Goal: Communication & Community: Answer question/provide support

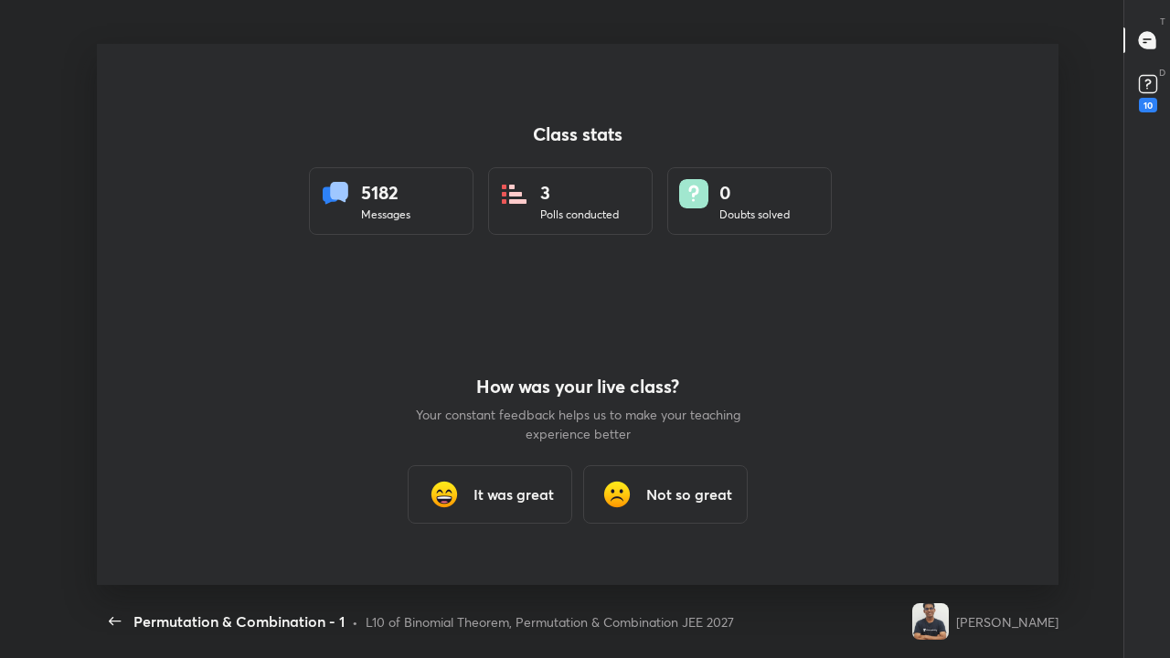
scroll to position [6, 1]
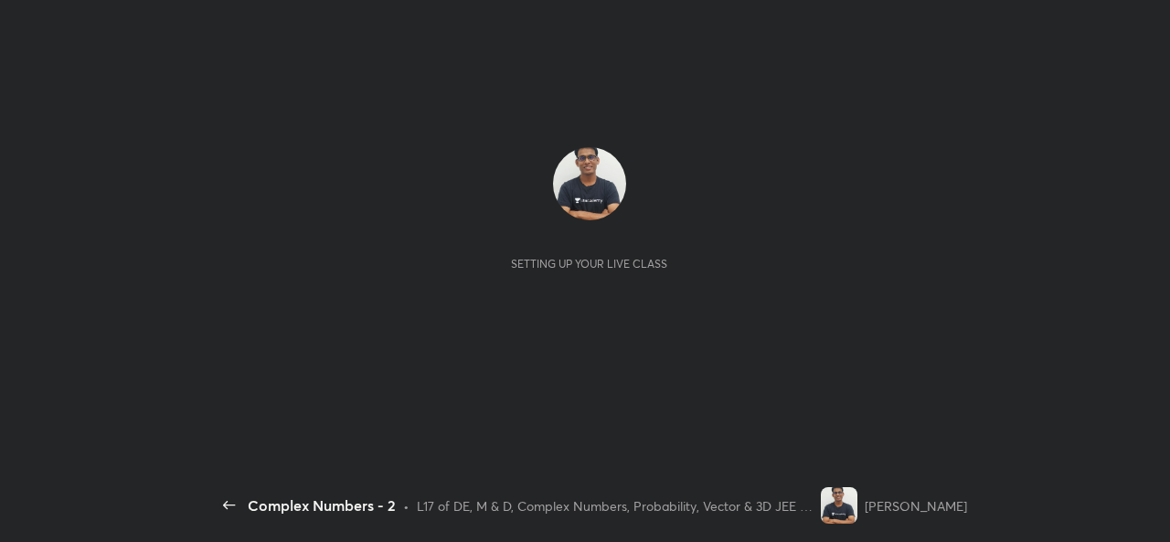
scroll to position [6, 1]
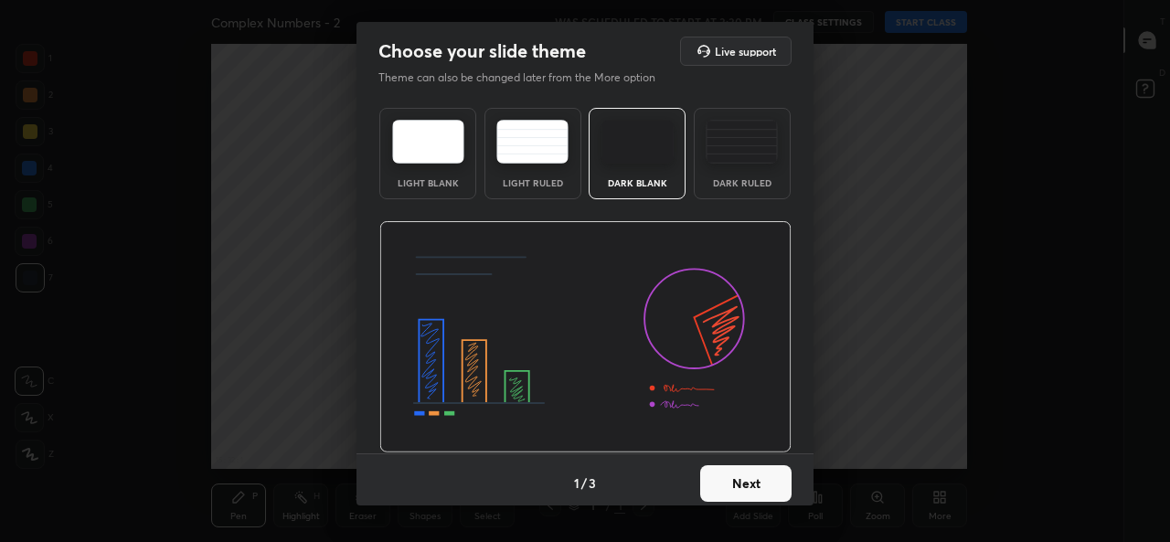
type textarea "x"
click at [753, 484] on button "Next" at bounding box center [745, 483] width 91 height 37
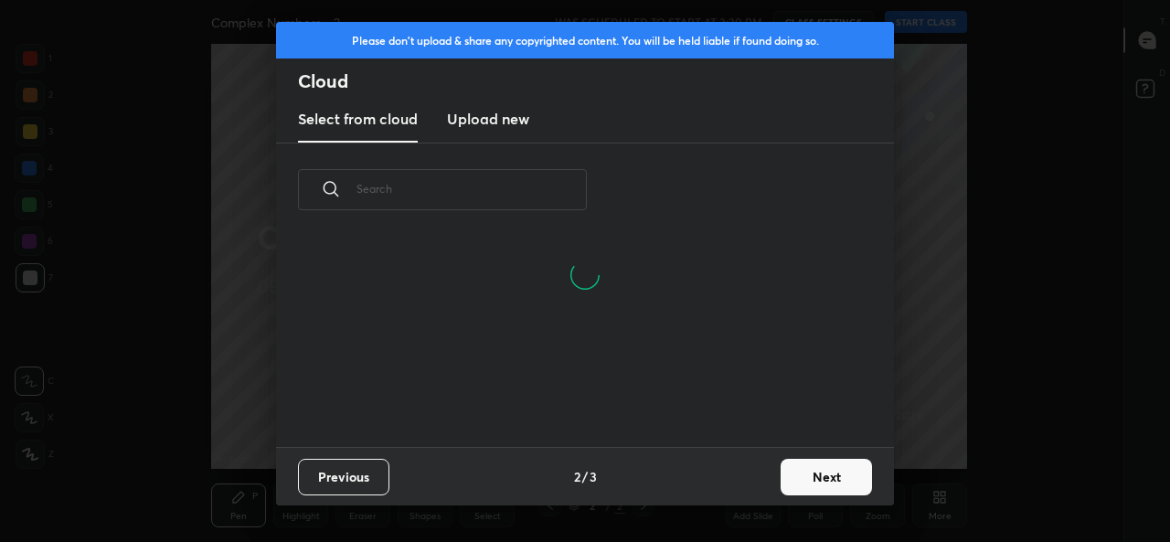
scroll to position [123, 587]
click at [544, 185] on input "text" at bounding box center [472, 189] width 230 height 78
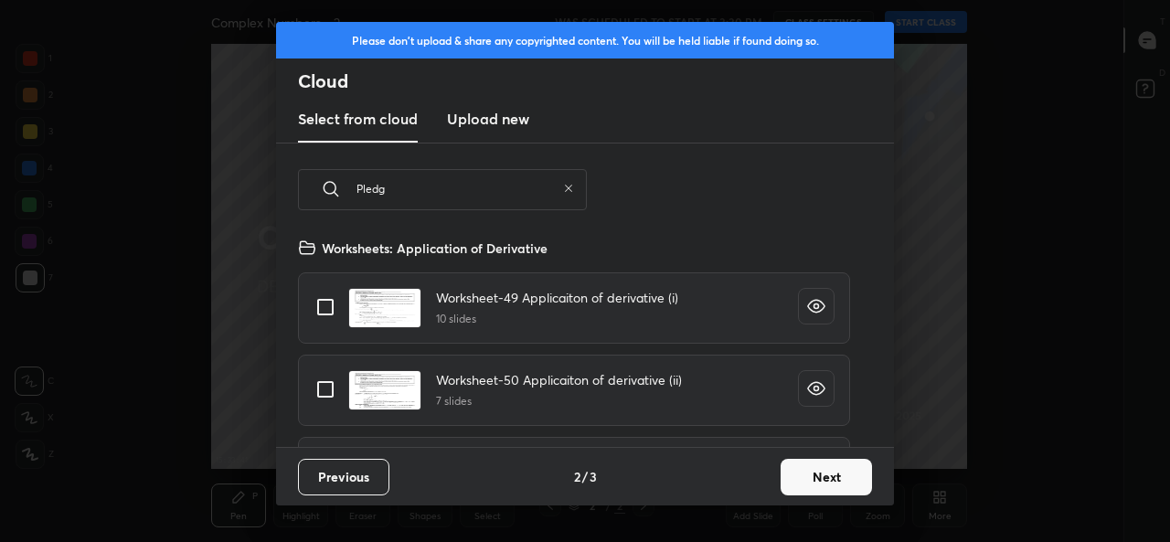
scroll to position [210, 587]
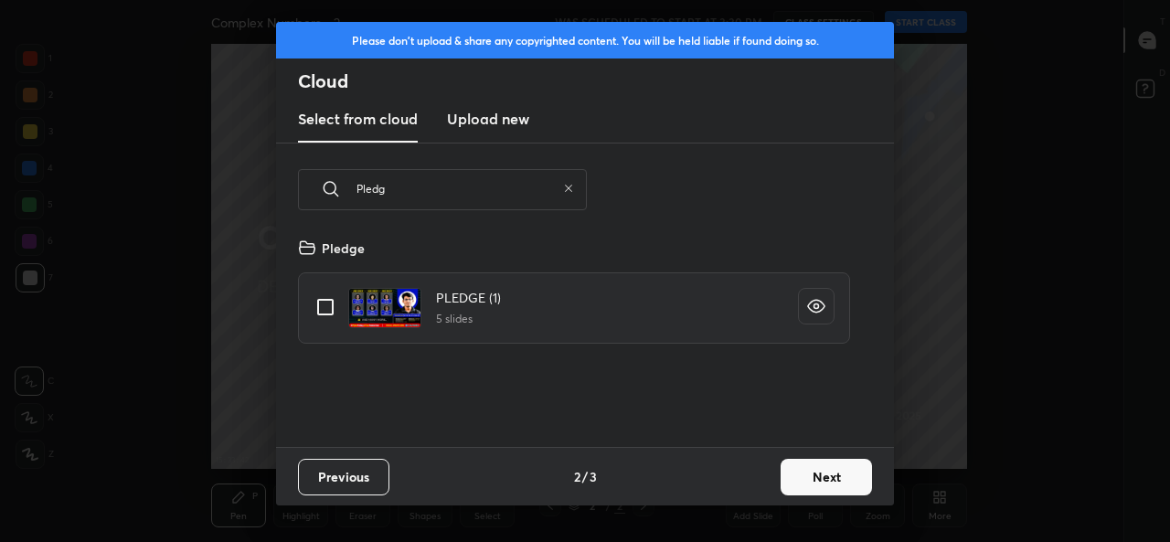
type input "Pledg"
click at [320, 315] on input "grid" at bounding box center [325, 307] width 38 height 38
checkbox input "true"
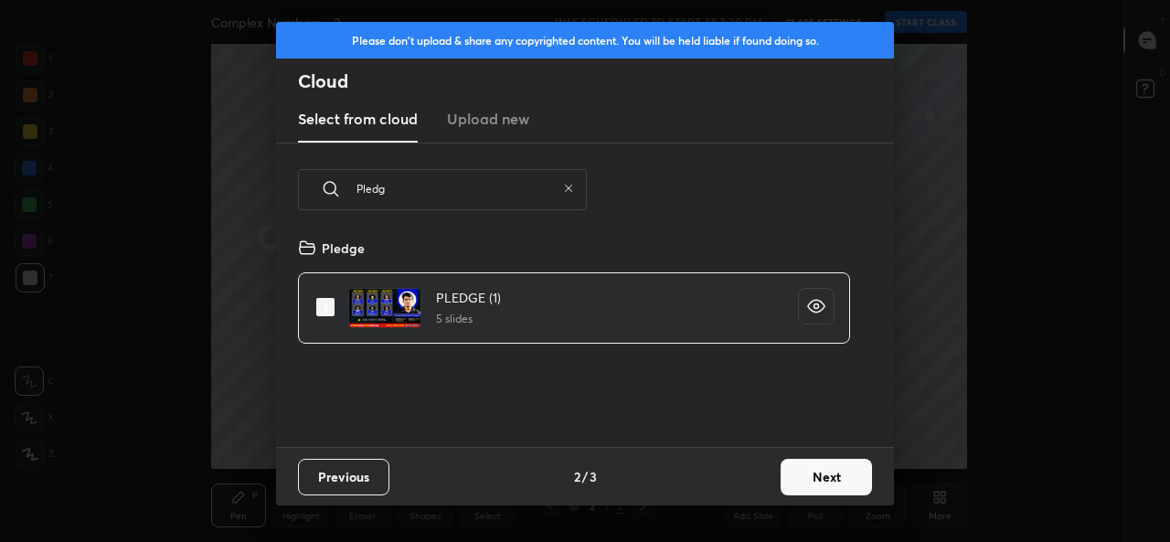
click at [830, 483] on button "Next" at bounding box center [826, 477] width 91 height 37
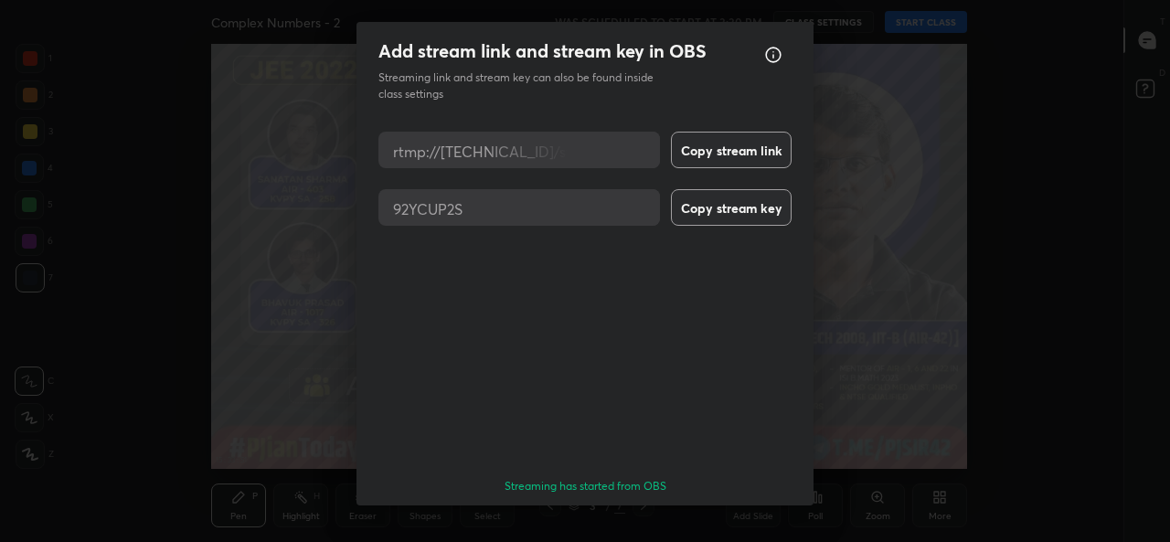
click at [761, 520] on button "Done" at bounding box center [745, 538] width 91 height 37
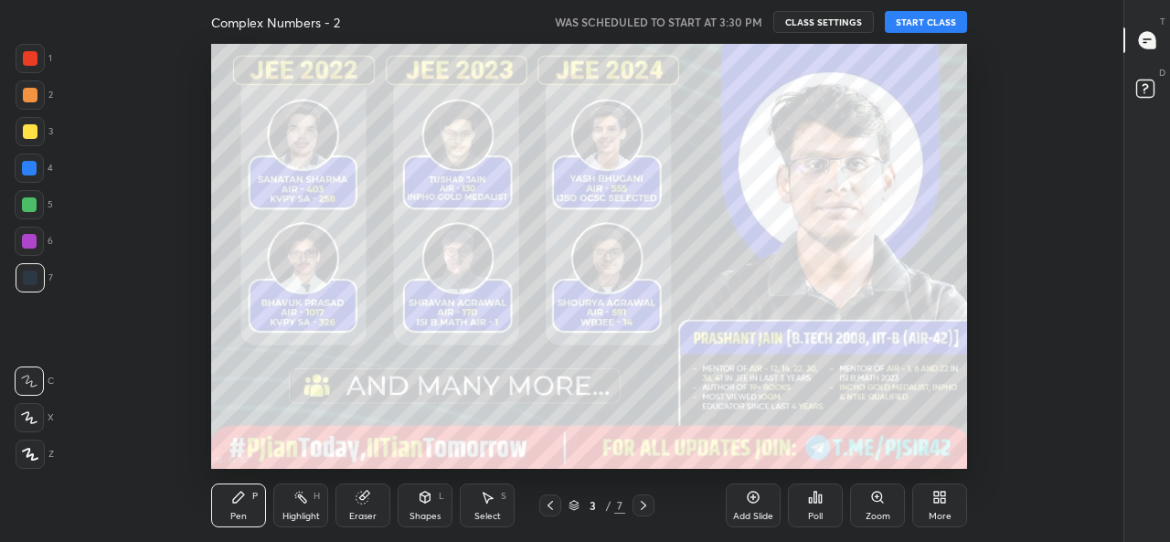
click at [926, 504] on div "More" at bounding box center [940, 506] width 55 height 44
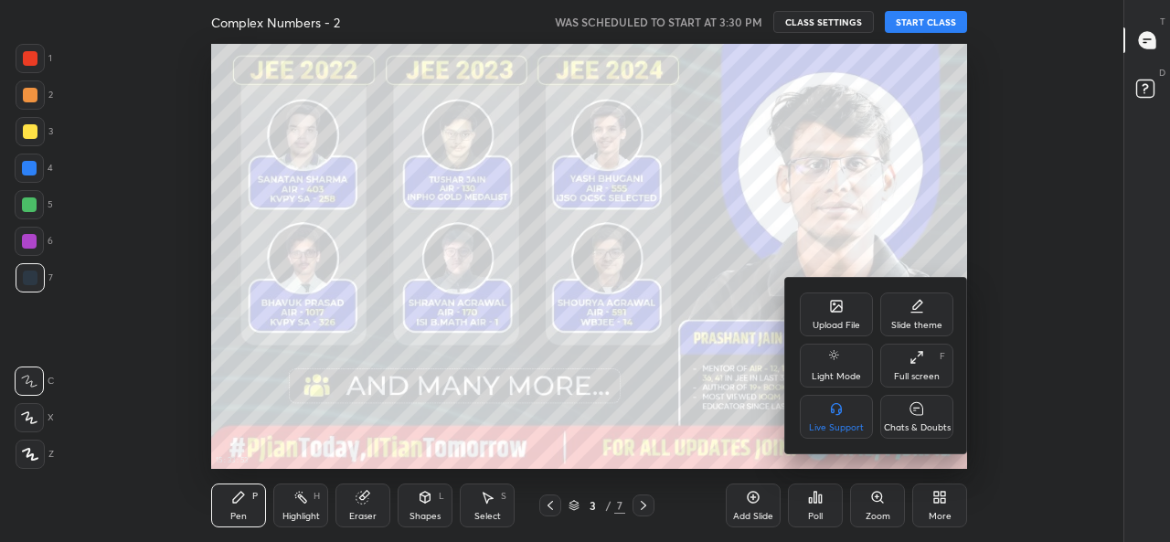
click at [926, 418] on div "Chats & Doubts" at bounding box center [917, 417] width 73 height 44
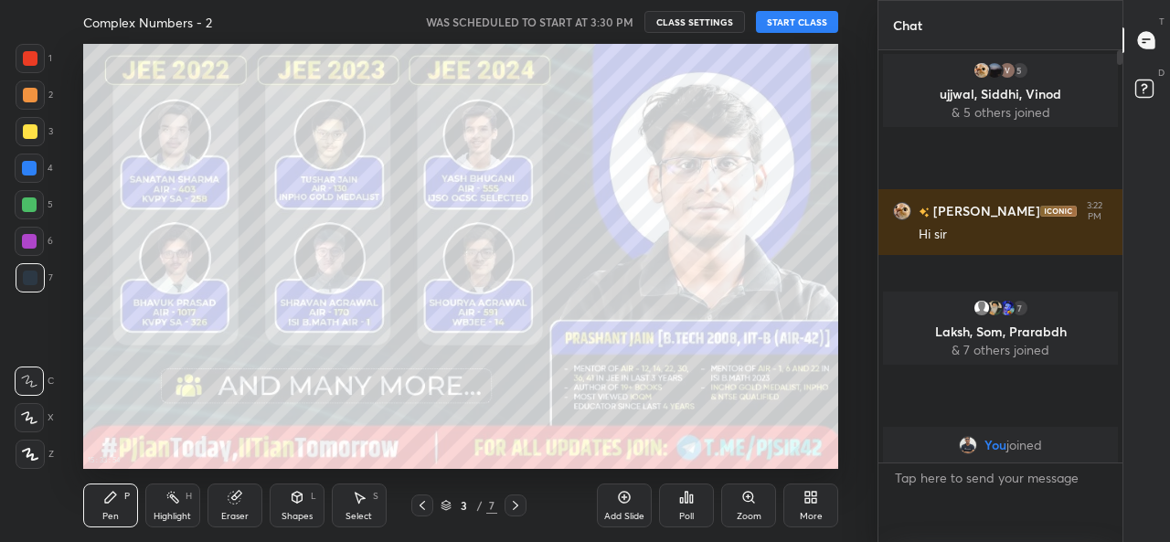
scroll to position [0, 0]
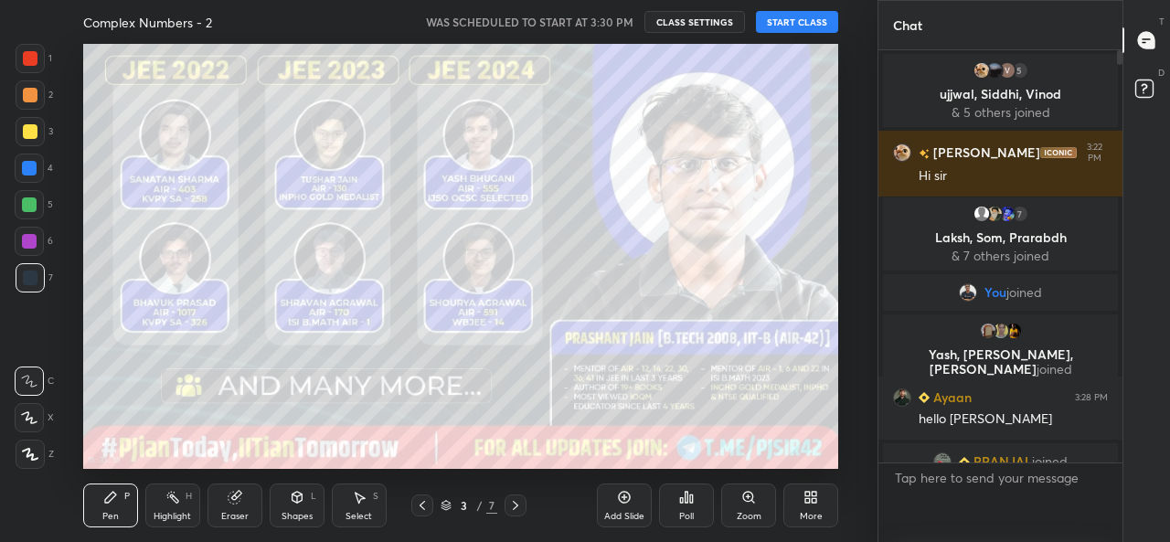
click at [829, 516] on div "More" at bounding box center [811, 506] width 55 height 44
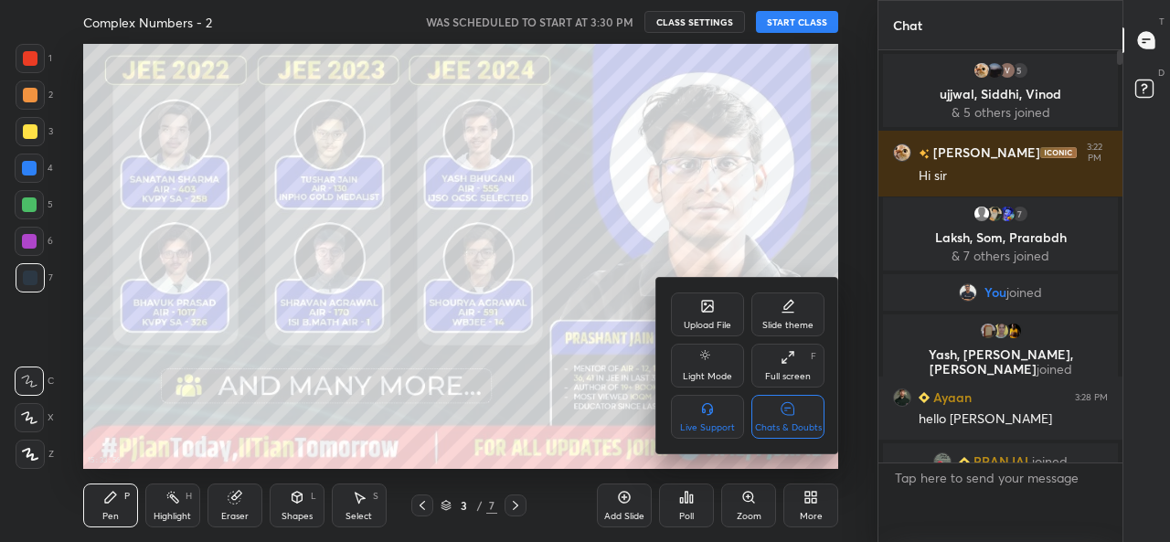
click at [815, 426] on div "Chats & Doubts" at bounding box center [788, 427] width 67 height 9
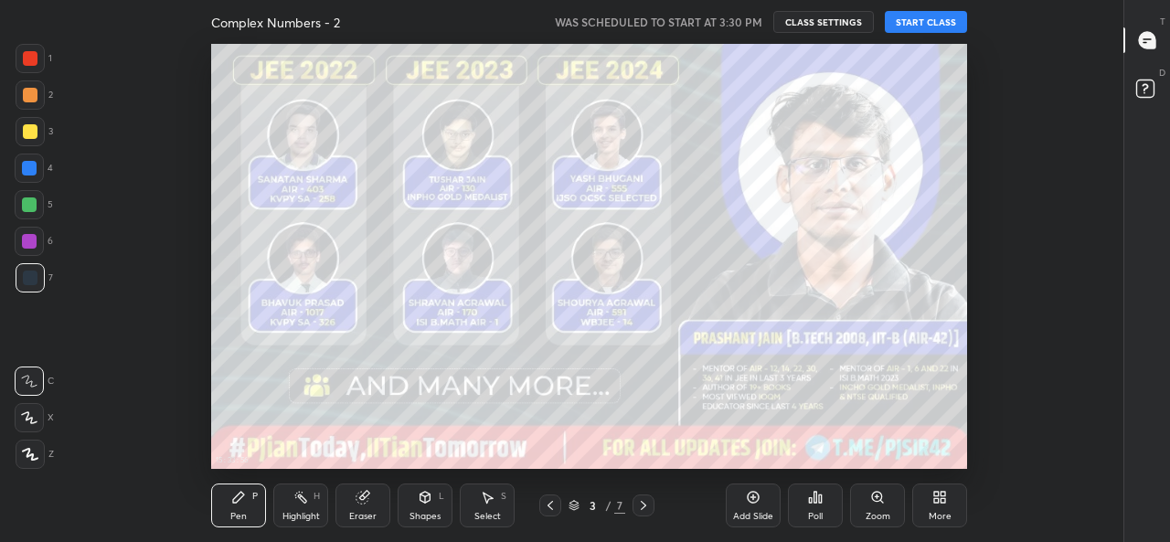
scroll to position [425, 1024]
click at [954, 23] on button "START CLASS" at bounding box center [926, 22] width 82 height 22
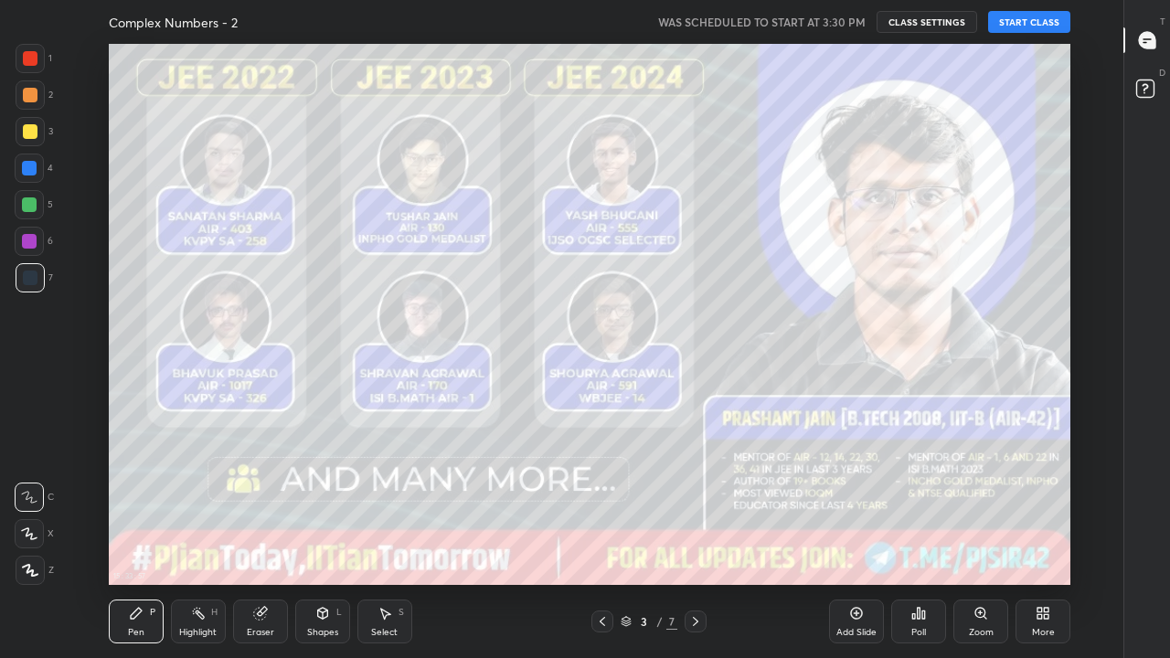
type textarea "x"
click at [1036, 541] on div "More" at bounding box center [1043, 632] width 23 height 9
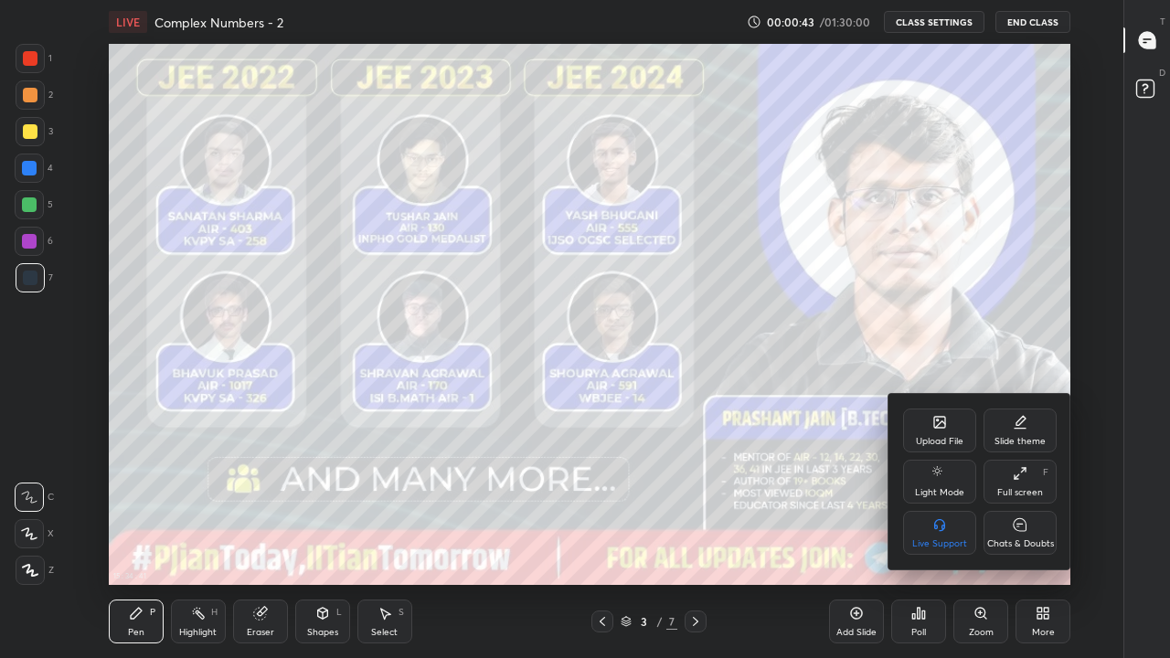
click at [936, 433] on div "Upload File" at bounding box center [939, 431] width 73 height 44
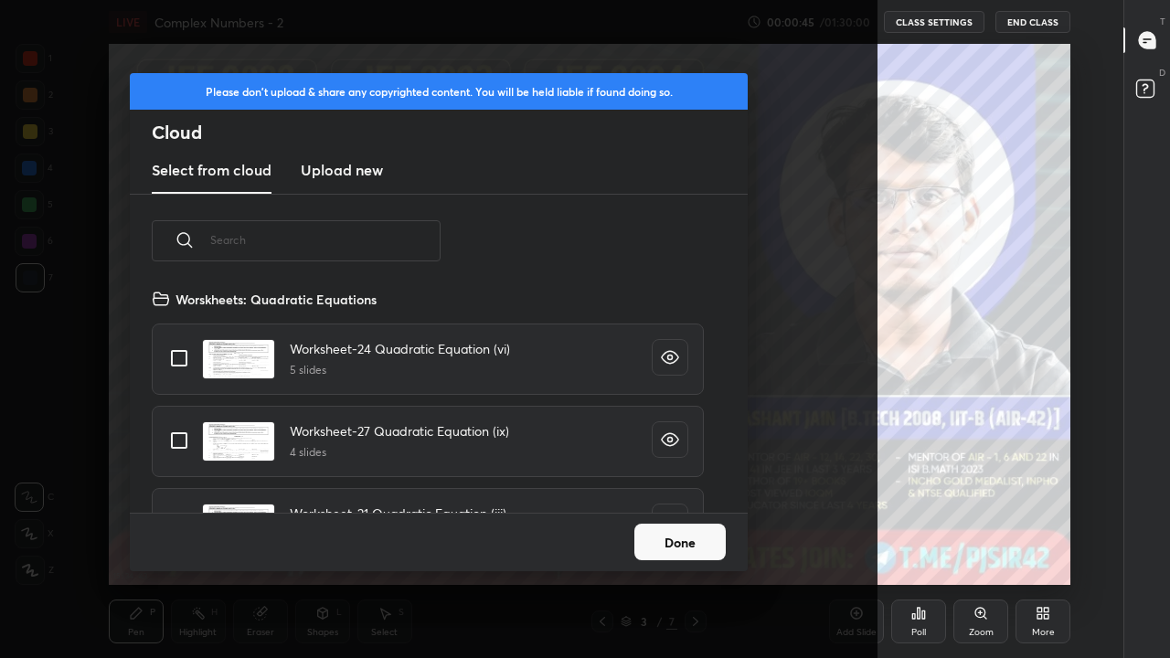
click at [391, 236] on input "text" at bounding box center [325, 240] width 230 height 78
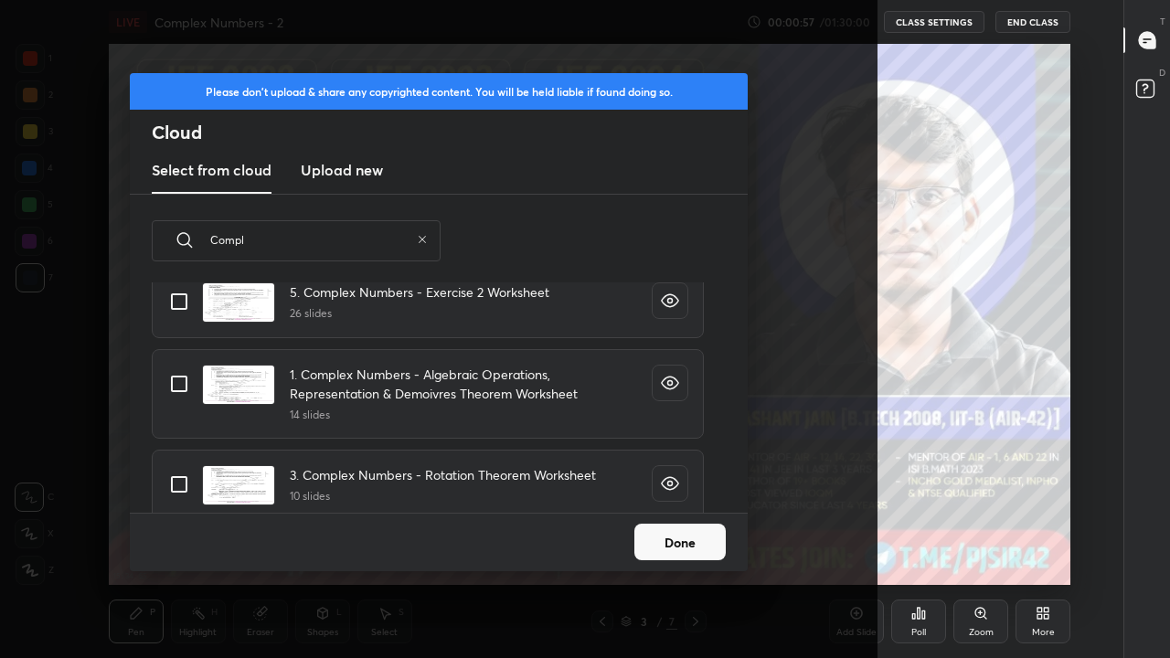
scroll to position [826, 0]
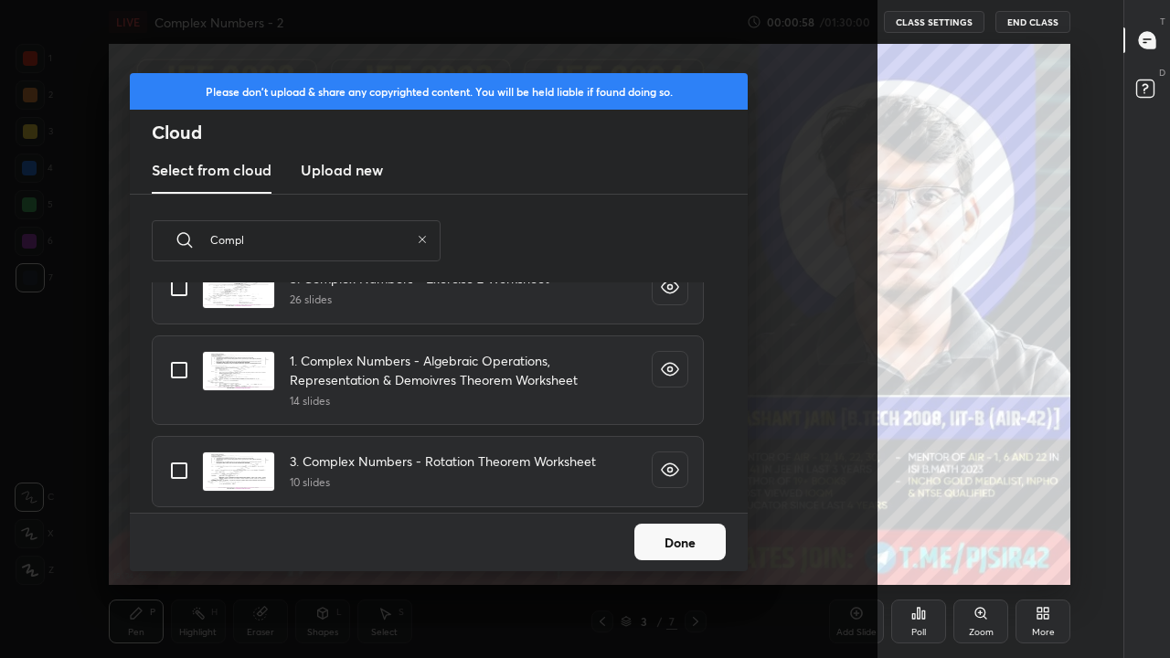
type input "Compl"
click at [179, 369] on input "grid" at bounding box center [179, 370] width 38 height 38
checkbox input "true"
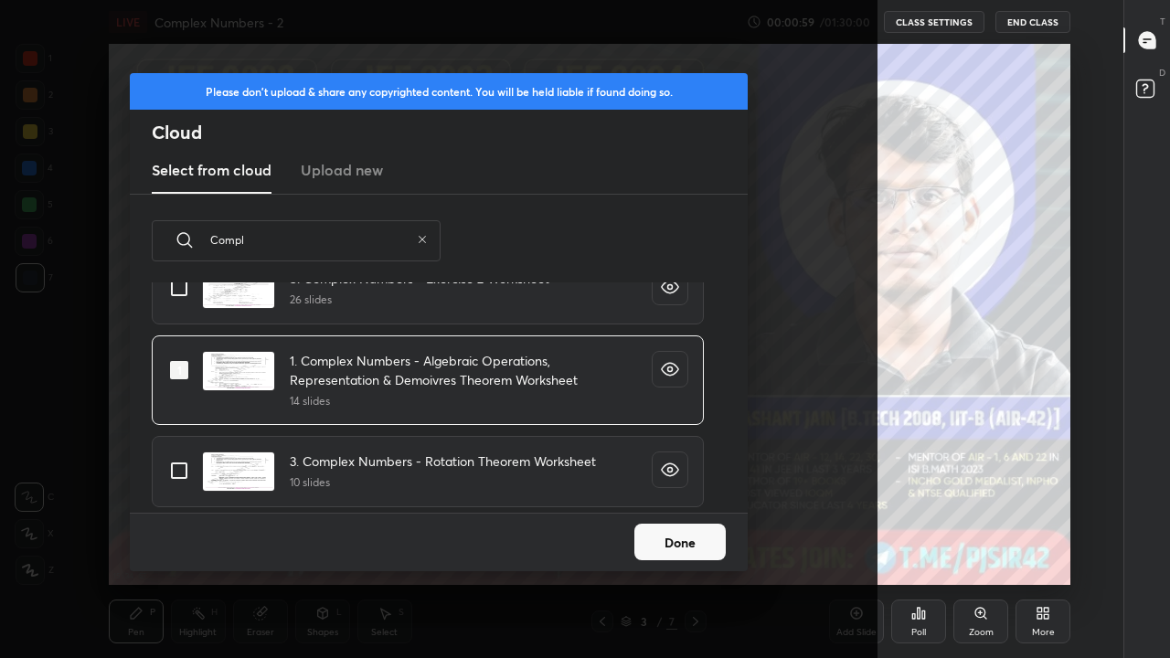
click at [661, 537] on button "Done" at bounding box center [680, 542] width 91 height 37
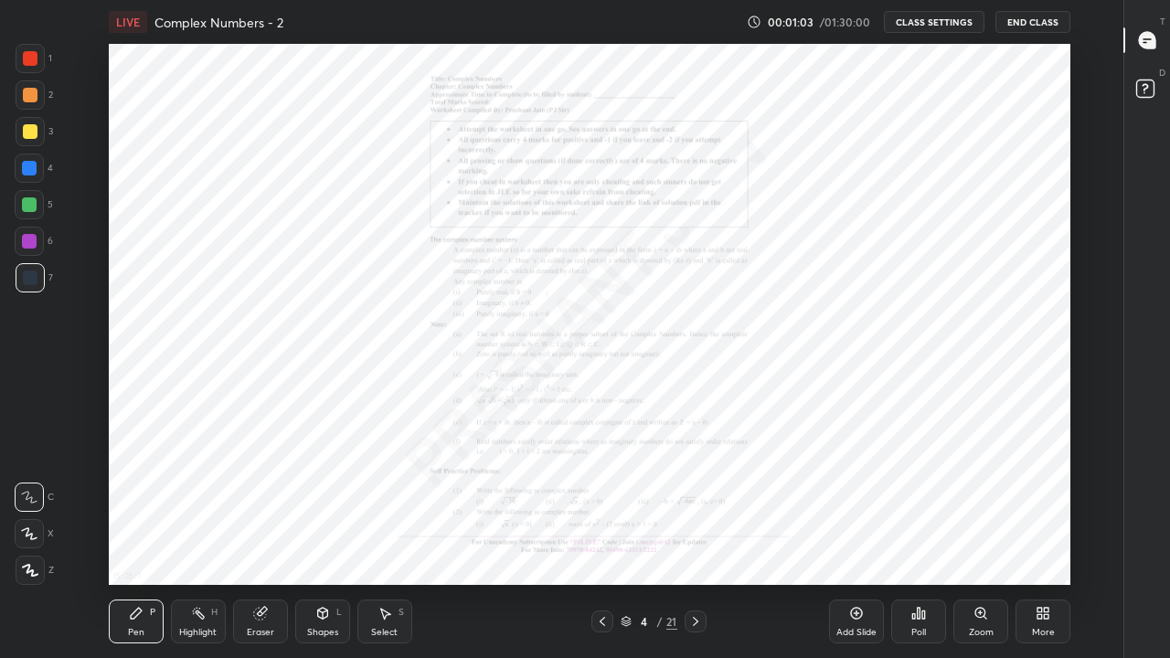
click at [696, 541] on icon at bounding box center [696, 621] width 15 height 15
click at [695, 541] on icon at bounding box center [696, 621] width 15 height 15
click at [696, 541] on icon at bounding box center [696, 621] width 15 height 15
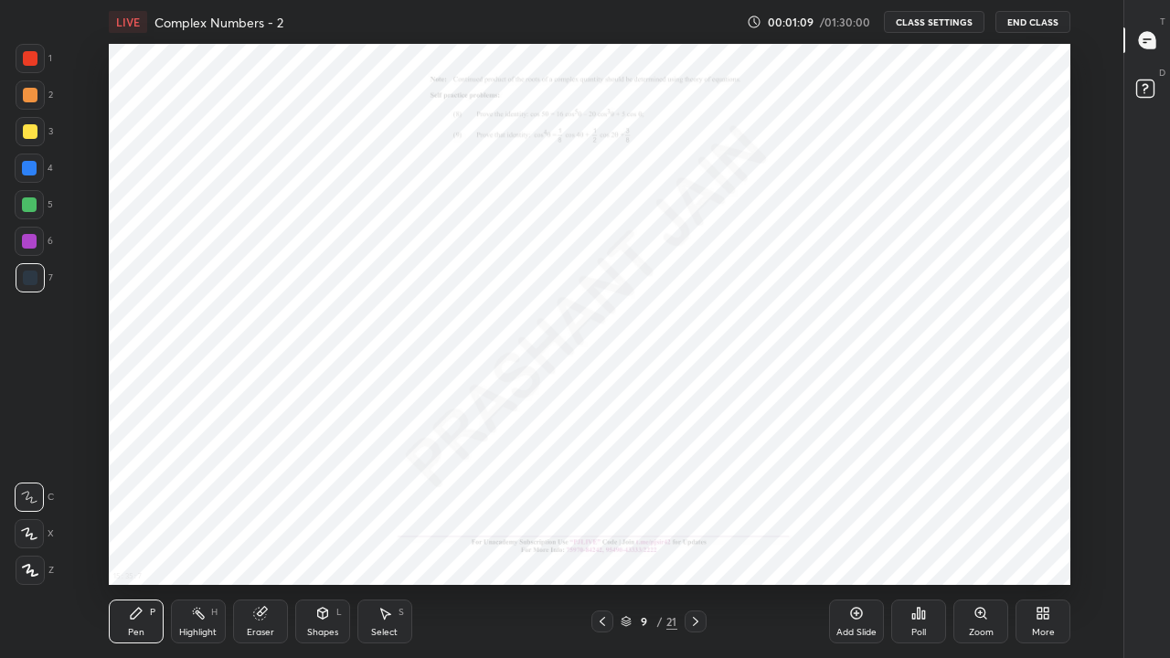
click at [695, 541] on icon at bounding box center [696, 621] width 15 height 15
click at [983, 541] on div "Zoom" at bounding box center [981, 622] width 55 height 44
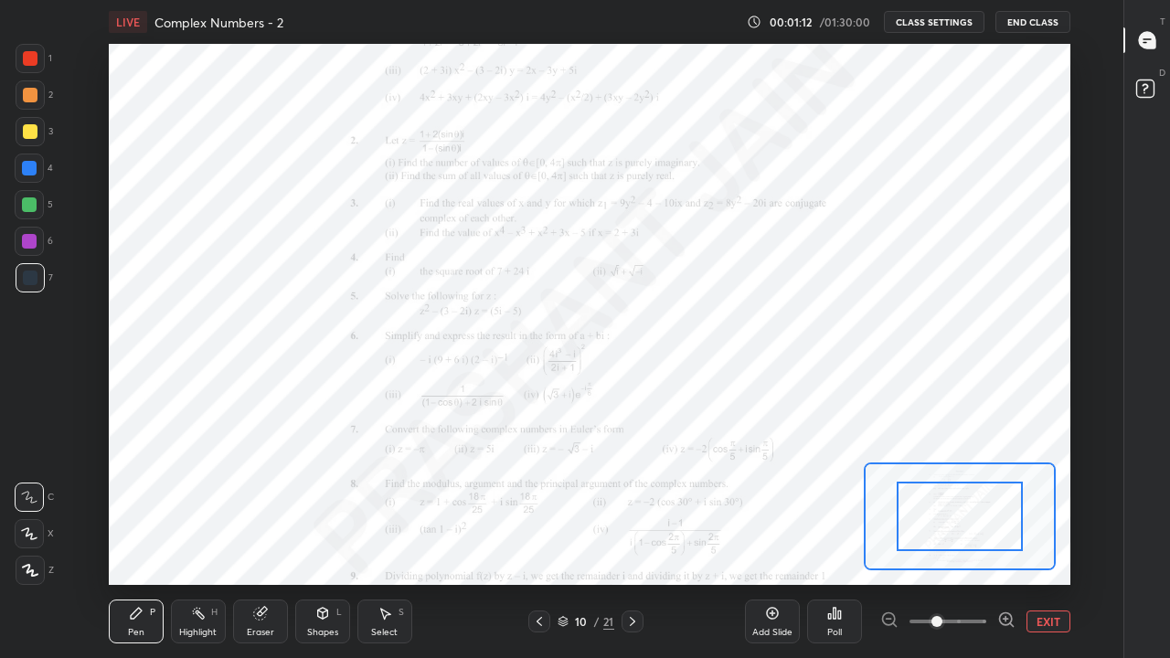
click at [1006, 541] on icon at bounding box center [1006, 619] width 5 height 0
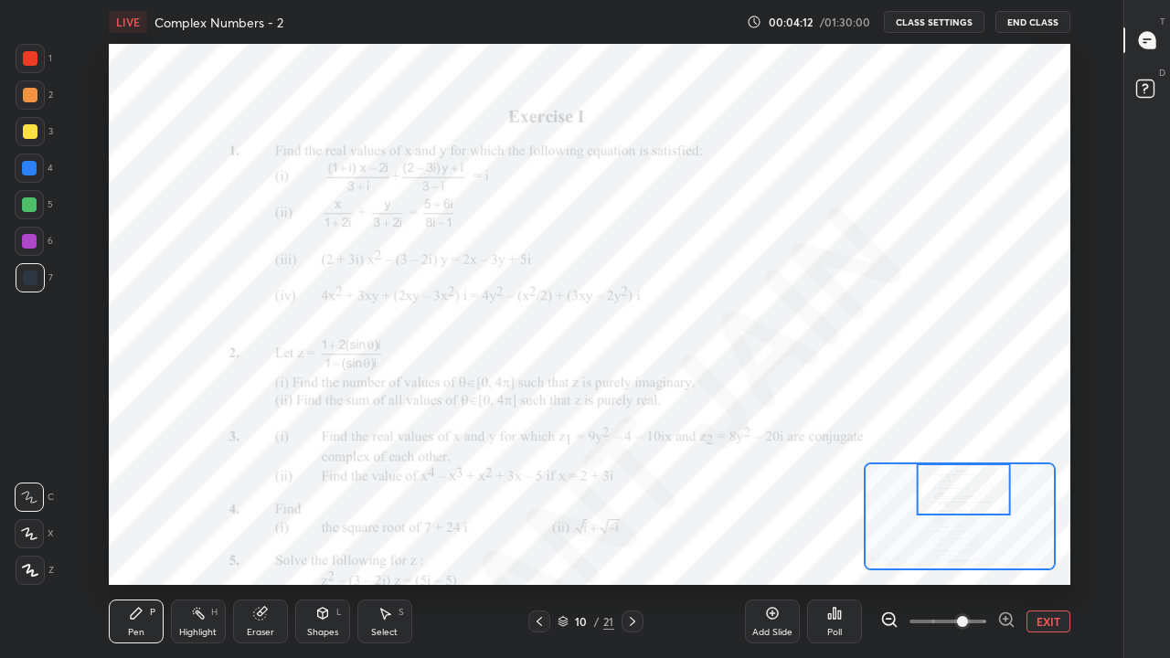
click at [633, 541] on icon at bounding box center [632, 621] width 15 height 15
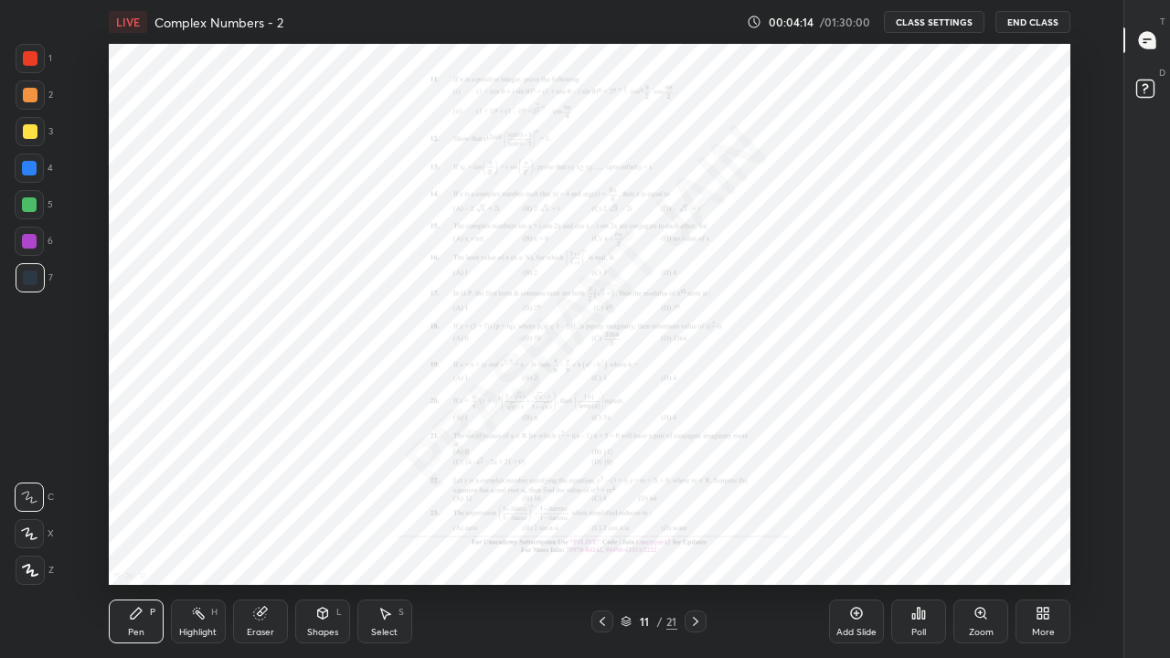
click at [602, 541] on icon at bounding box center [602, 621] width 15 height 15
click at [983, 541] on div "Zoom" at bounding box center [981, 622] width 55 height 44
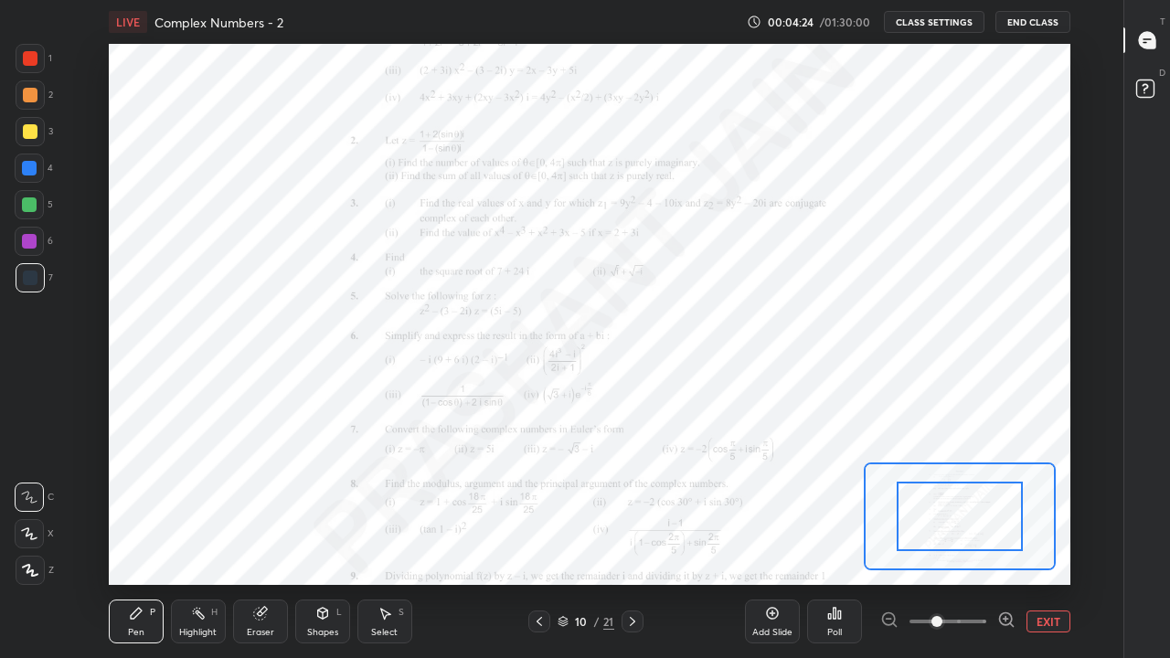
click at [1011, 541] on icon at bounding box center [1012, 626] width 4 height 4
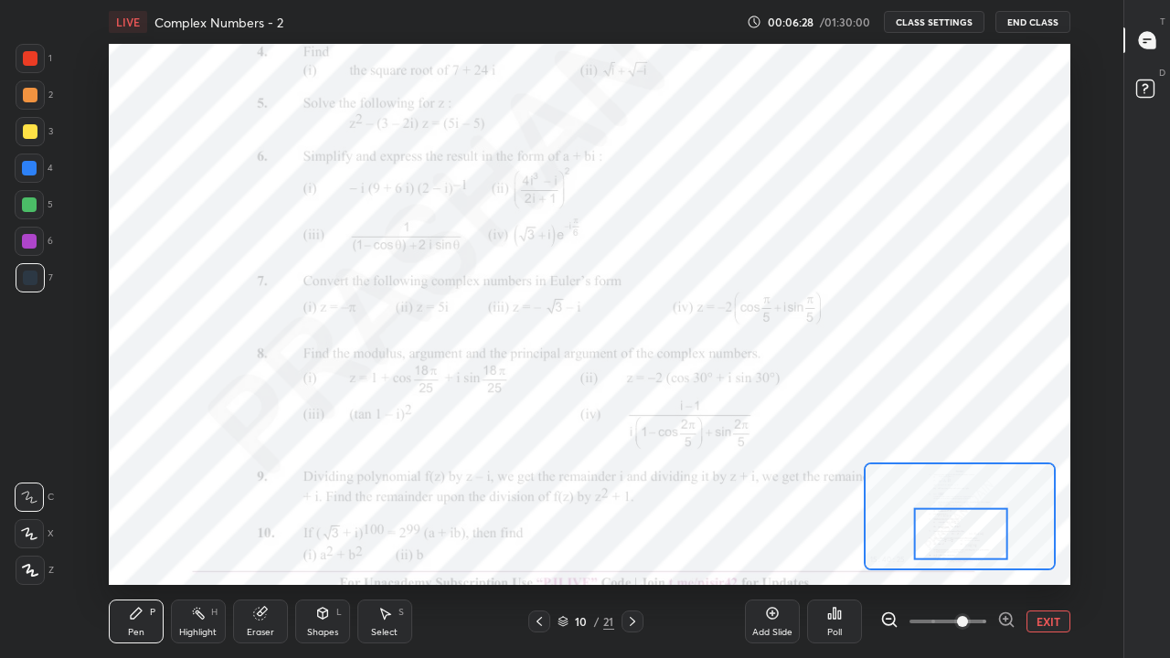
click at [774, 541] on icon at bounding box center [772, 613] width 15 height 15
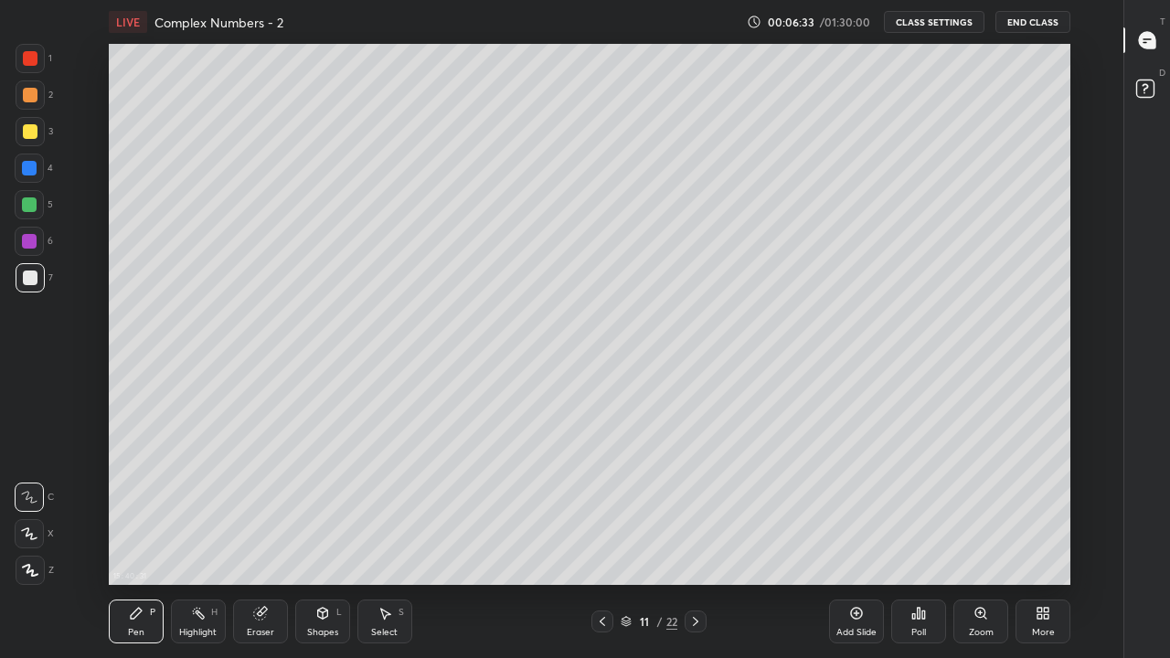
click at [33, 529] on icon at bounding box center [29, 534] width 16 height 13
click at [601, 541] on icon at bounding box center [602, 621] width 5 height 9
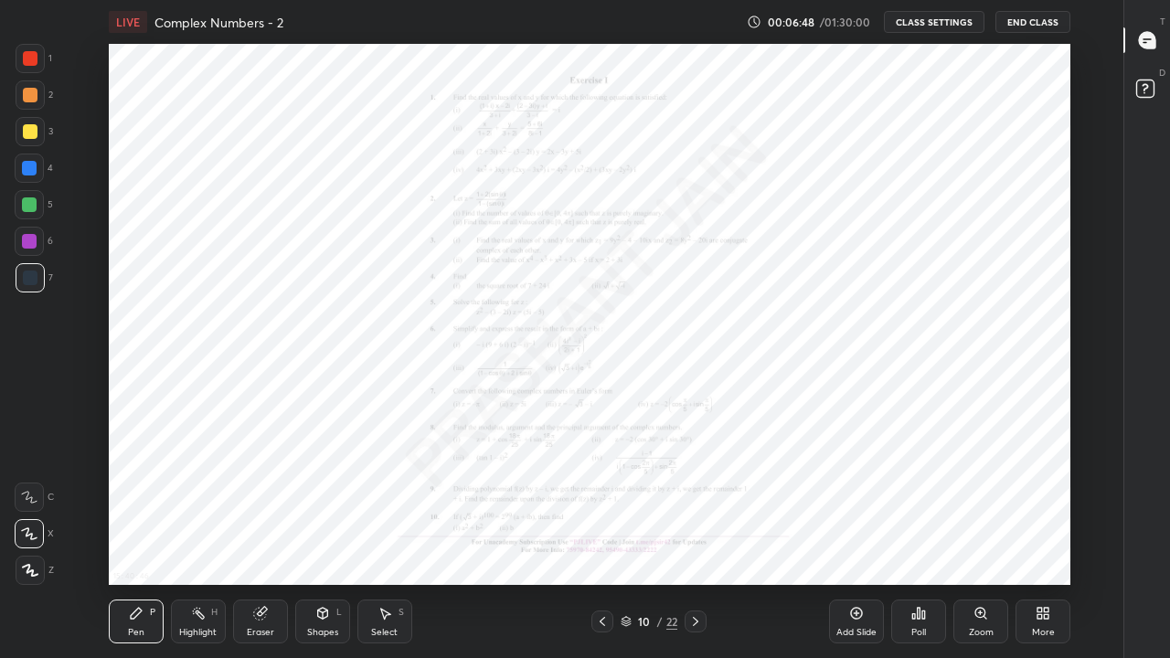
click at [696, 541] on icon at bounding box center [696, 621] width 15 height 15
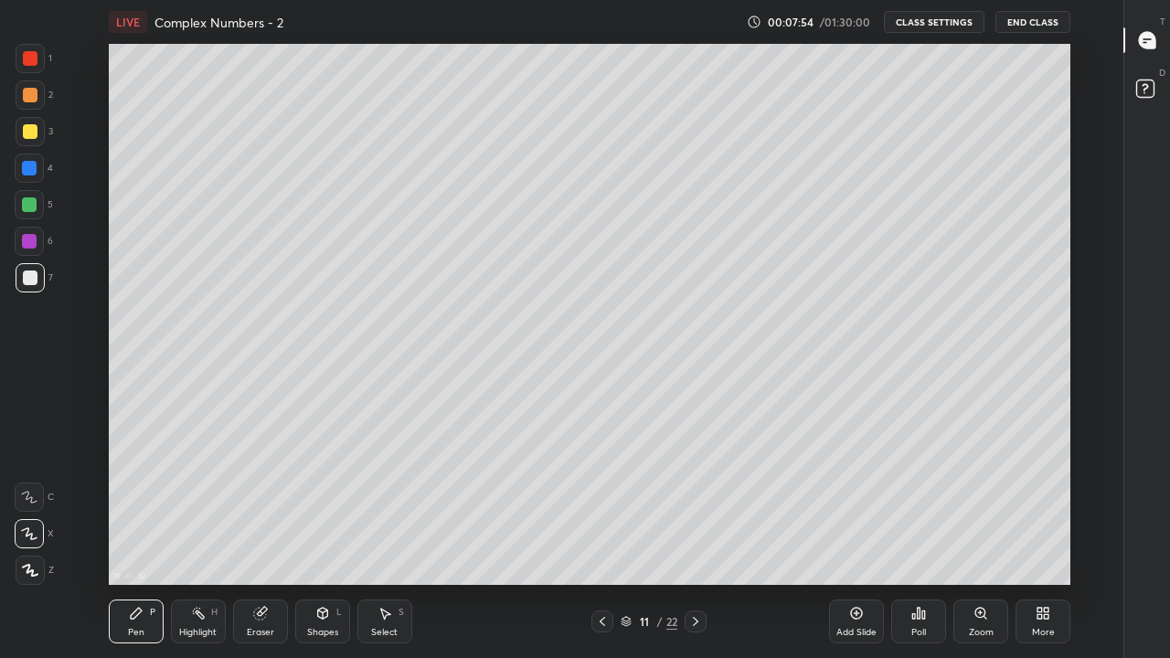
click at [602, 541] on icon at bounding box center [602, 621] width 15 height 15
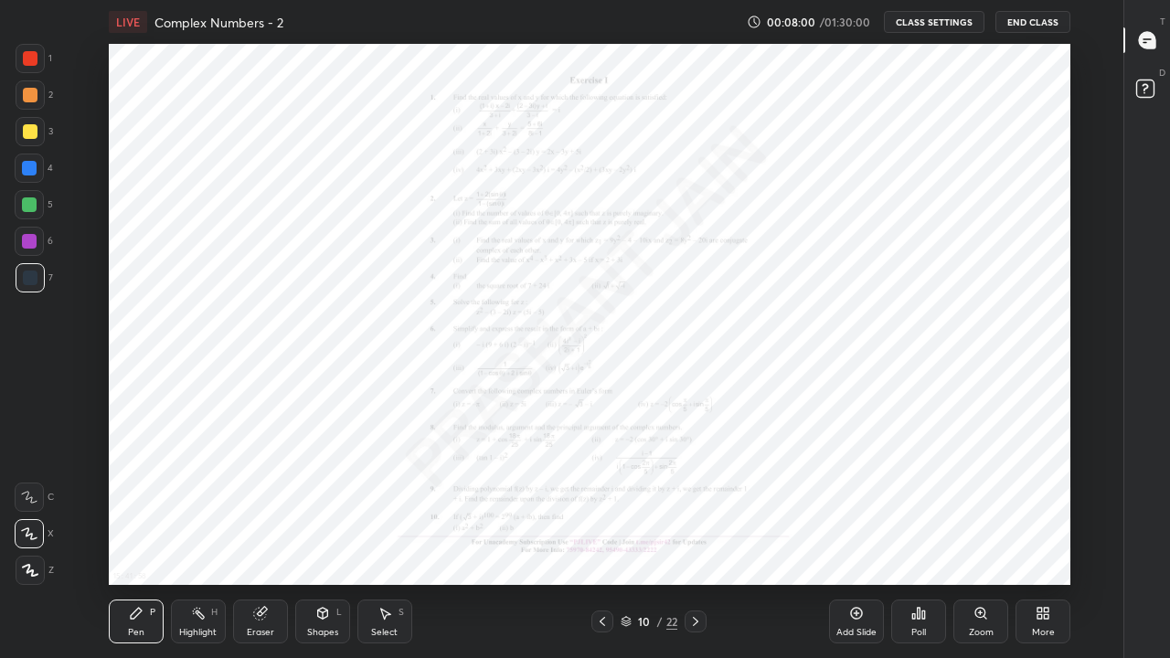
click at [699, 541] on icon at bounding box center [696, 621] width 15 height 15
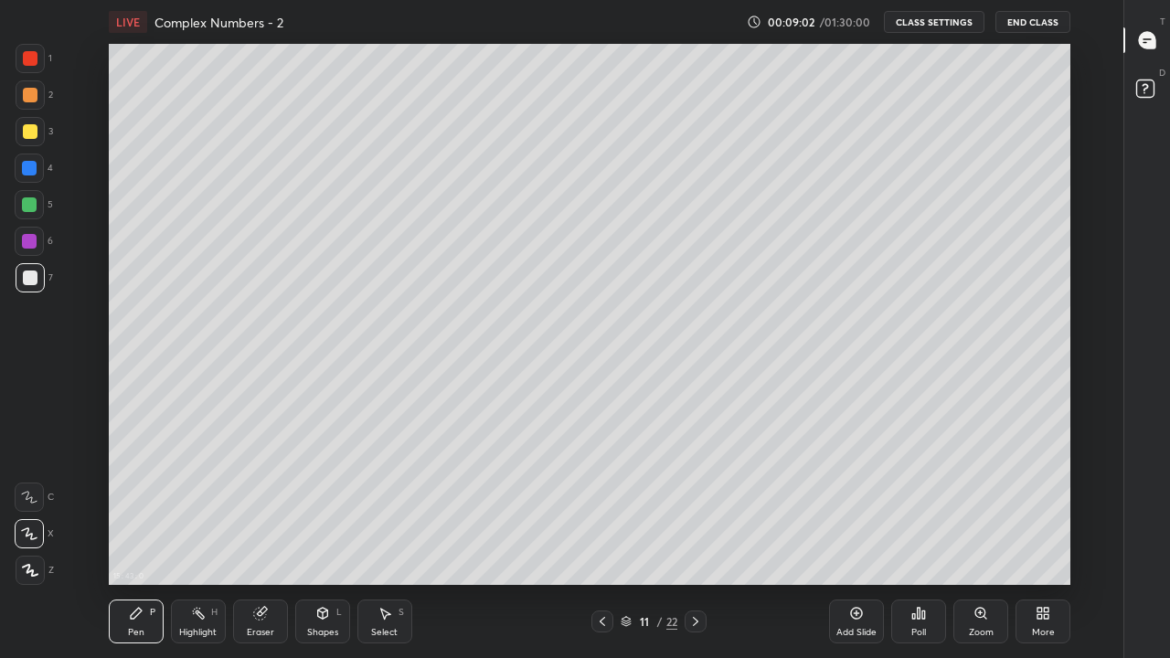
click at [604, 541] on icon at bounding box center [602, 621] width 15 height 15
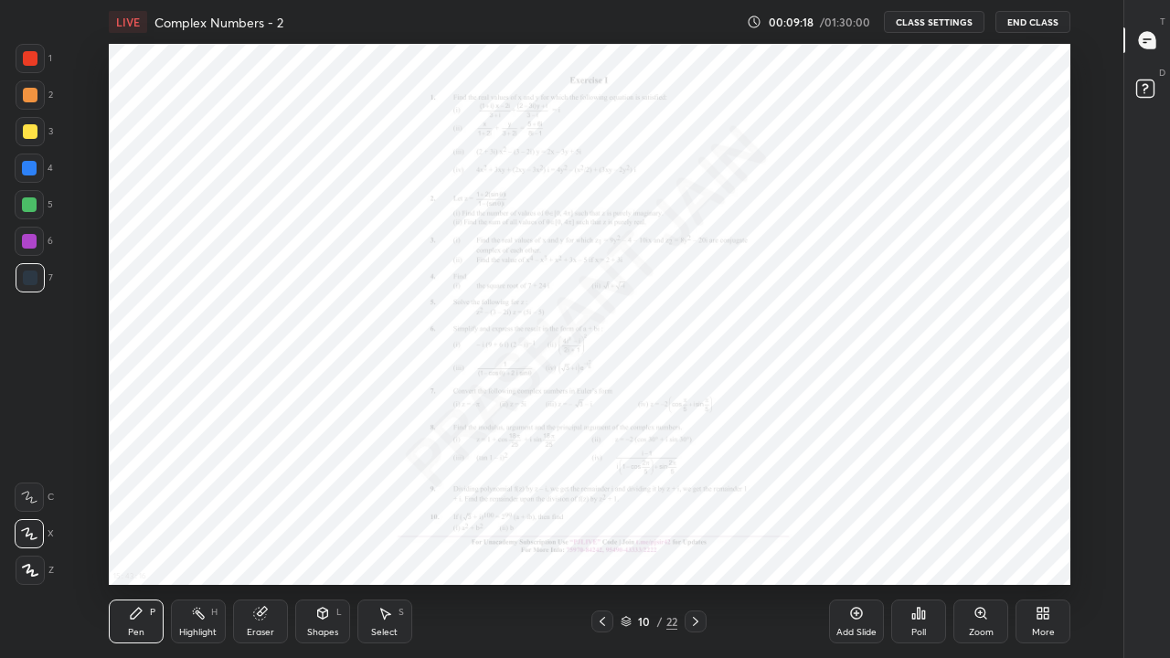
click at [252, 541] on div "Eraser" at bounding box center [260, 622] width 55 height 44
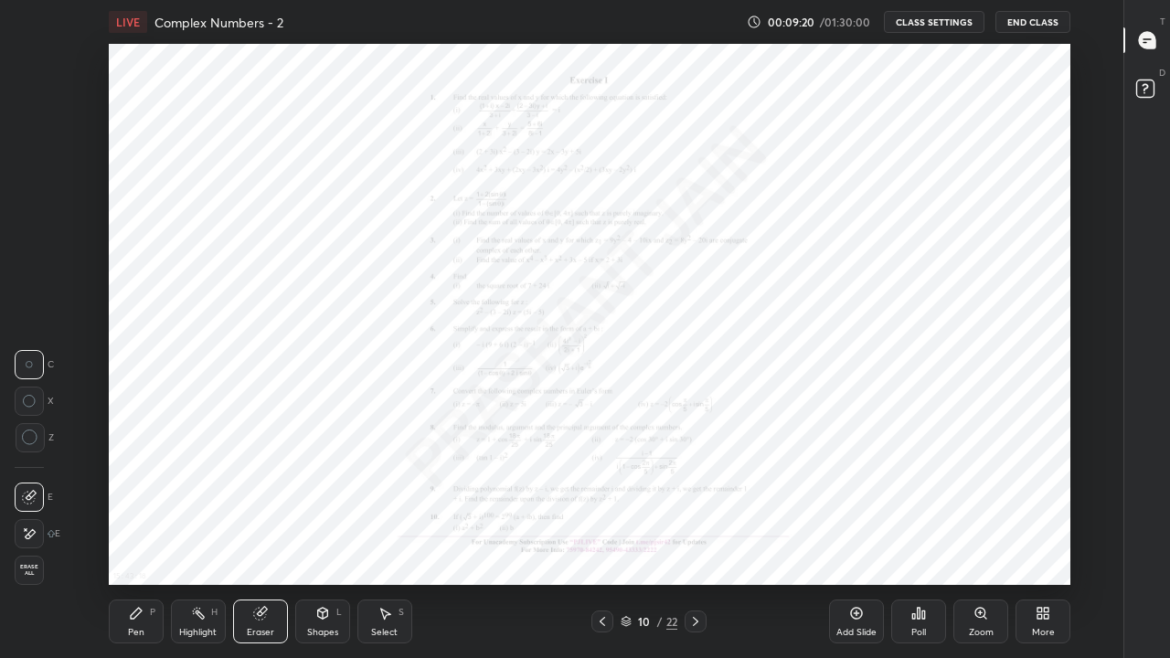
click at [131, 541] on div "Pen P" at bounding box center [136, 622] width 55 height 44
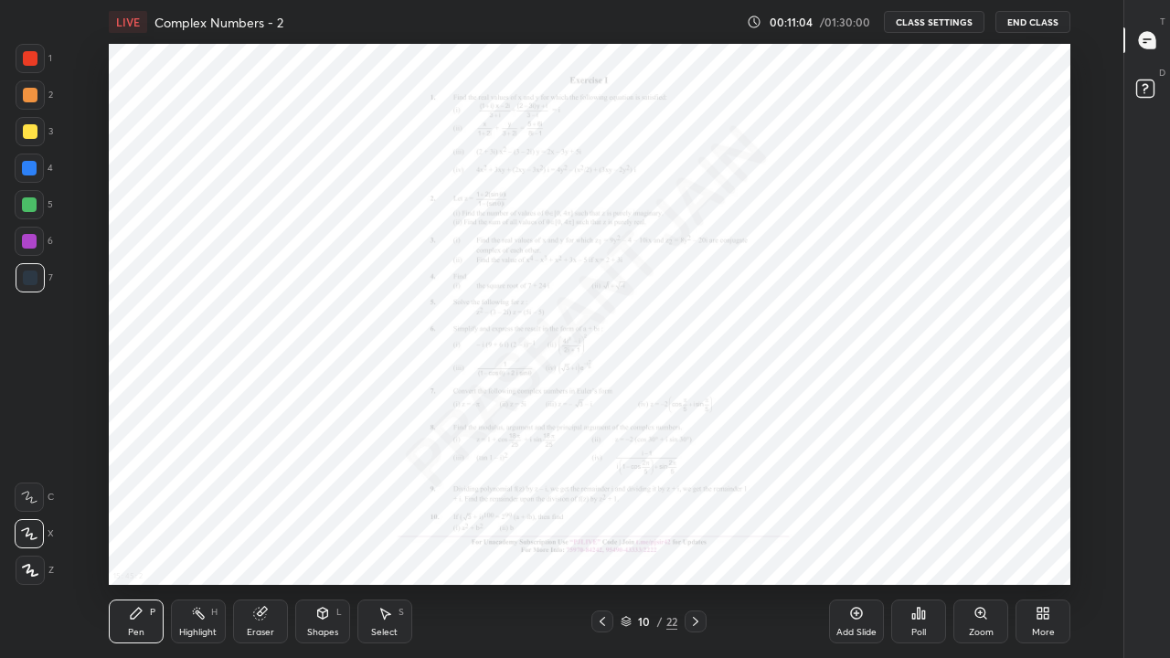
click at [267, 541] on div "Eraser" at bounding box center [260, 632] width 27 height 9
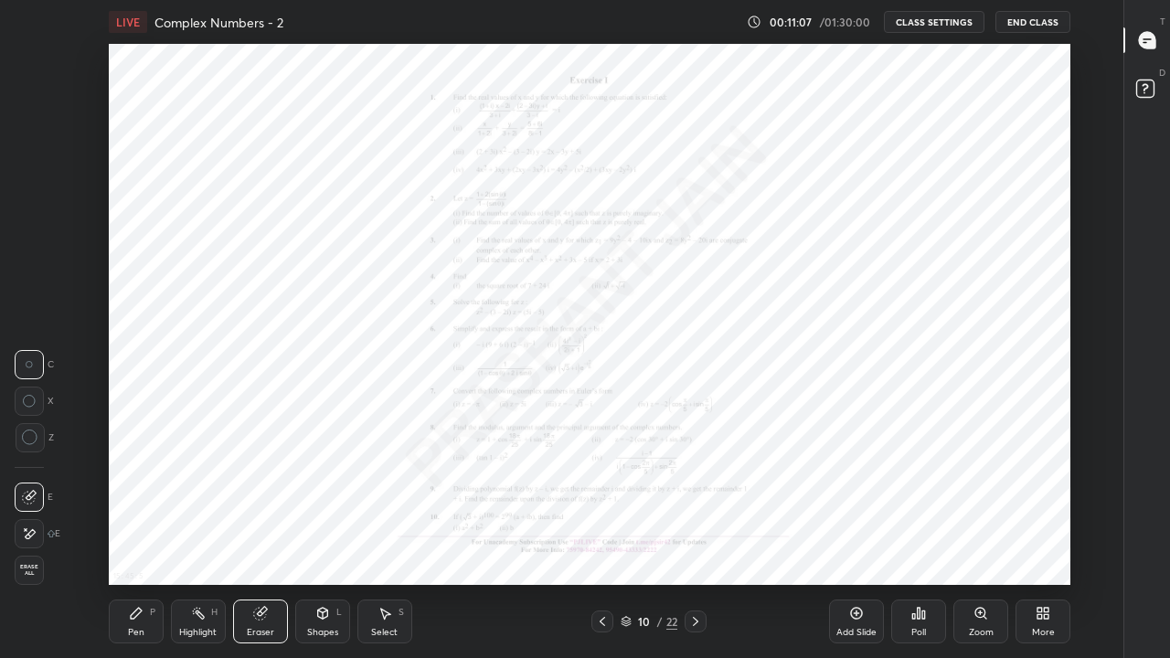
click at [141, 541] on div "Pen P" at bounding box center [136, 622] width 55 height 44
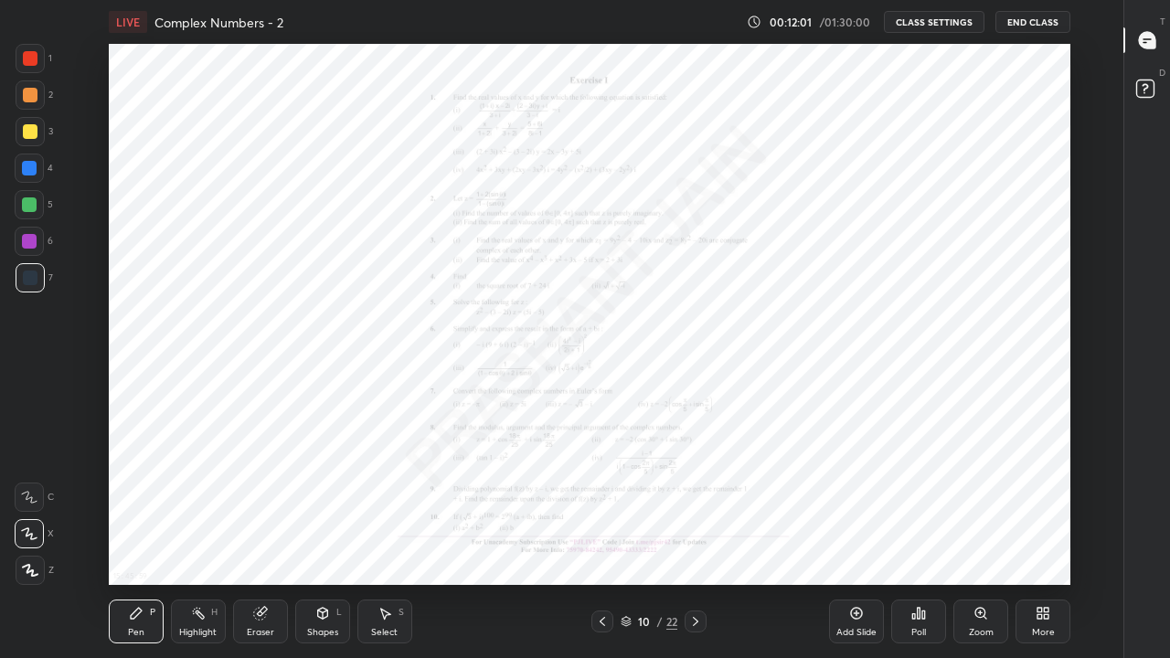
click at [702, 541] on icon at bounding box center [696, 621] width 15 height 15
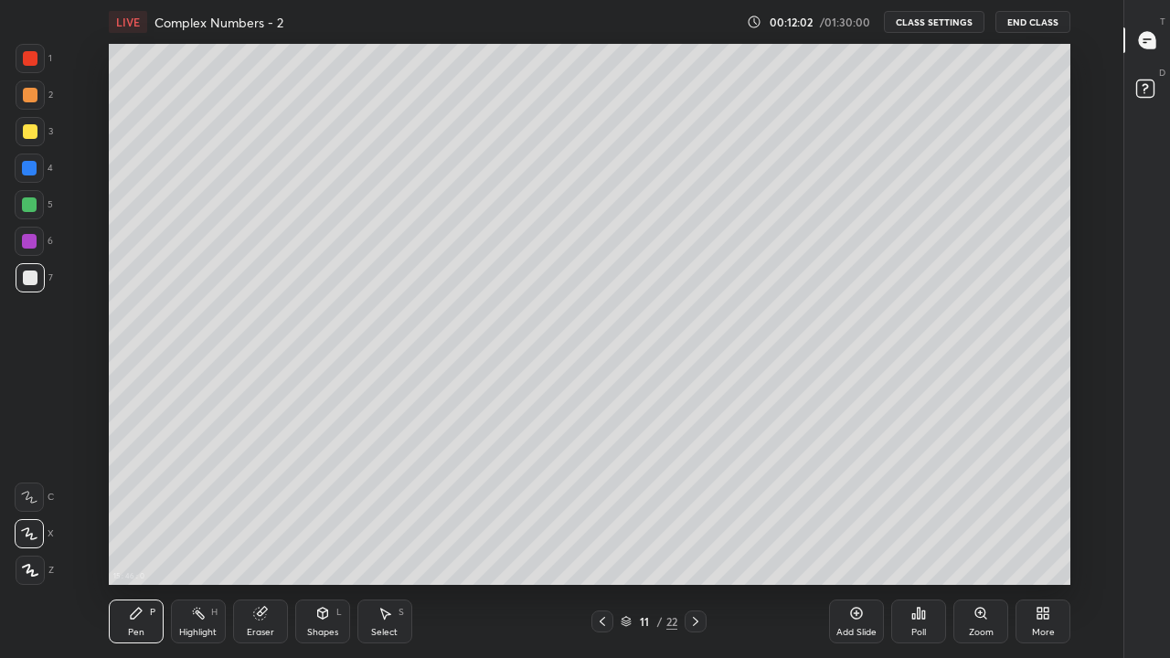
click at [707, 541] on div at bounding box center [696, 622] width 22 height 22
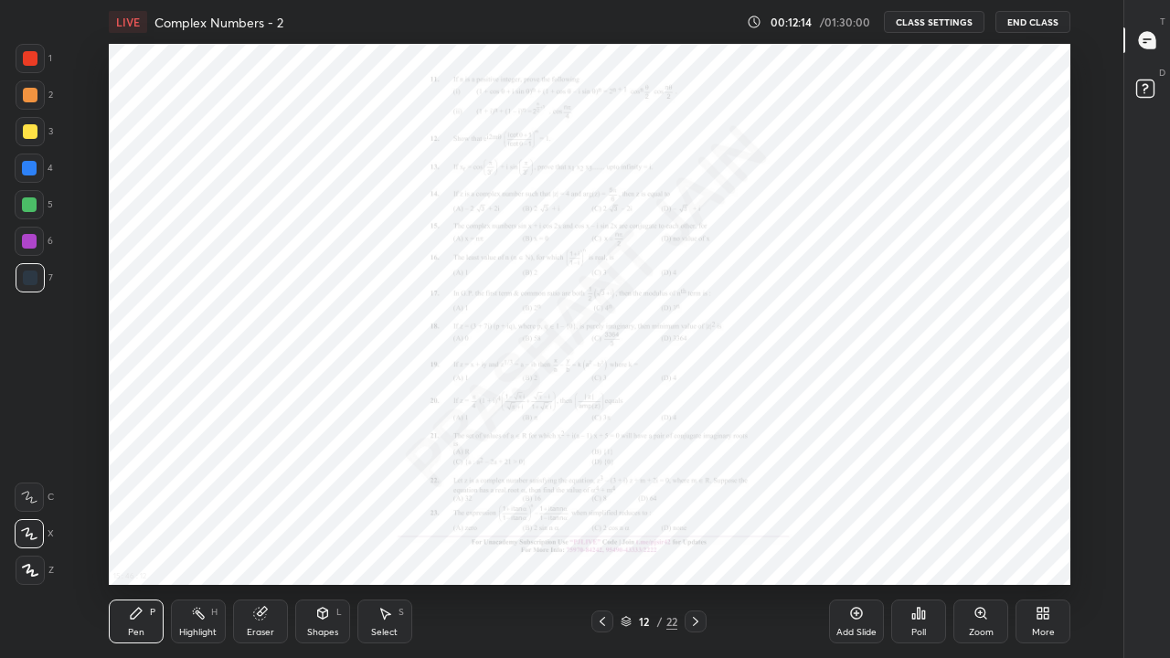
click at [969, 541] on div "Zoom" at bounding box center [981, 622] width 55 height 44
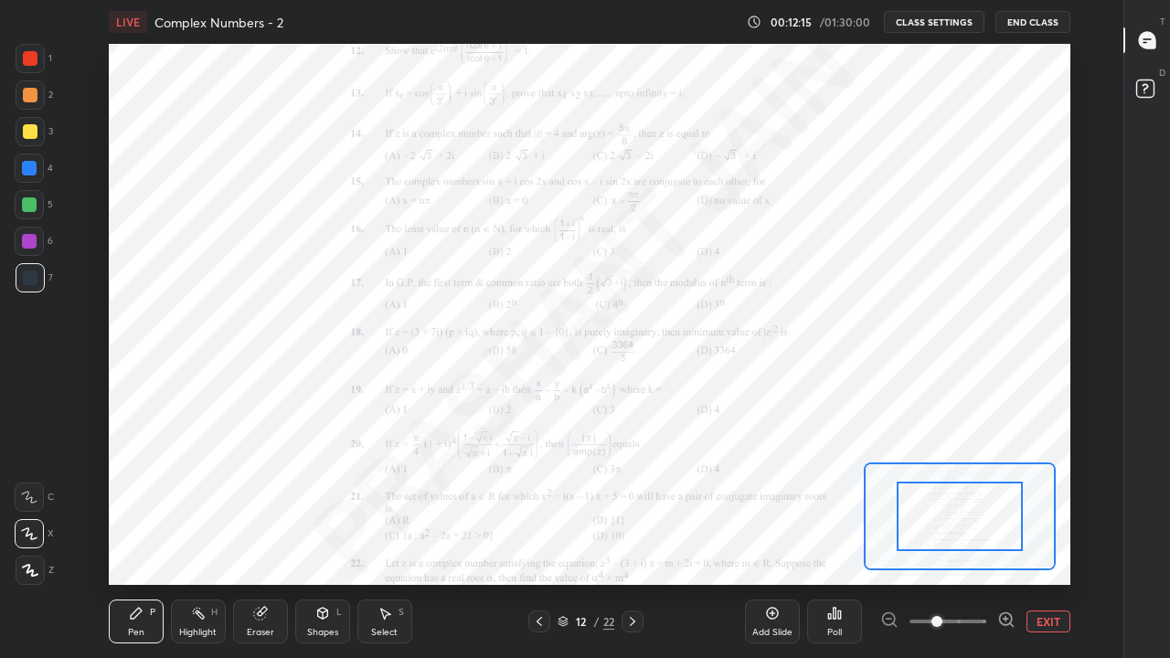
click at [1006, 541] on icon at bounding box center [1006, 619] width 5 height 0
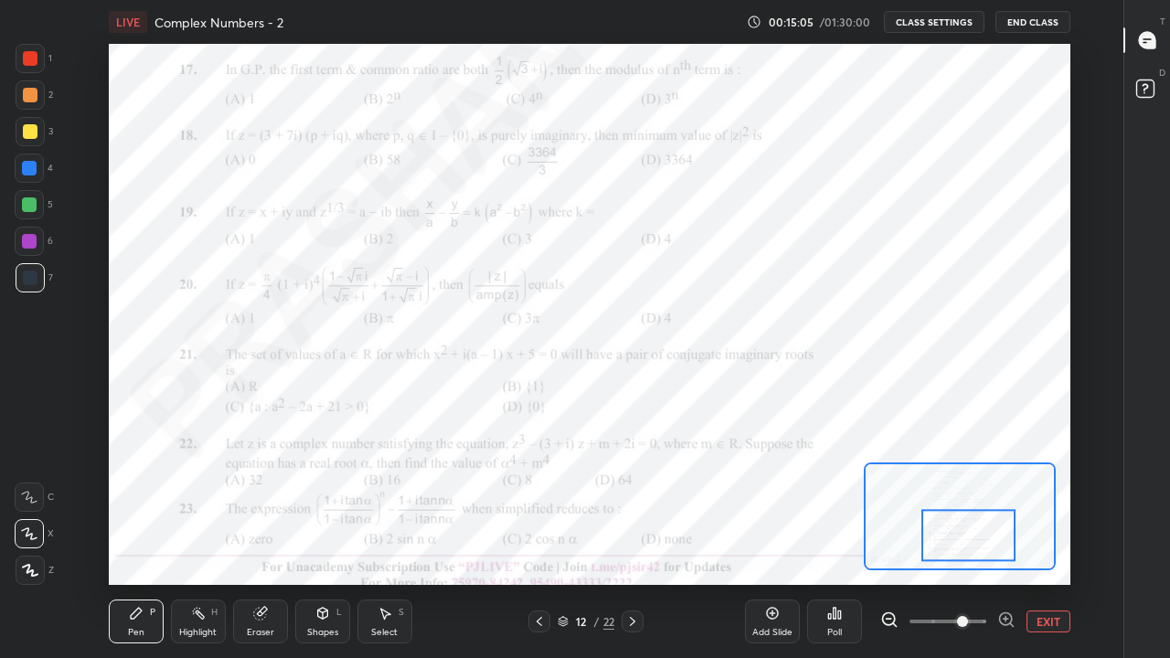
click at [1043, 541] on button "EXIT" at bounding box center [1049, 622] width 44 height 22
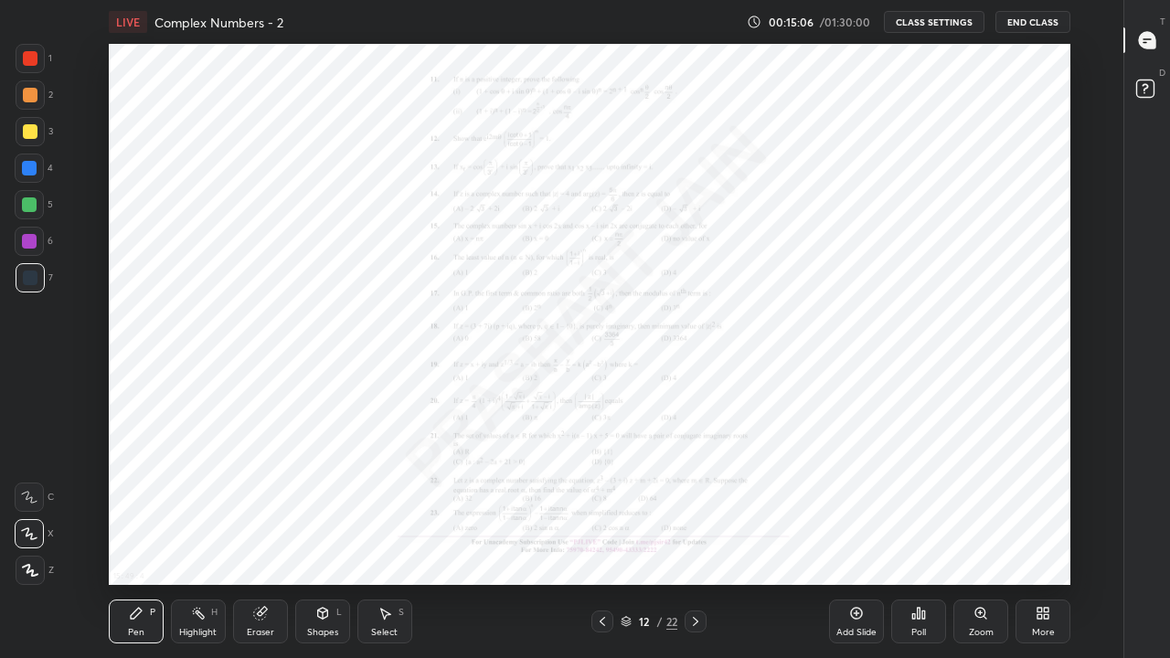
click at [860, 541] on icon at bounding box center [856, 613] width 15 height 15
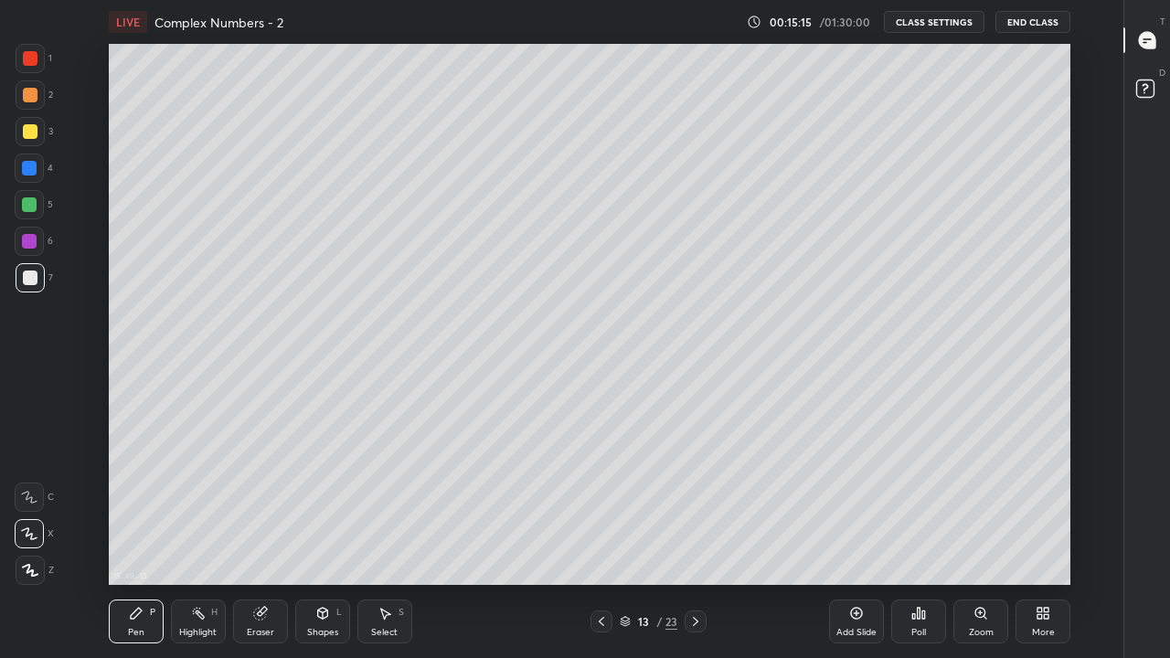
click at [602, 541] on icon at bounding box center [601, 621] width 15 height 15
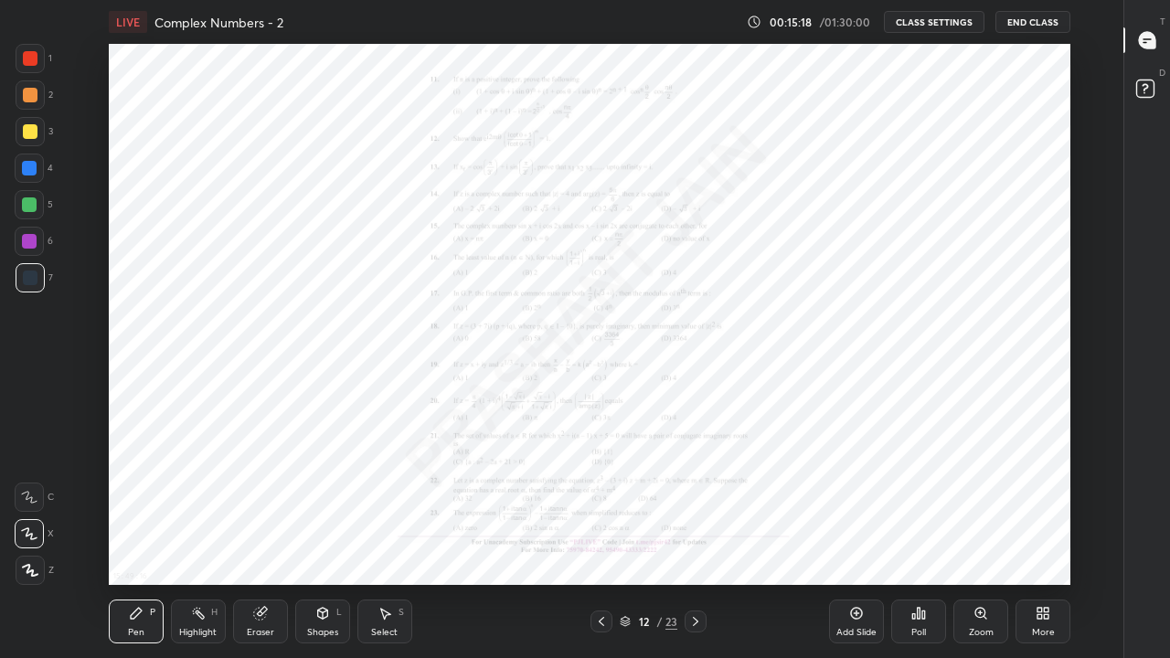
click at [696, 541] on icon at bounding box center [696, 621] width 15 height 15
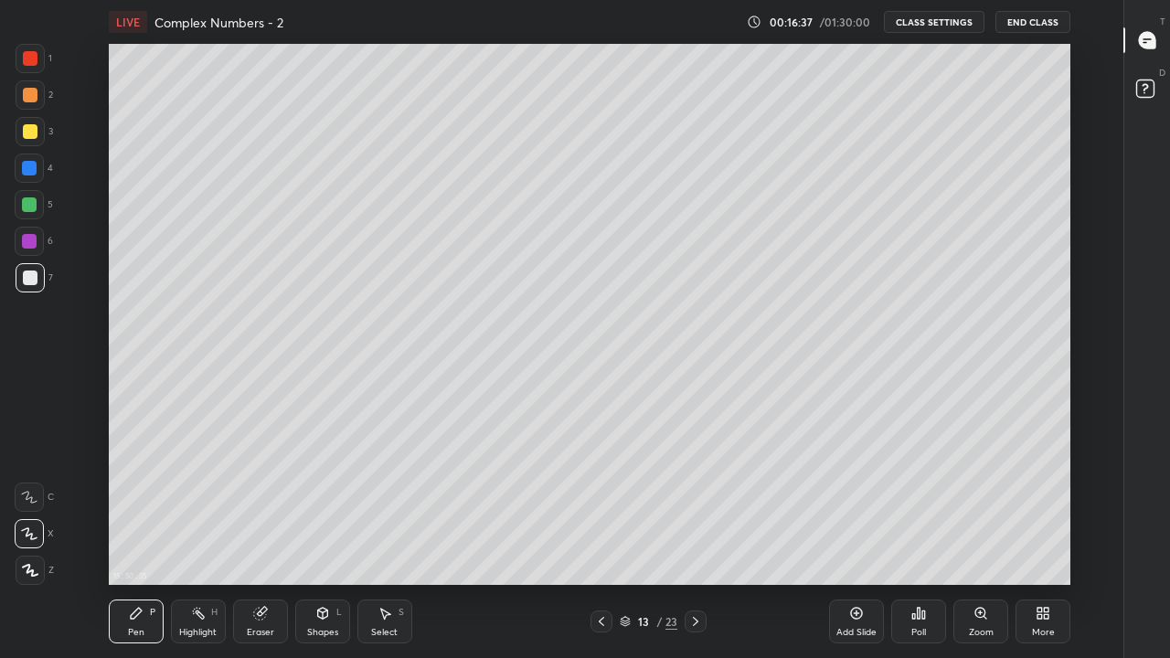
click at [602, 541] on icon at bounding box center [601, 621] width 15 height 15
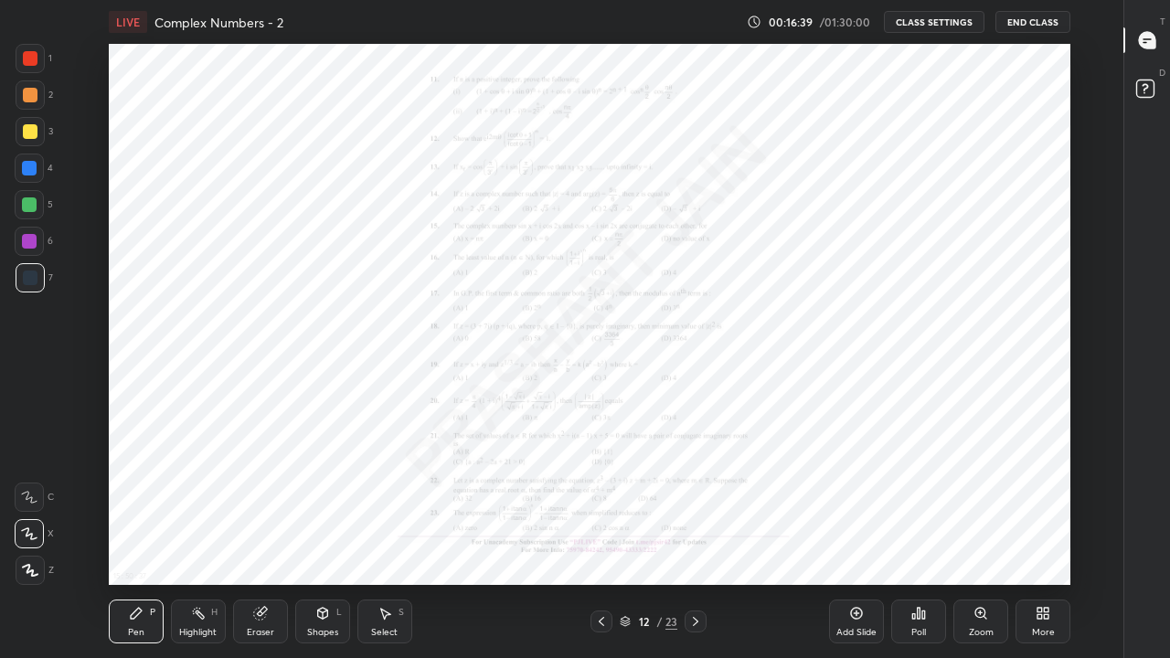
click at [602, 541] on icon at bounding box center [601, 621] width 15 height 15
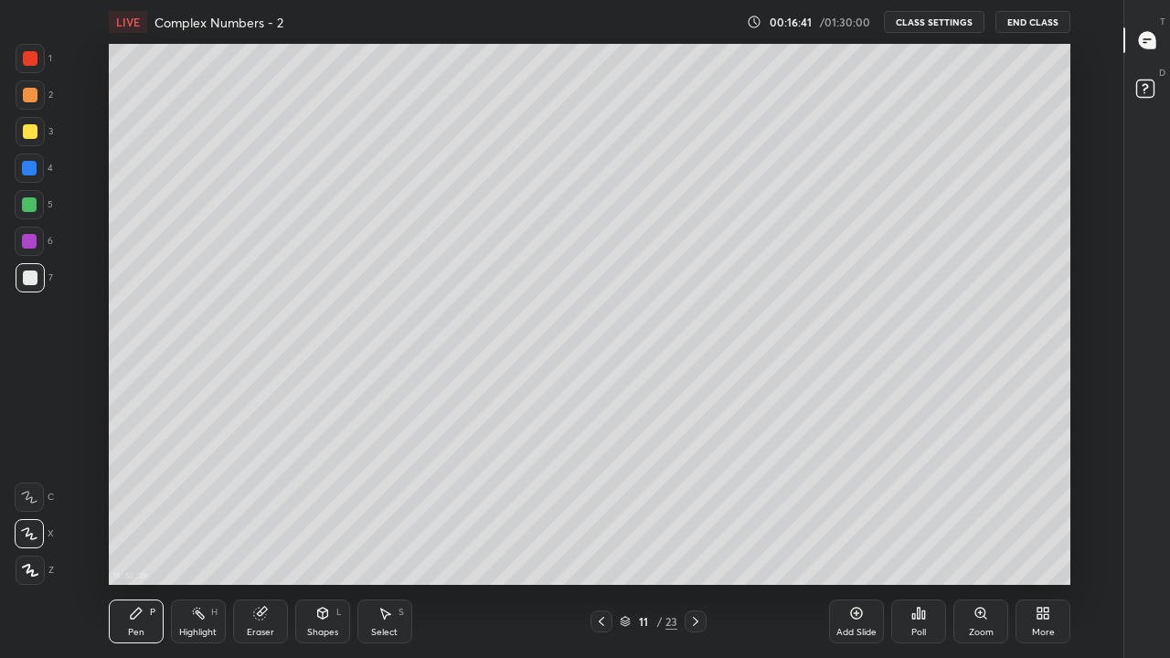
click at [600, 541] on icon at bounding box center [601, 621] width 15 height 15
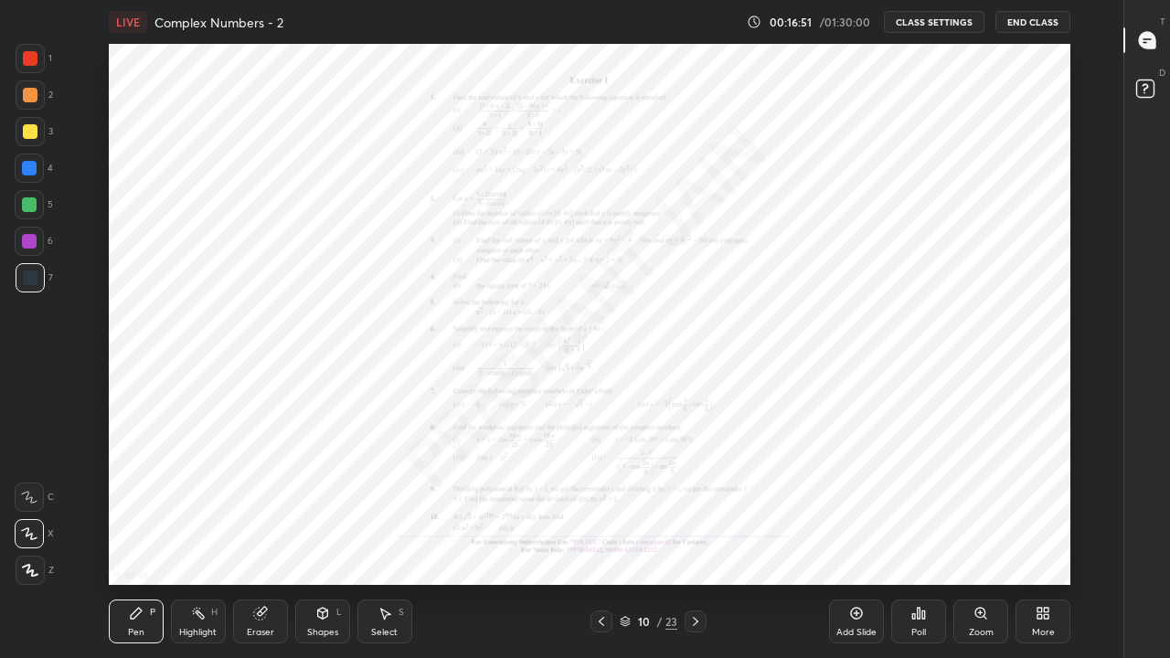
click at [986, 541] on div "Zoom" at bounding box center [981, 622] width 55 height 44
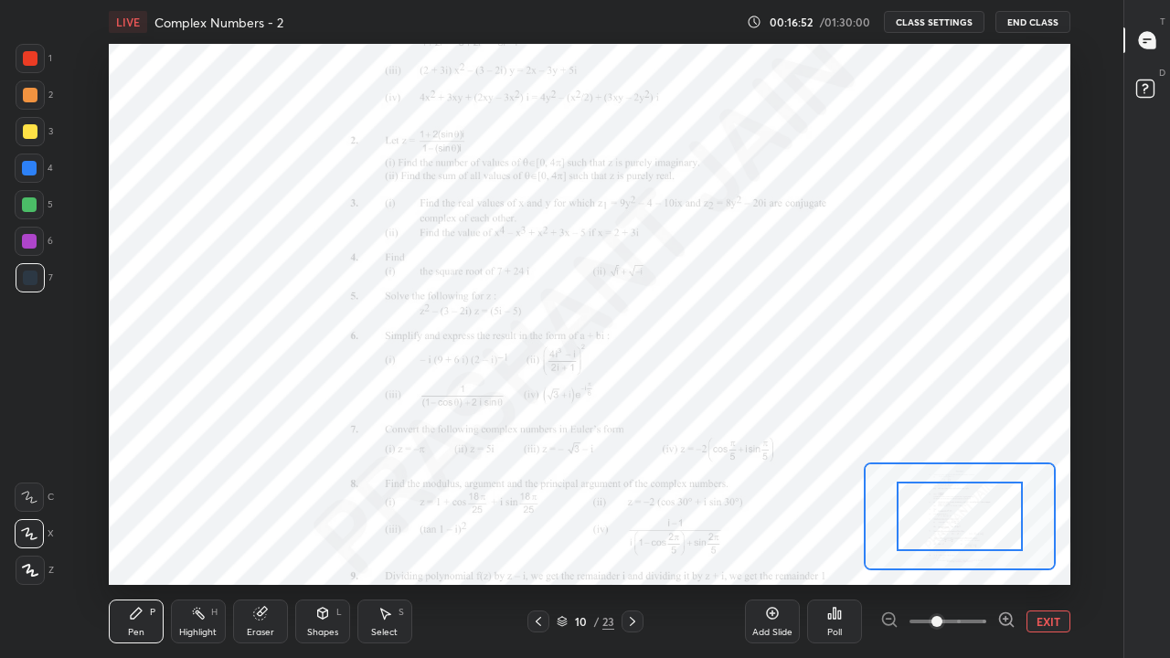
click at [1009, 541] on icon at bounding box center [1006, 619] width 5 height 0
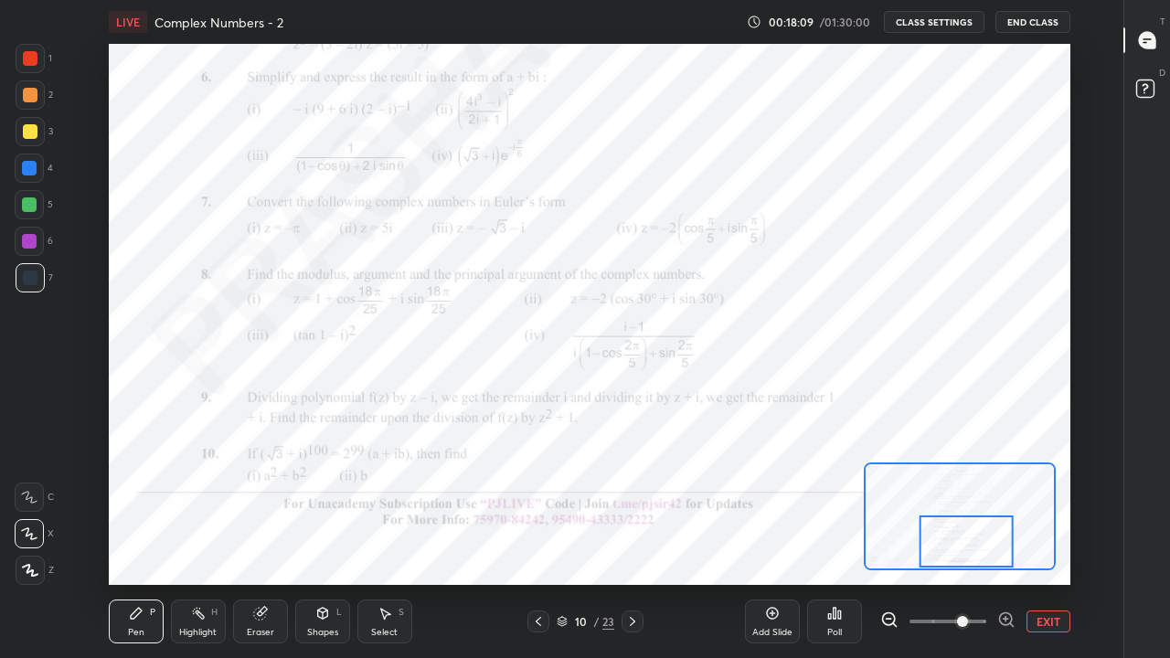
click at [1048, 541] on button "EXIT" at bounding box center [1049, 622] width 44 height 22
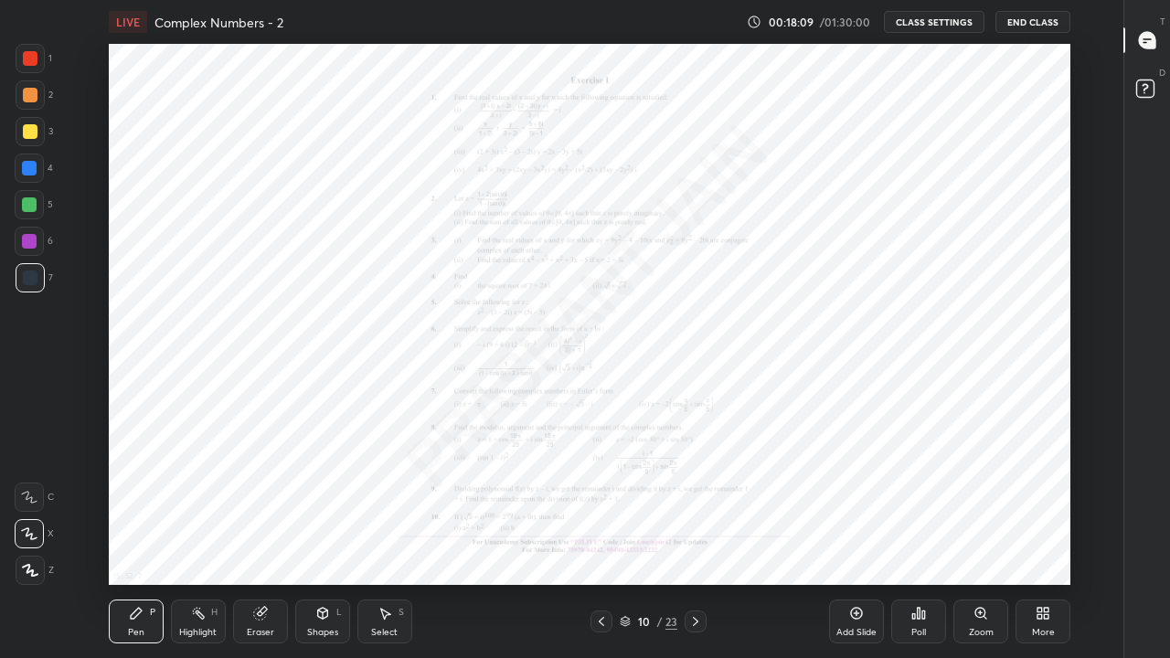
click at [696, 541] on icon at bounding box center [696, 621] width 15 height 15
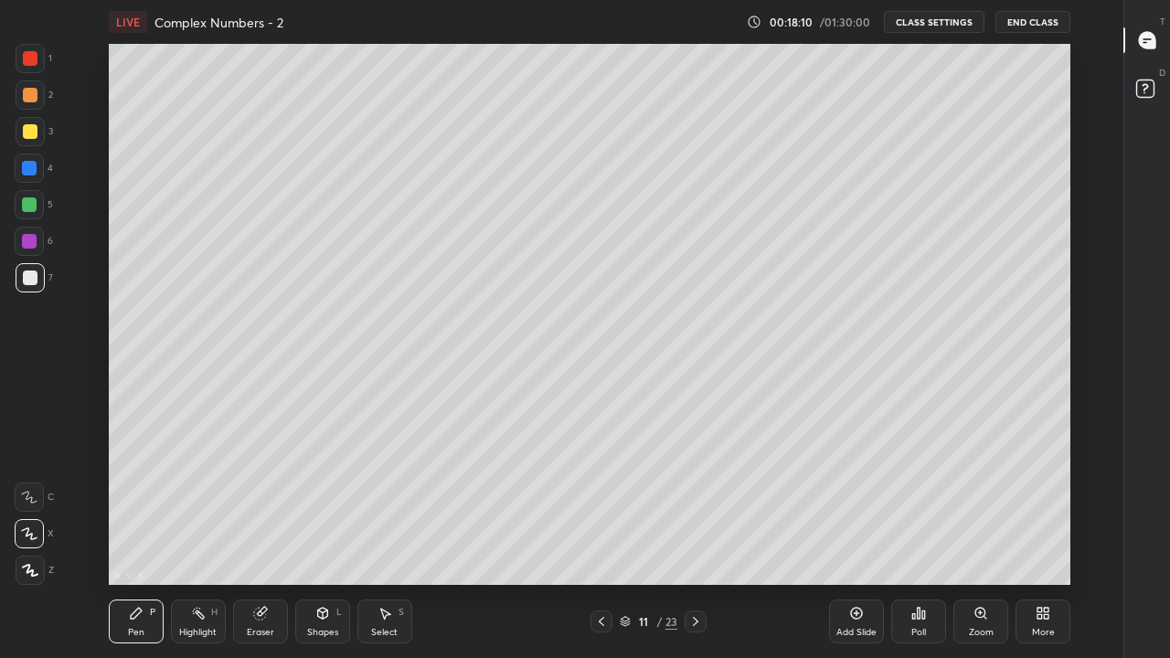
click at [704, 541] on div at bounding box center [696, 622] width 22 height 22
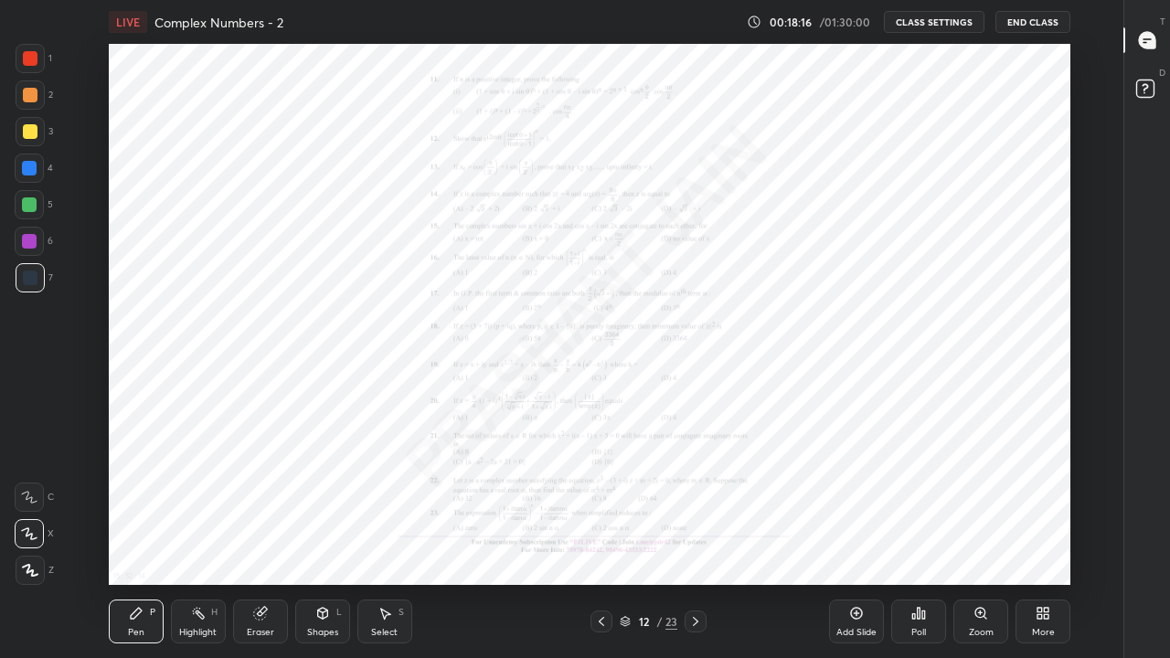
click at [992, 541] on div "Zoom" at bounding box center [981, 622] width 55 height 44
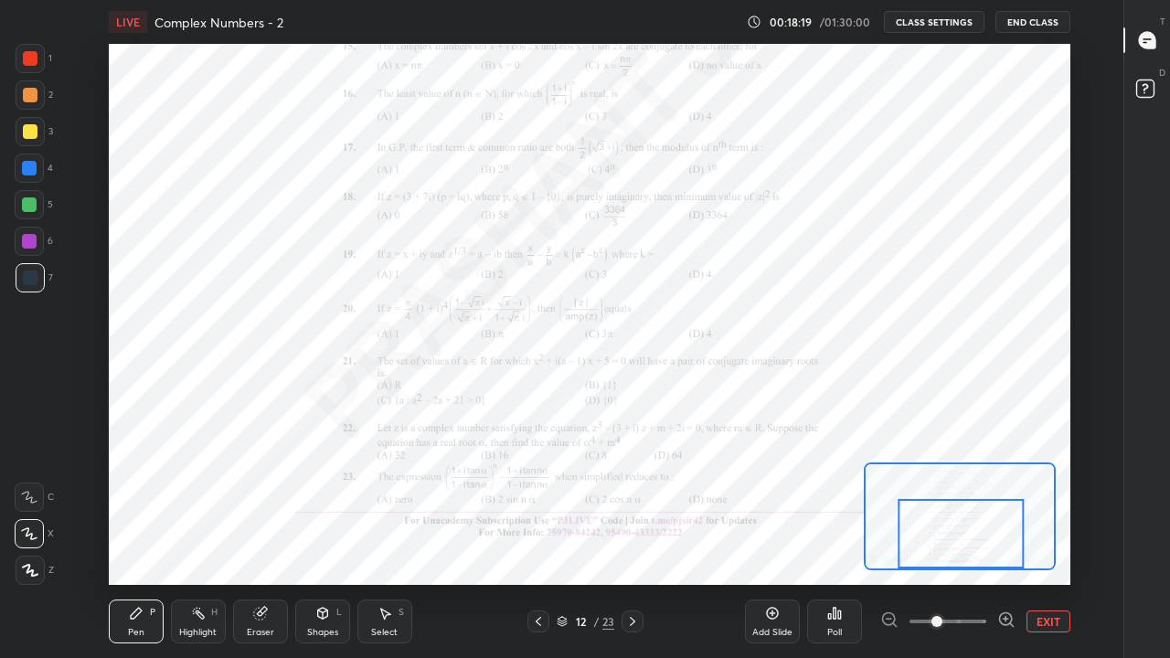
click at [1006, 541] on icon at bounding box center [1006, 619] width 5 height 0
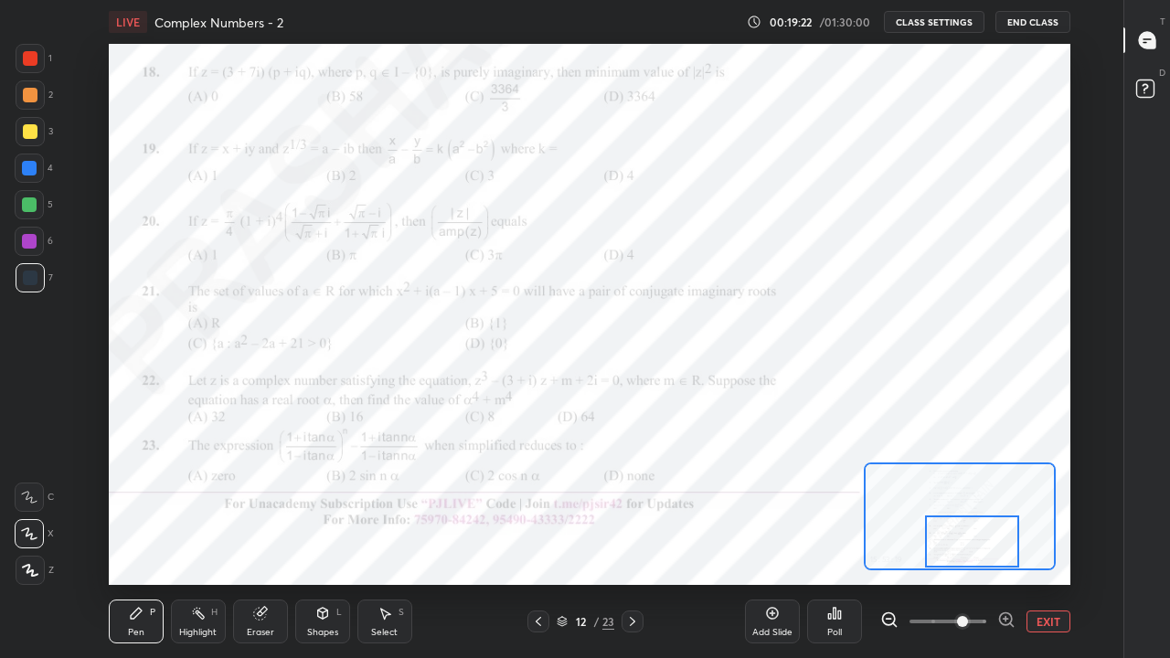
click at [1048, 541] on button "EXIT" at bounding box center [1049, 622] width 44 height 22
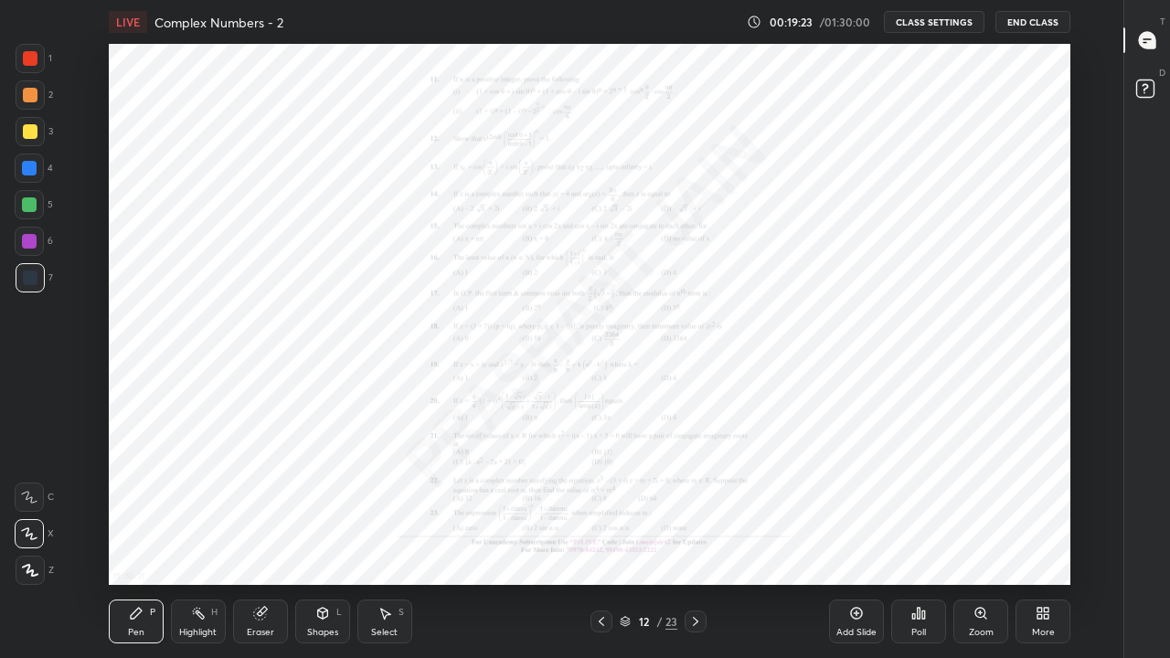
click at [602, 541] on icon at bounding box center [601, 621] width 5 height 9
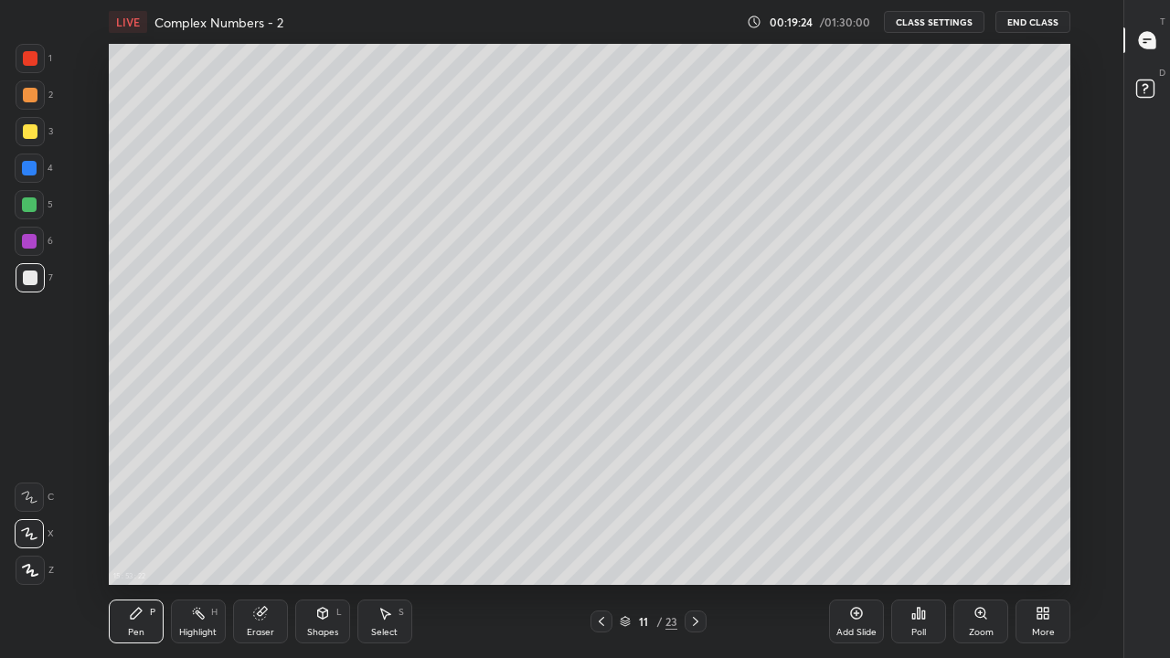
click at [600, 541] on icon at bounding box center [601, 621] width 15 height 15
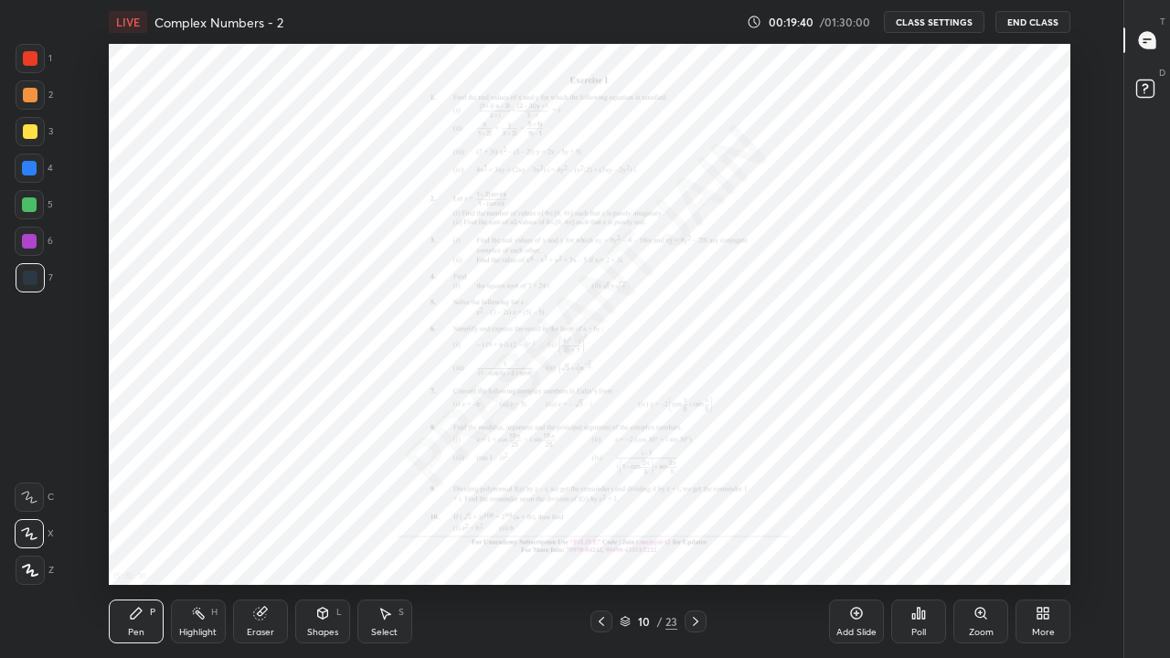
click at [697, 541] on icon at bounding box center [695, 621] width 5 height 9
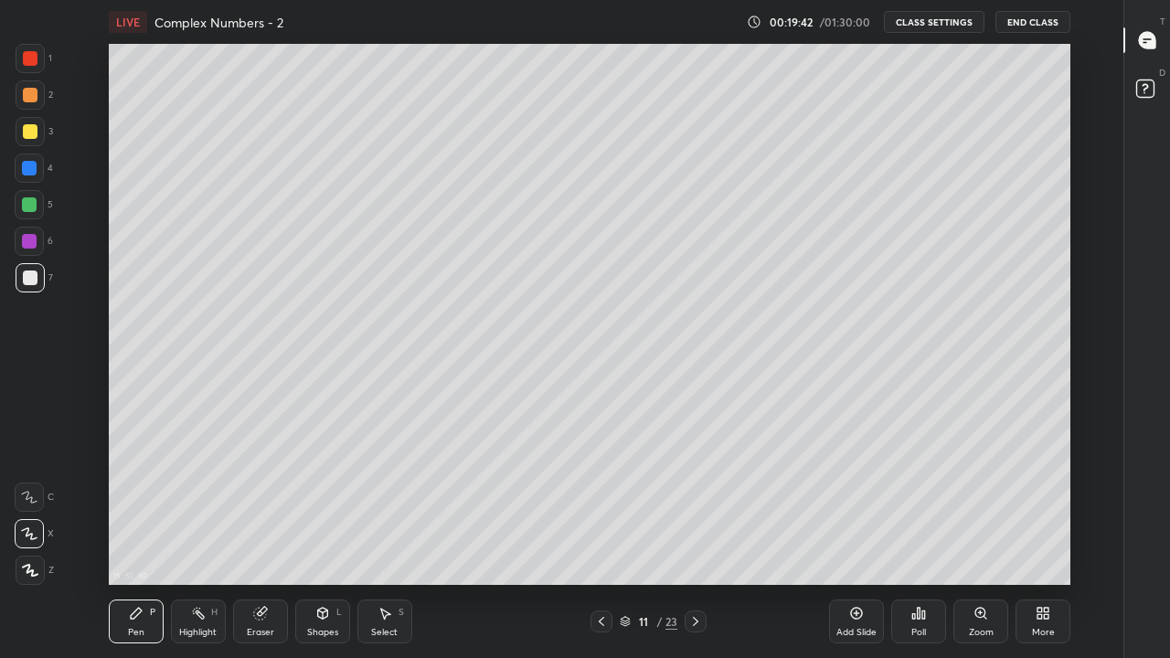
click at [27, 276] on div at bounding box center [30, 278] width 15 height 15
click at [603, 541] on div at bounding box center [602, 622] width 22 height 22
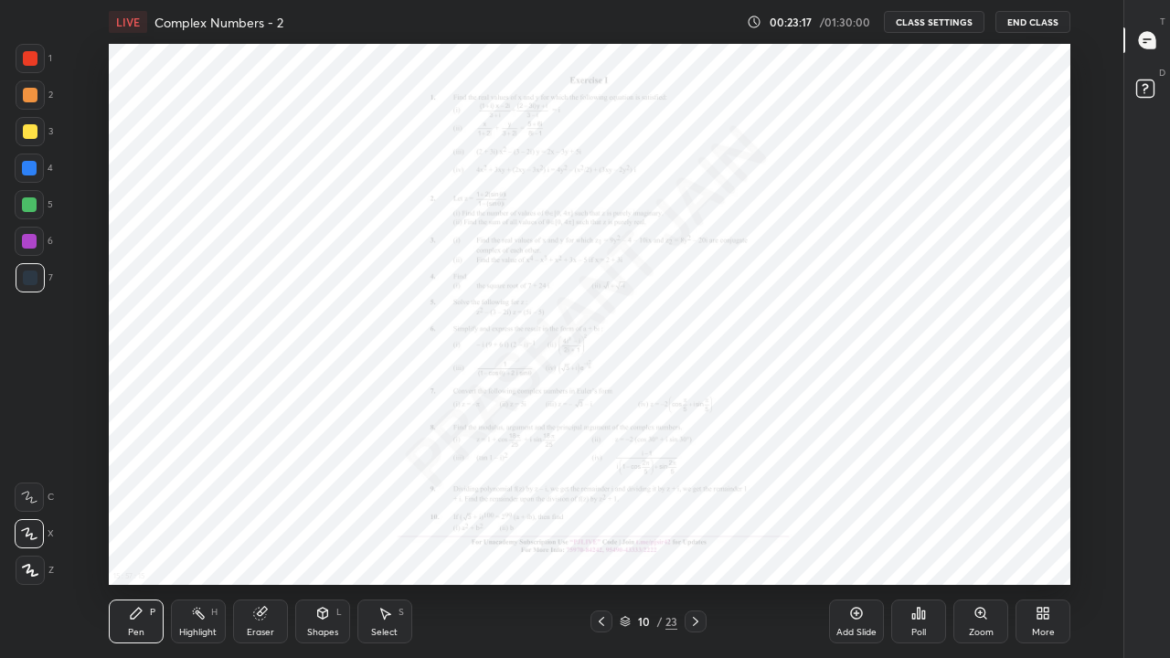
click at [602, 541] on icon at bounding box center [601, 621] width 15 height 15
click at [593, 541] on div at bounding box center [602, 622] width 22 height 22
click at [696, 541] on icon at bounding box center [696, 621] width 15 height 15
click at [32, 64] on div at bounding box center [30, 58] width 15 height 15
click at [697, 541] on icon at bounding box center [696, 621] width 15 height 15
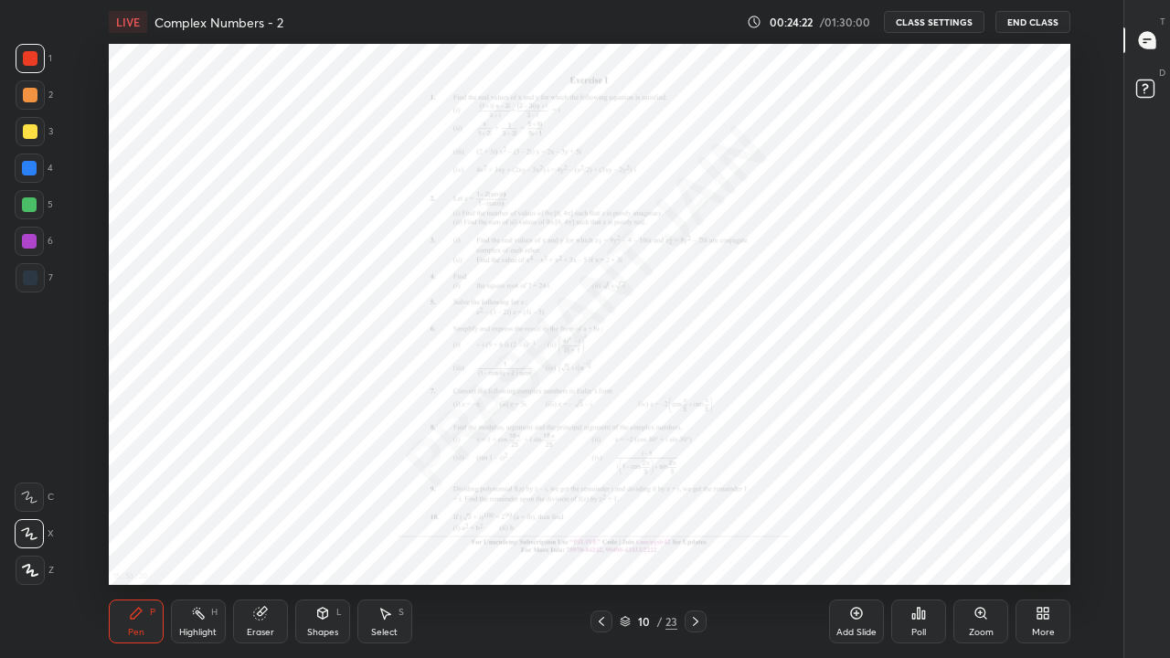
click at [696, 541] on icon at bounding box center [696, 621] width 15 height 15
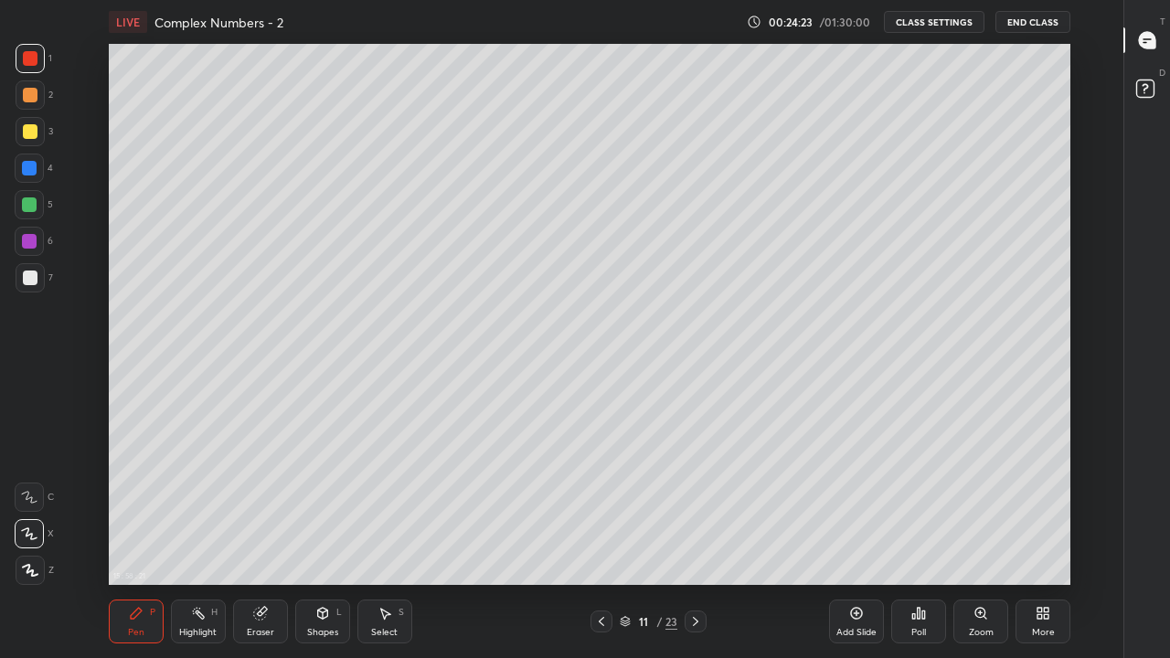
click at [704, 541] on div at bounding box center [696, 622] width 22 height 22
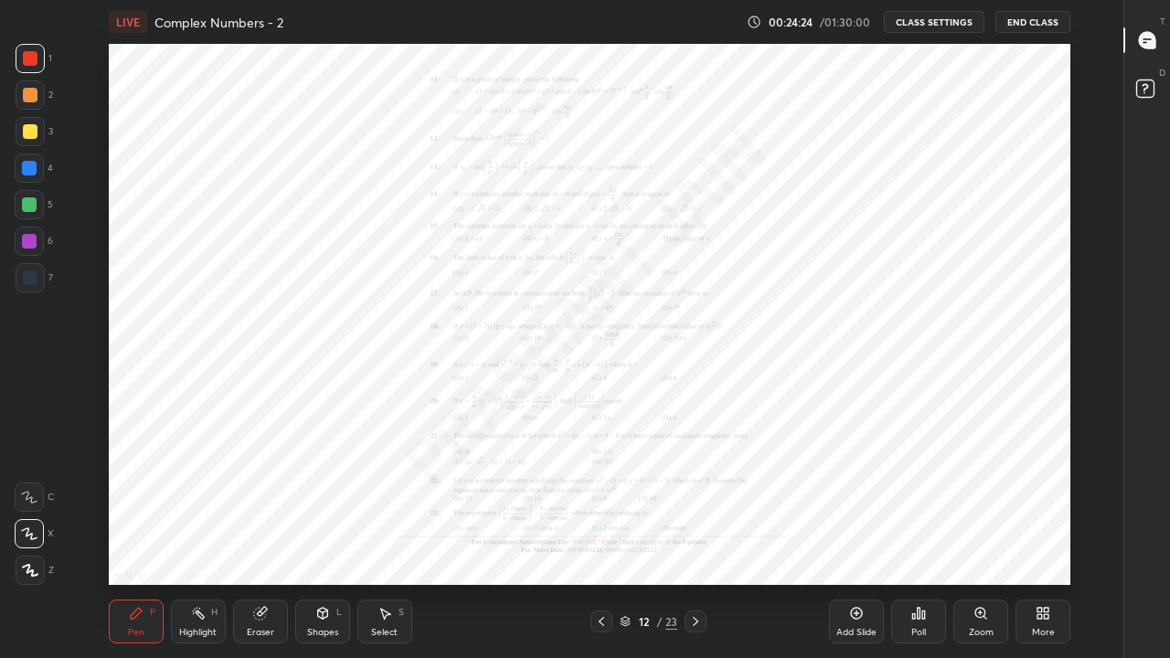
click at [697, 541] on icon at bounding box center [696, 621] width 15 height 15
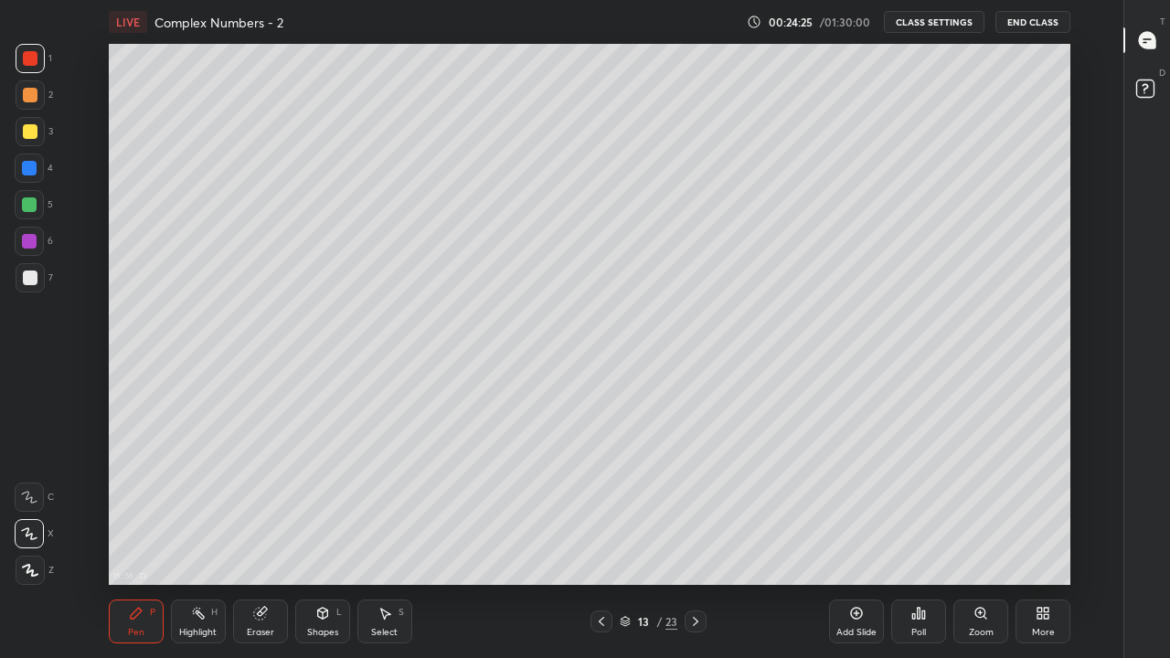
click at [700, 541] on div at bounding box center [696, 622] width 22 height 22
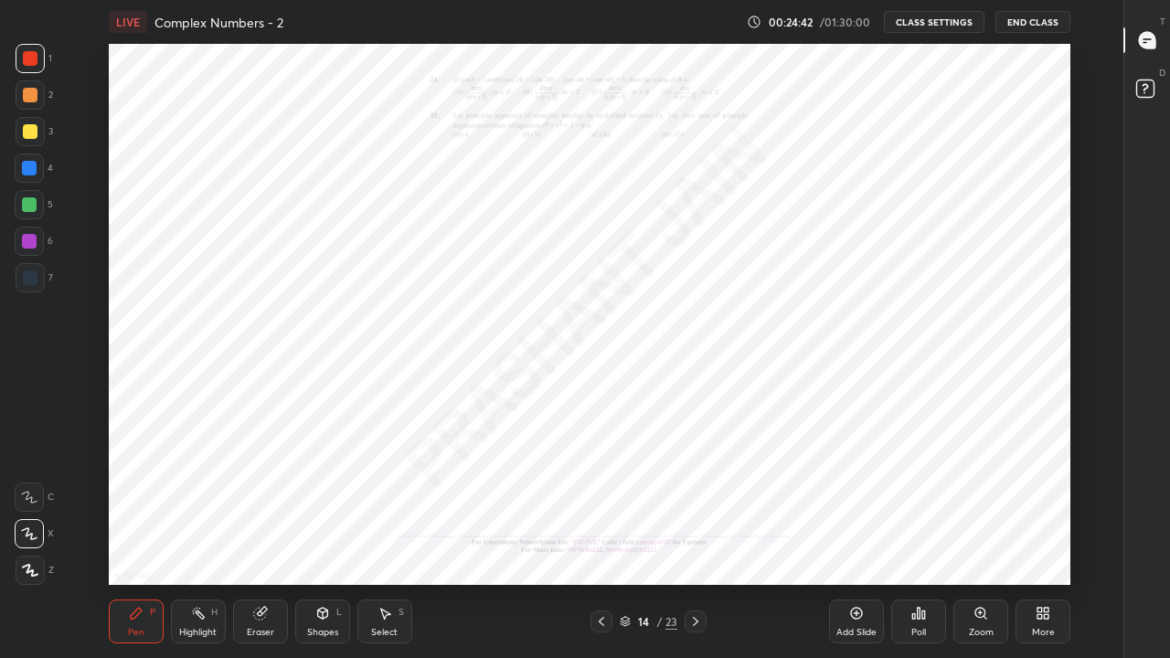
click at [978, 541] on icon at bounding box center [981, 613] width 10 height 10
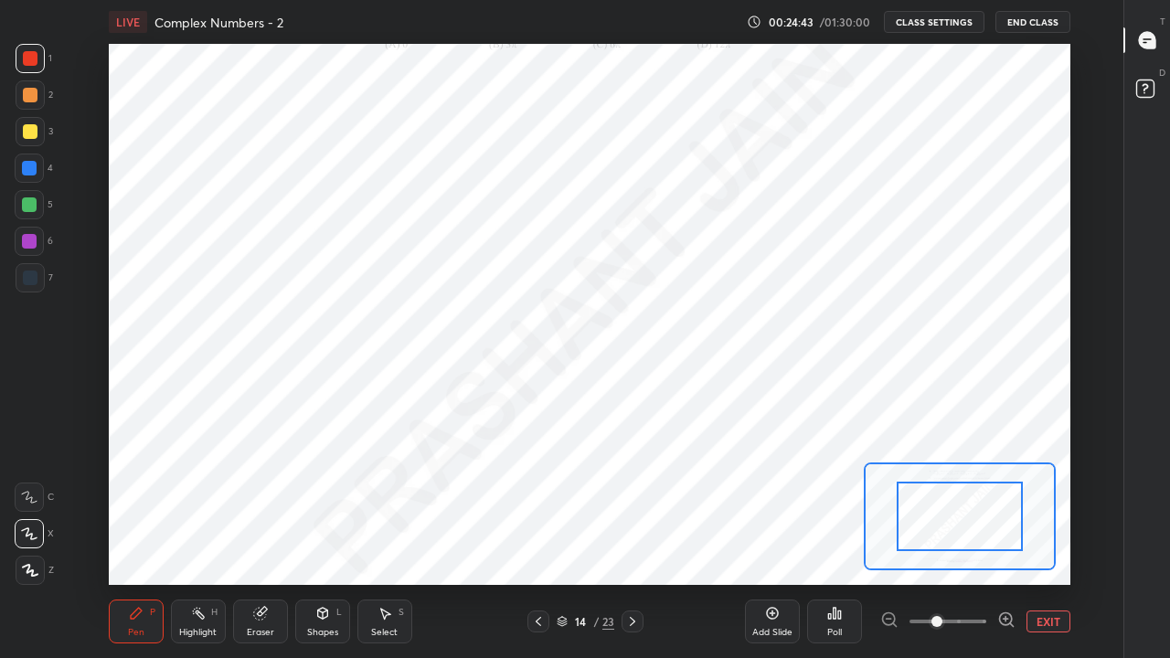
click at [1011, 541] on icon at bounding box center [1012, 626] width 4 height 4
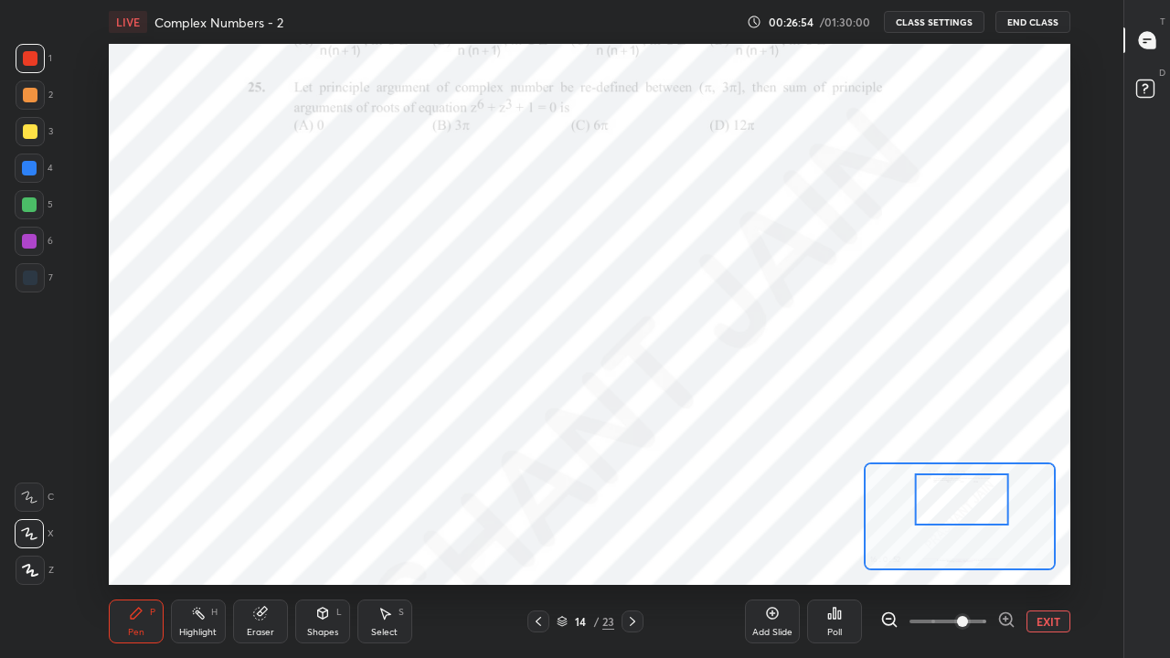
click at [31, 279] on div at bounding box center [30, 278] width 15 height 15
click at [895, 463] on div "16 : 2 : 29" at bounding box center [960, 517] width 192 height 108
click at [1052, 541] on button "EXIT" at bounding box center [1049, 622] width 44 height 22
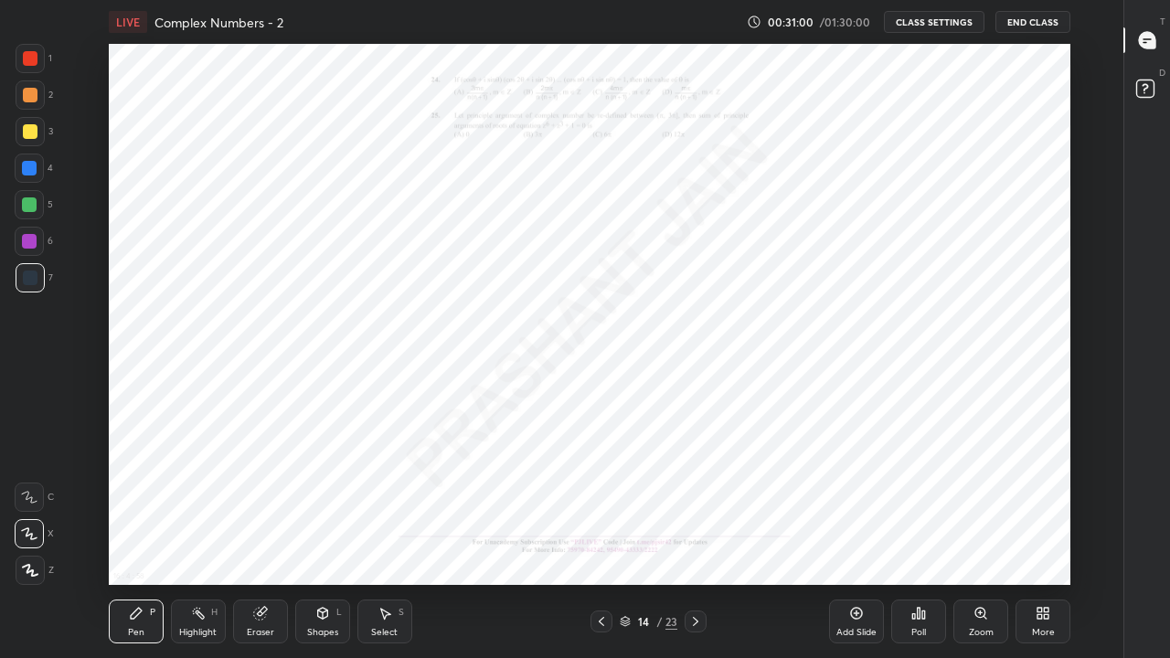
click at [696, 541] on icon at bounding box center [696, 621] width 15 height 15
click at [698, 541] on icon at bounding box center [696, 621] width 15 height 15
click at [699, 541] on icon at bounding box center [696, 621] width 15 height 15
click at [696, 541] on icon at bounding box center [696, 621] width 15 height 15
click at [706, 541] on div at bounding box center [696, 622] width 22 height 22
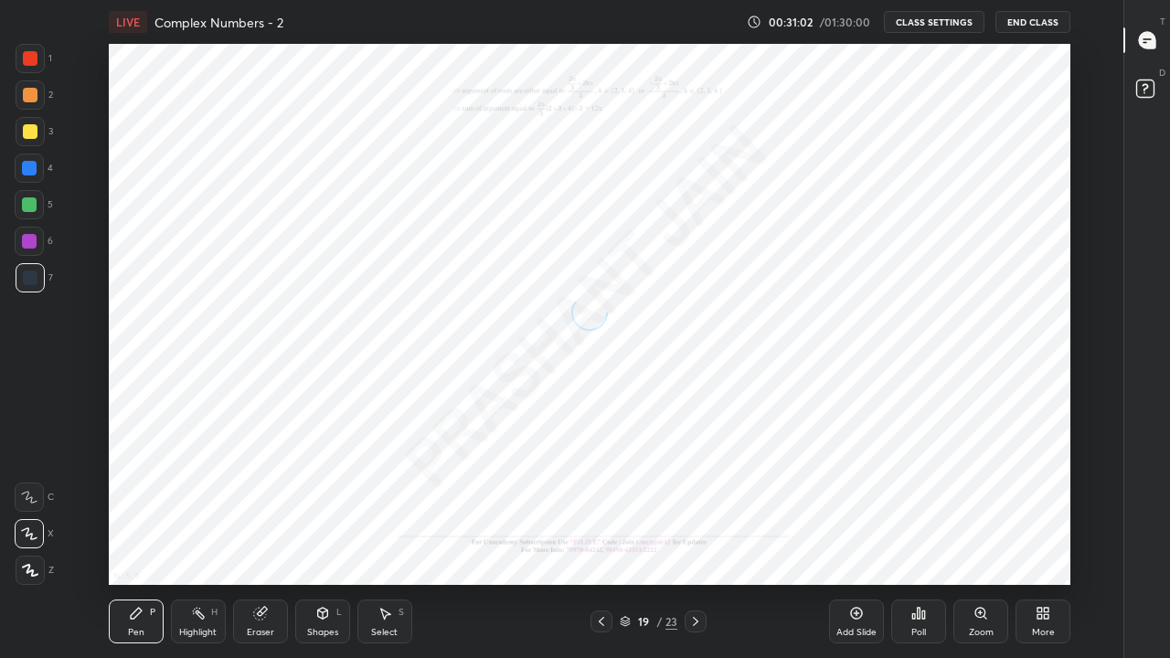
click at [706, 541] on div at bounding box center [696, 622] width 22 height 22
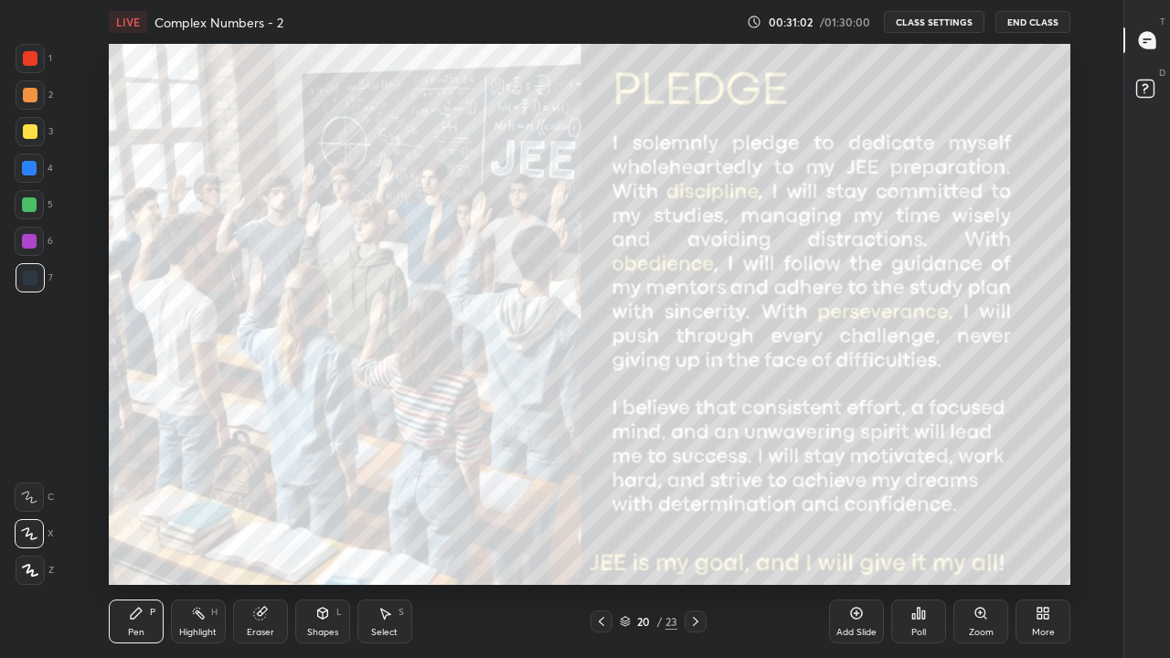
click at [696, 541] on icon at bounding box center [696, 621] width 15 height 15
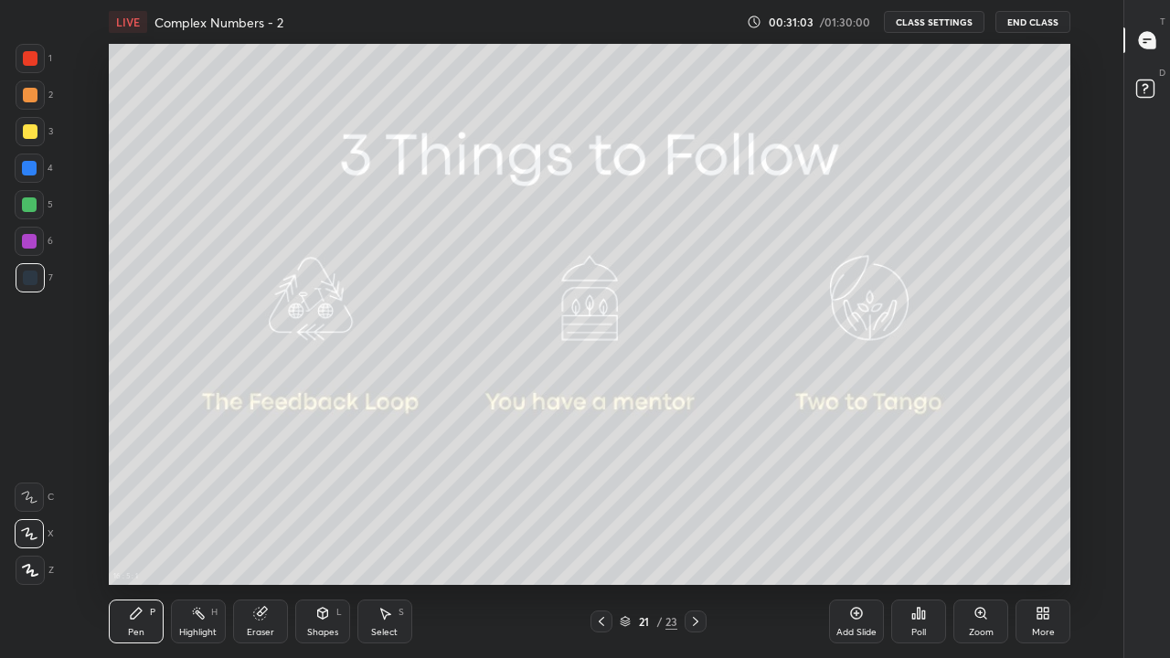
click at [696, 541] on icon at bounding box center [696, 621] width 15 height 15
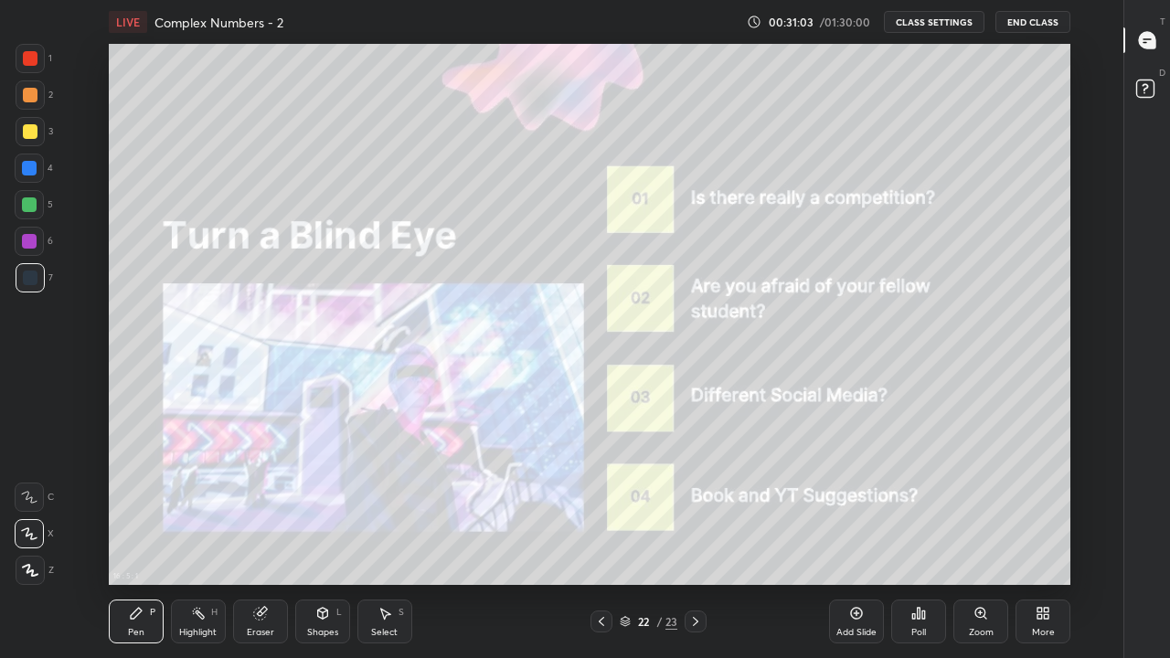
click at [696, 541] on icon at bounding box center [696, 621] width 15 height 15
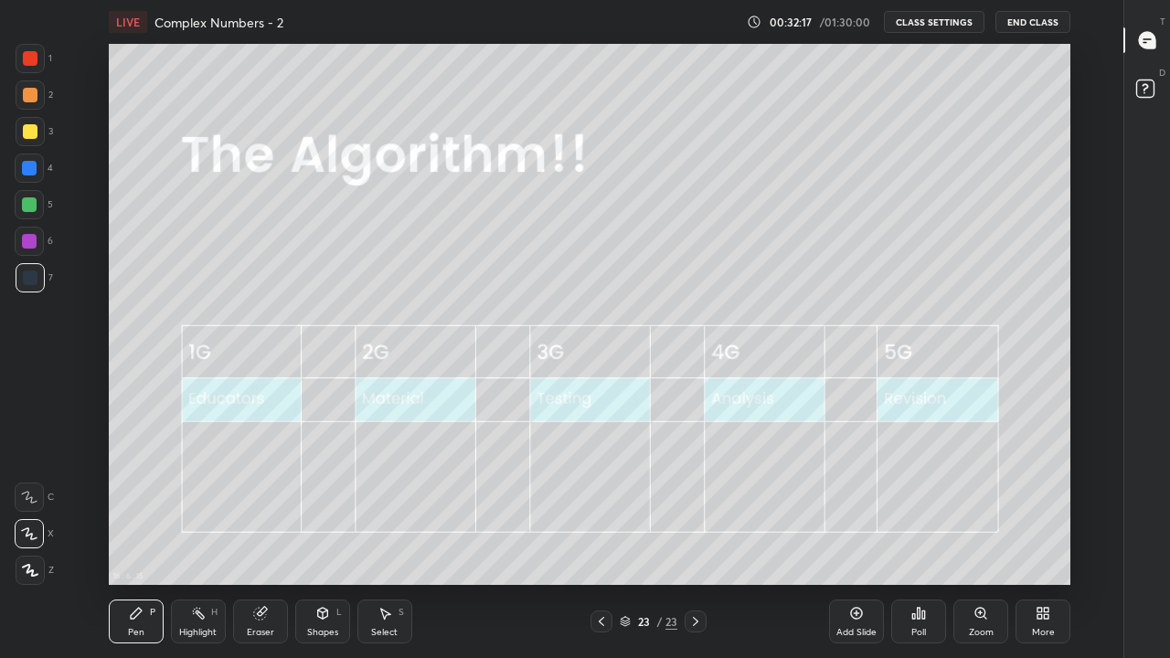
click at [857, 541] on div "Add Slide" at bounding box center [856, 622] width 55 height 44
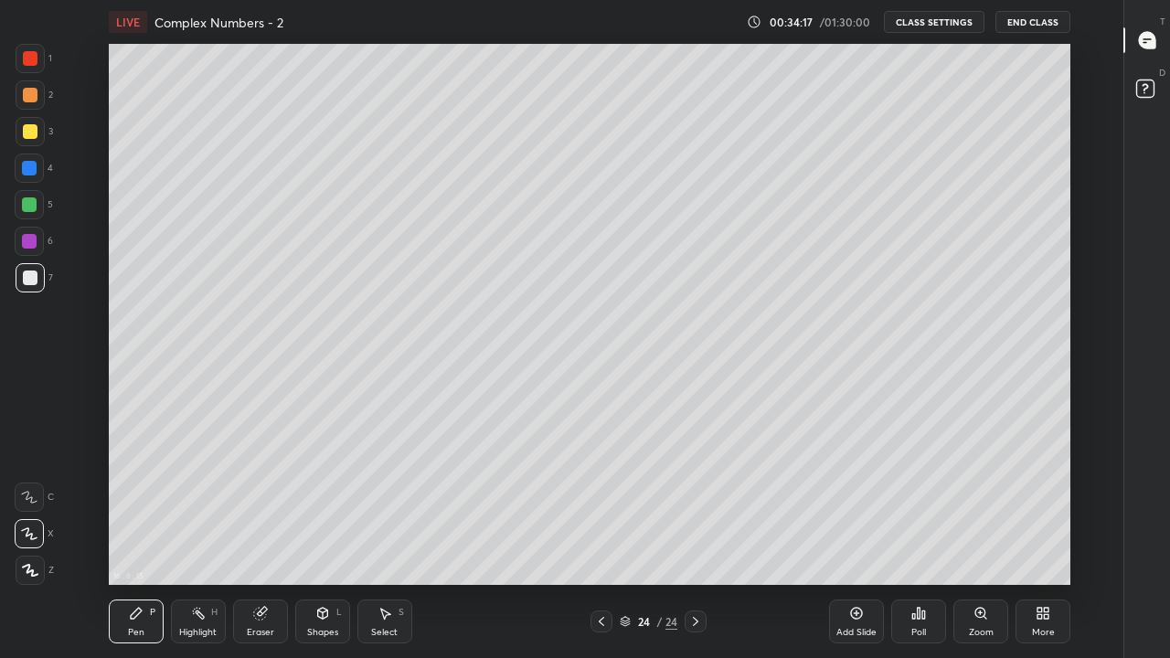
click at [29, 136] on div at bounding box center [30, 131] width 15 height 15
click at [257, 541] on div "Eraser" at bounding box center [260, 622] width 55 height 44
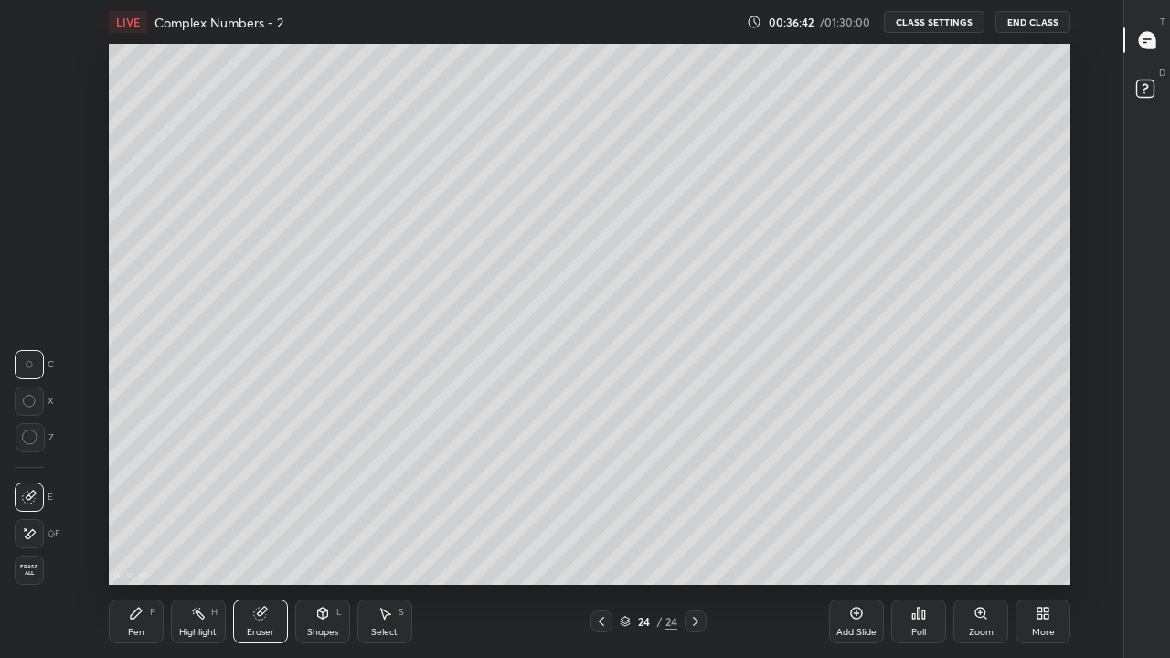
click at [134, 541] on div "Pen" at bounding box center [136, 632] width 16 height 9
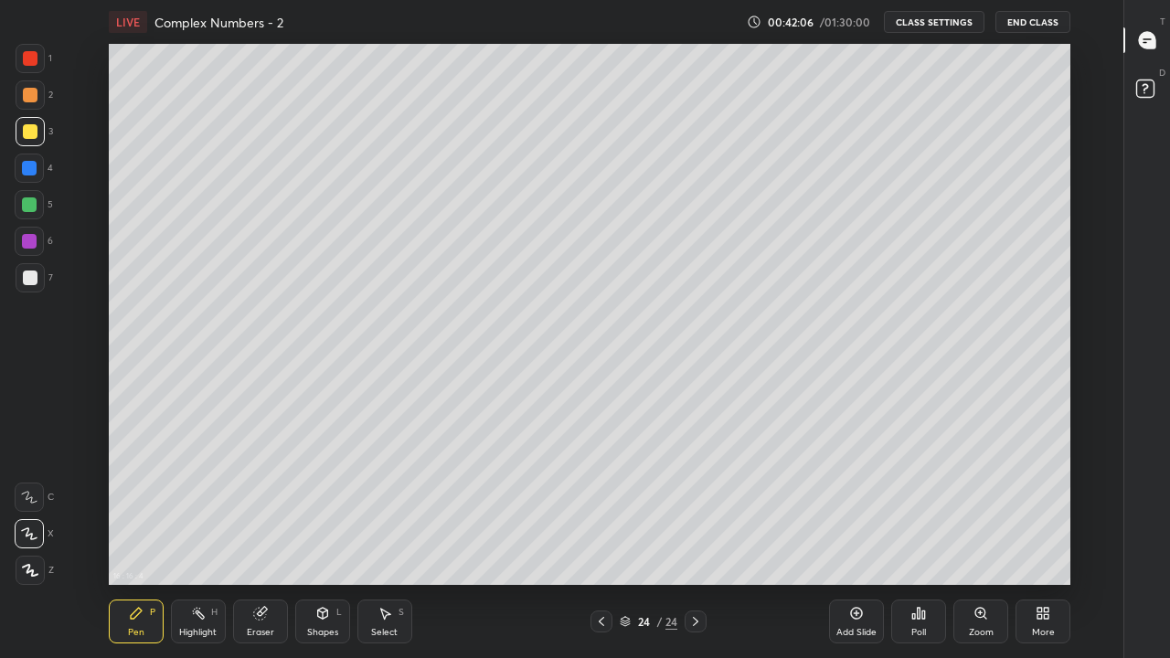
click at [866, 541] on div "Add Slide" at bounding box center [856, 622] width 55 height 44
click at [36, 283] on div at bounding box center [30, 278] width 15 height 15
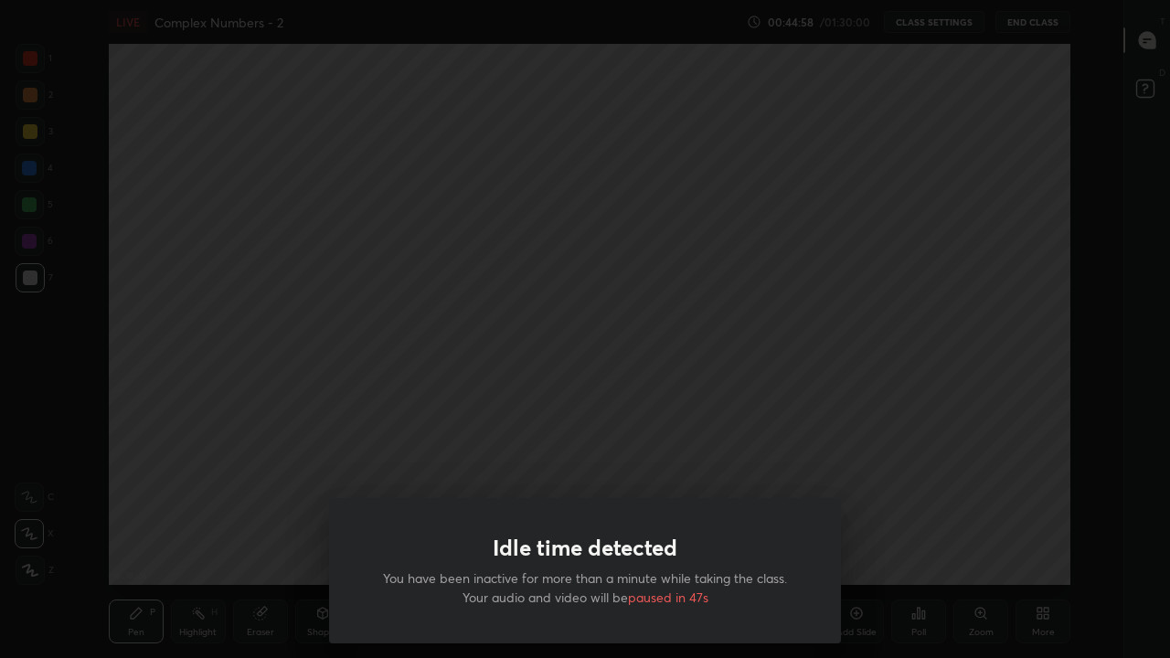
click at [730, 541] on div "Idle time detected You have been inactive for more than a minute while taking t…" at bounding box center [585, 570] width 512 height 145
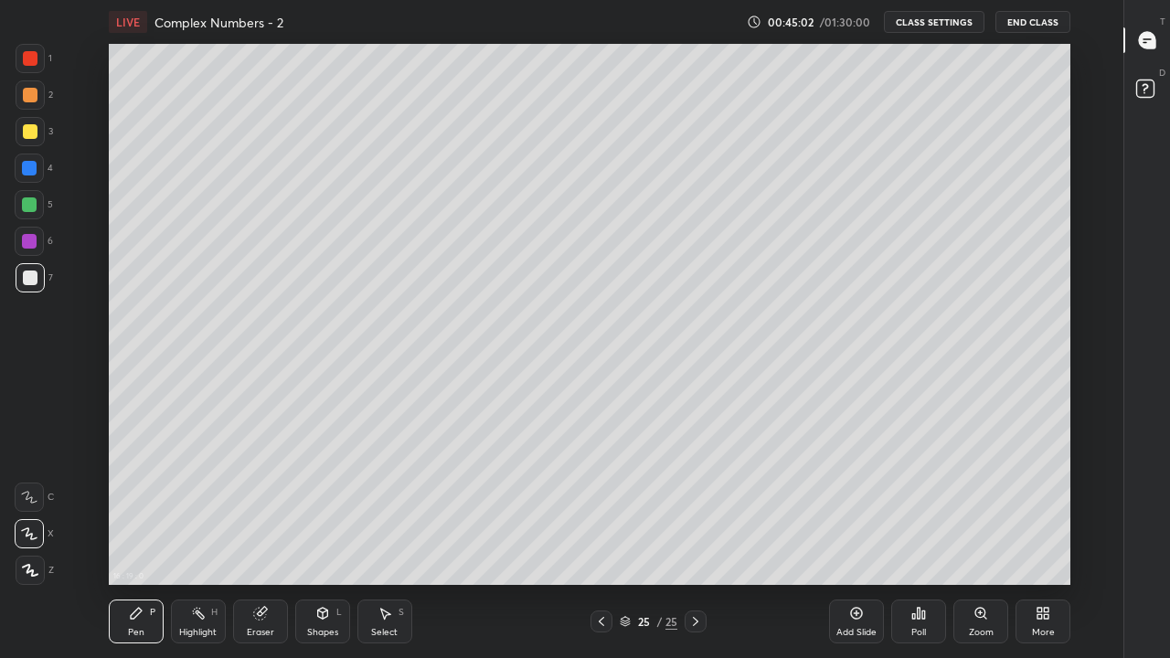
click at [34, 137] on div at bounding box center [30, 131] width 15 height 15
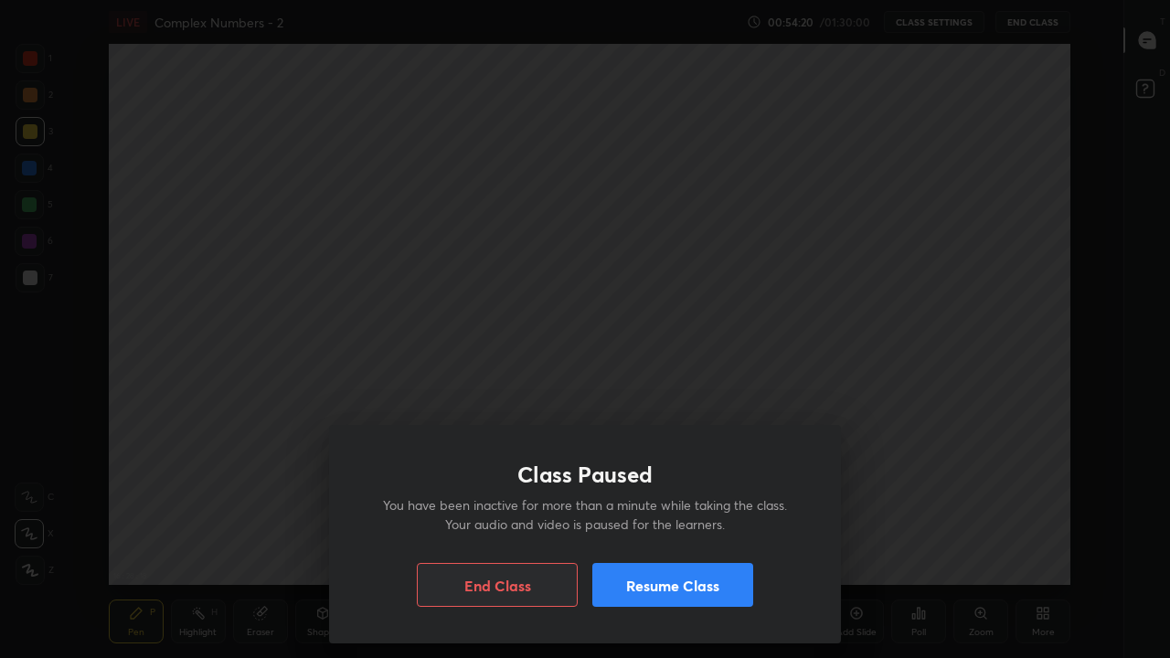
click at [645, 541] on button "Resume Class" at bounding box center [673, 585] width 161 height 44
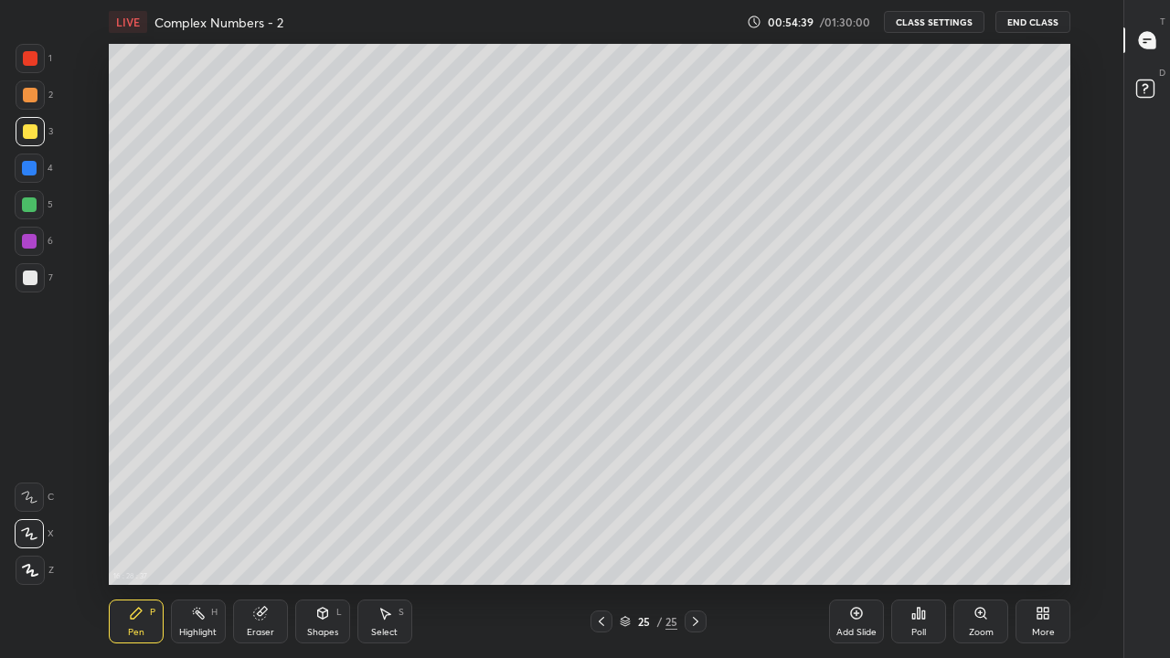
click at [378, 541] on div "Select S" at bounding box center [385, 622] width 55 height 44
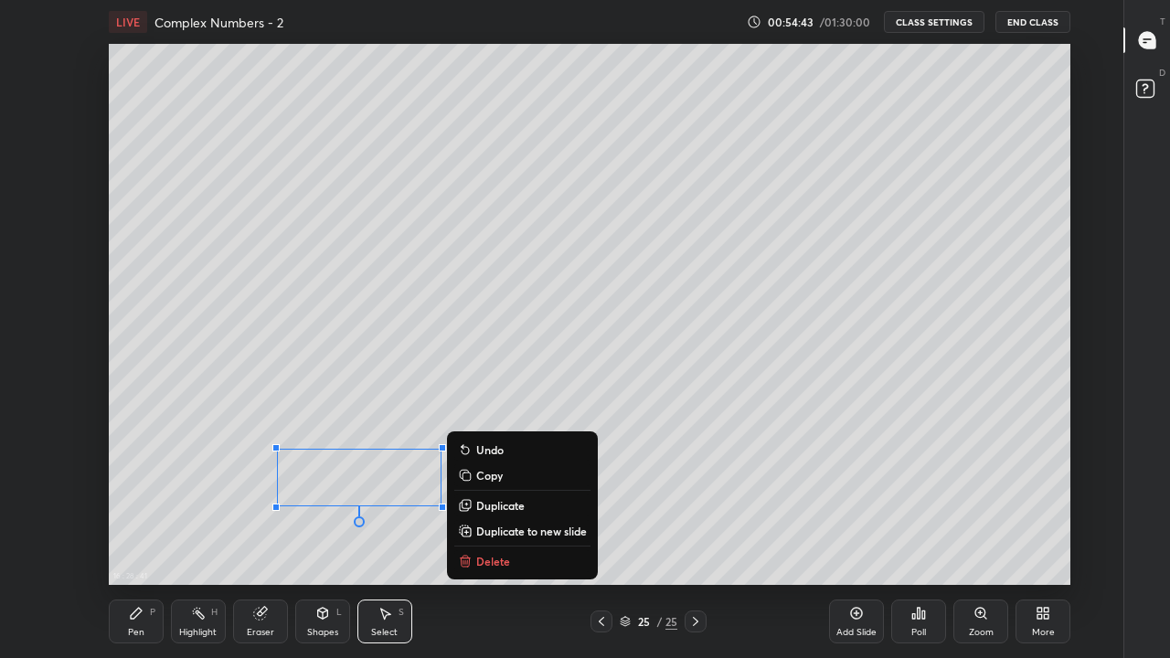
click at [501, 528] on p "Duplicate to new slide" at bounding box center [531, 531] width 111 height 15
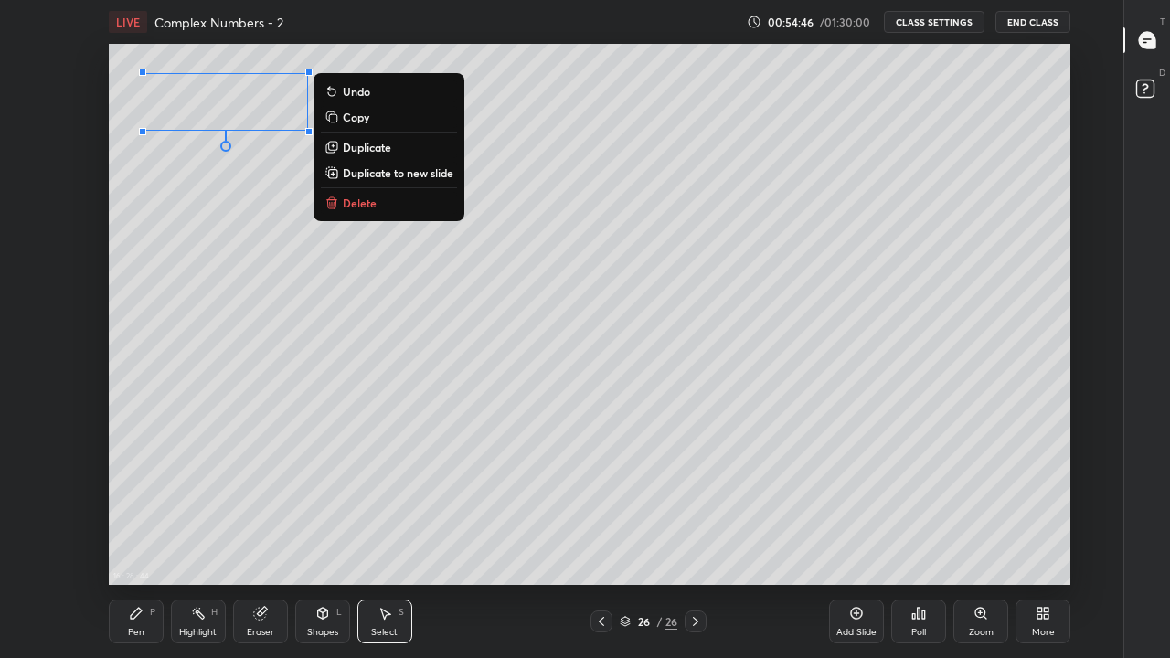
click at [131, 541] on div "Pen P" at bounding box center [136, 622] width 55 height 44
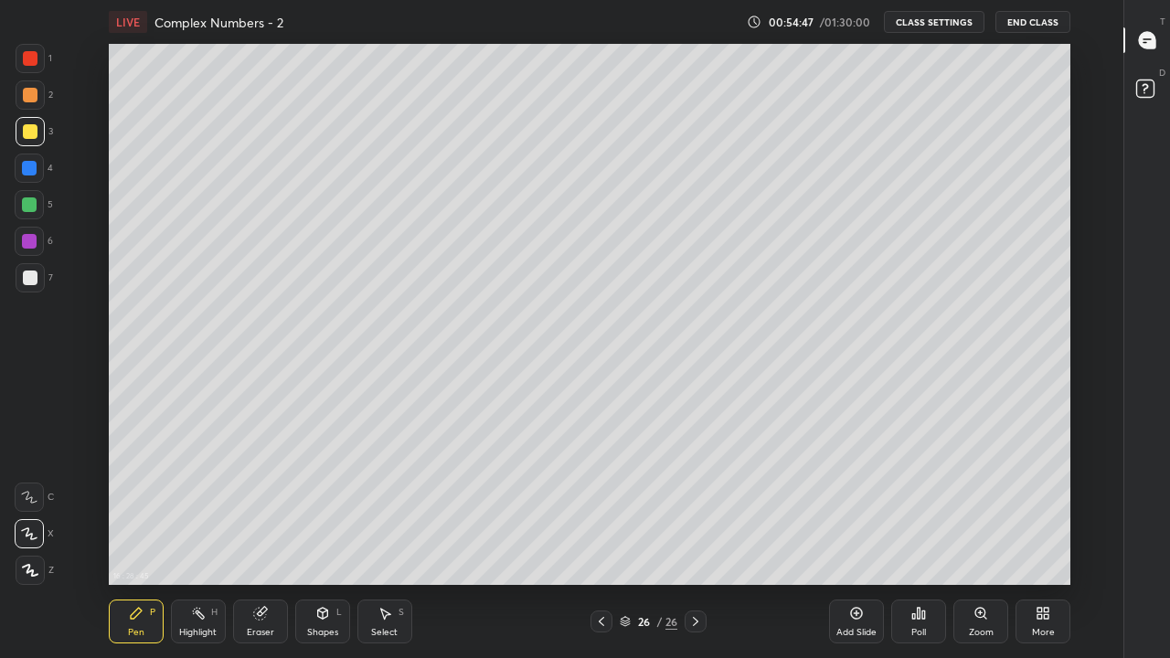
click at [25, 276] on div at bounding box center [30, 278] width 15 height 15
click at [602, 541] on icon at bounding box center [601, 621] width 15 height 15
click at [696, 541] on icon at bounding box center [696, 621] width 15 height 15
click at [862, 541] on div "Add Slide" at bounding box center [856, 622] width 55 height 44
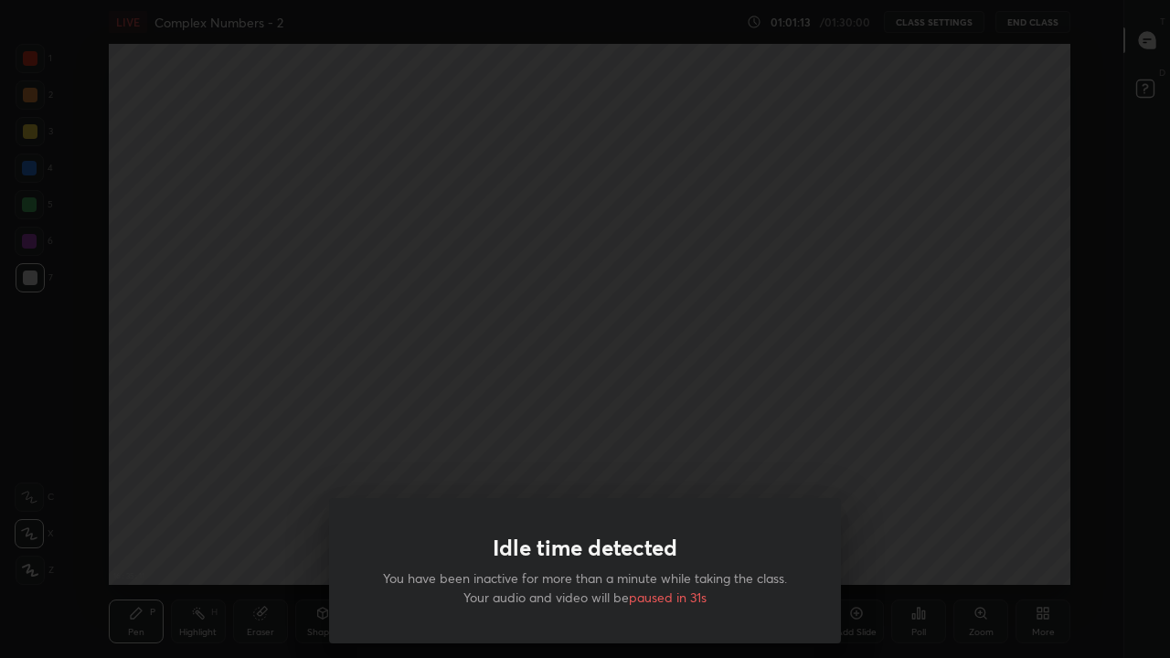
click at [929, 541] on div "Idle time detected You have been inactive for more than a minute while taking t…" at bounding box center [585, 329] width 1170 height 658
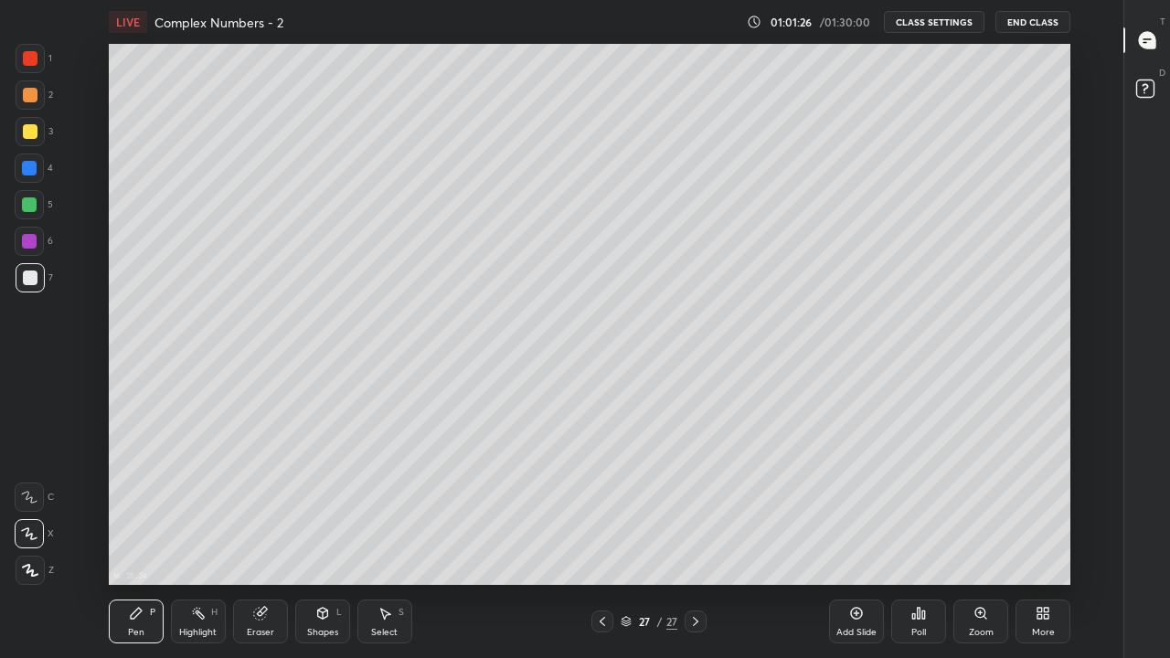
click at [29, 204] on div at bounding box center [29, 205] width 15 height 15
click at [28, 285] on div at bounding box center [30, 277] width 29 height 29
click at [27, 138] on div at bounding box center [30, 131] width 15 height 15
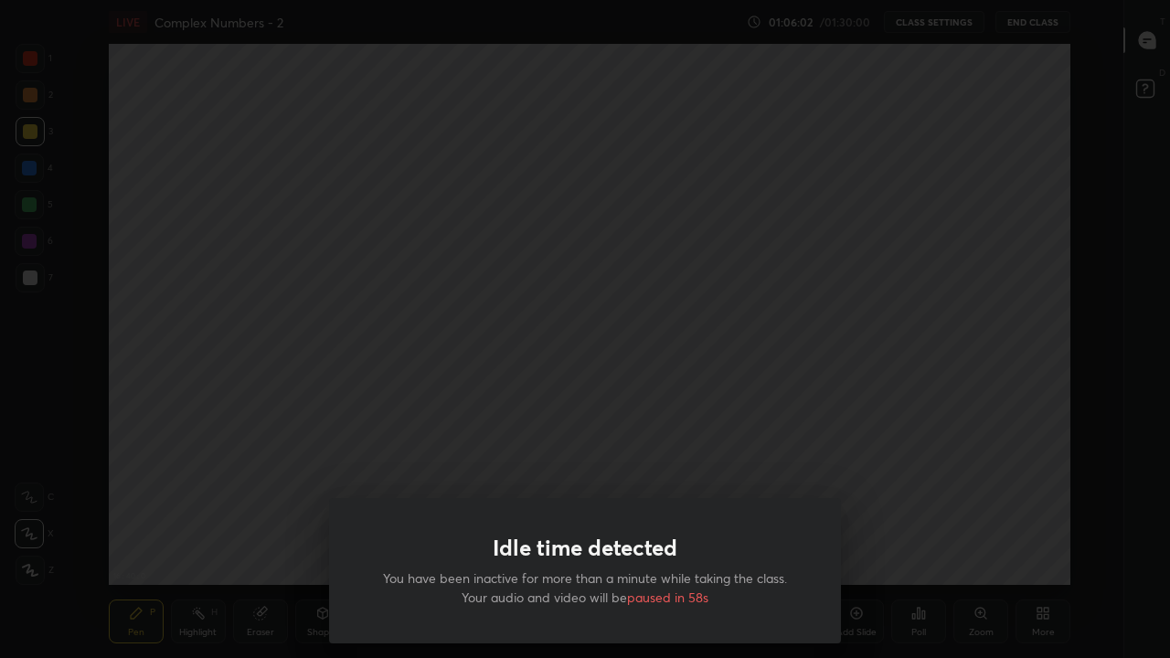
click at [652, 452] on div "Idle time detected You have been inactive for more than a minute while taking t…" at bounding box center [585, 329] width 1170 height 658
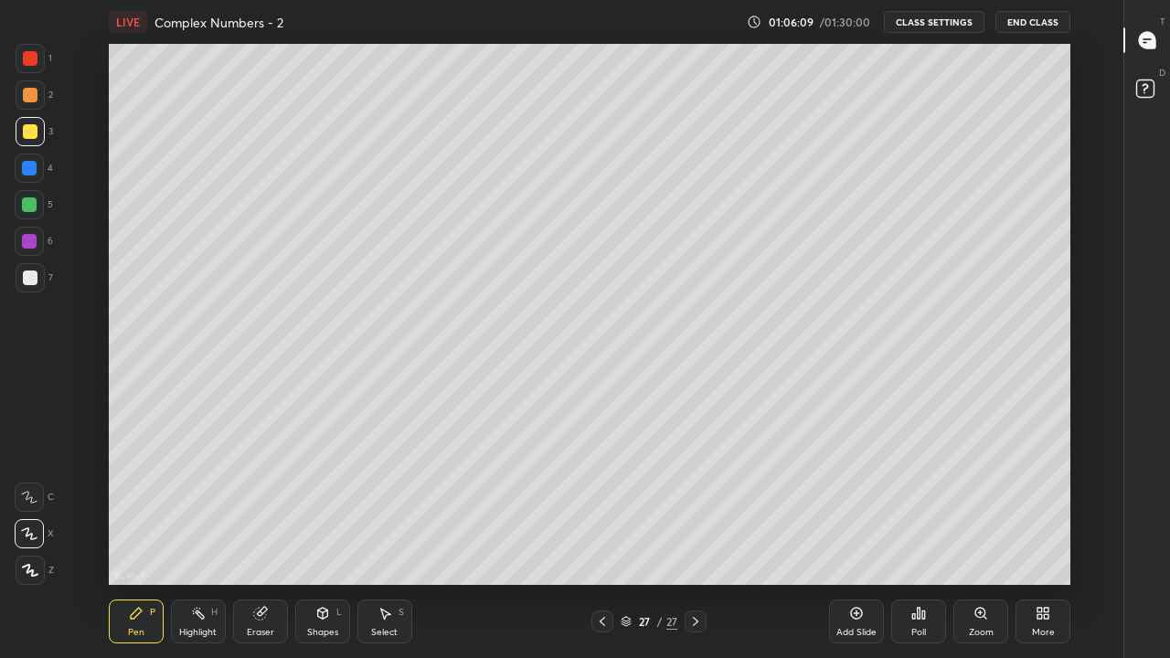
click at [862, 541] on div "Add Slide" at bounding box center [857, 632] width 40 height 9
click at [602, 541] on icon at bounding box center [601, 621] width 15 height 15
click at [695, 541] on icon at bounding box center [695, 621] width 5 height 9
click at [29, 283] on div at bounding box center [30, 278] width 15 height 15
click at [30, 130] on div at bounding box center [30, 131] width 15 height 15
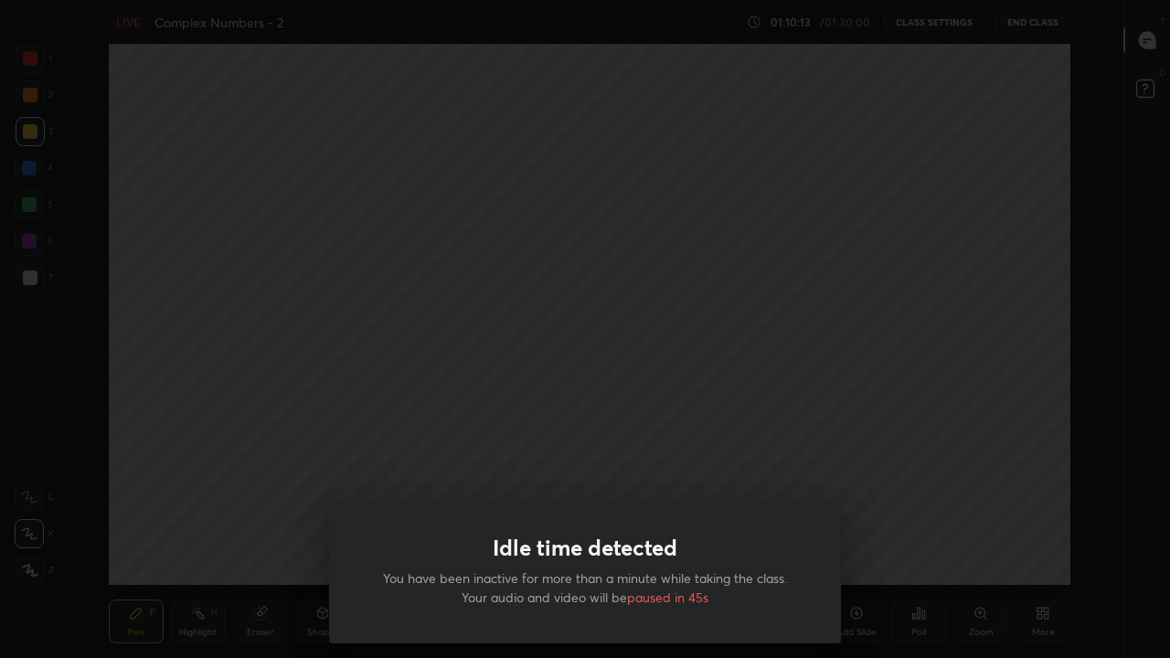
click at [874, 490] on div "Idle time detected You have been inactive for more than a minute while taking t…" at bounding box center [585, 329] width 1170 height 658
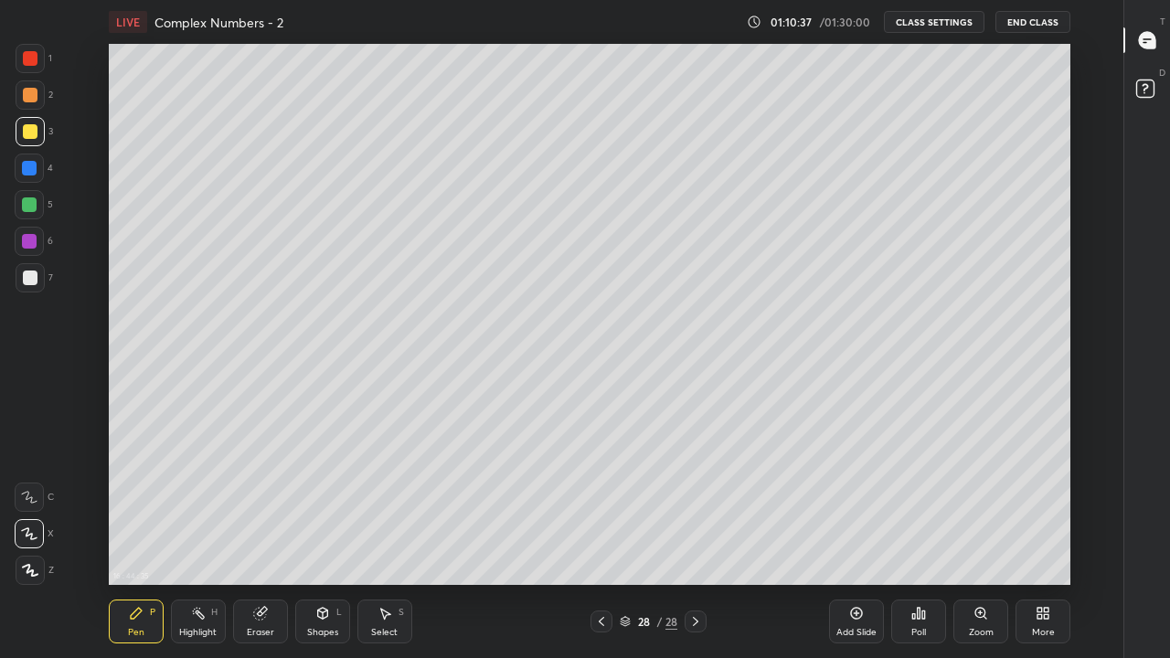
click at [33, 133] on div at bounding box center [30, 131] width 15 height 15
click at [860, 541] on icon at bounding box center [857, 614] width 12 height 12
click at [30, 288] on div at bounding box center [30, 277] width 29 height 29
click at [27, 130] on div at bounding box center [30, 131] width 15 height 15
click at [22, 285] on div at bounding box center [30, 277] width 29 height 29
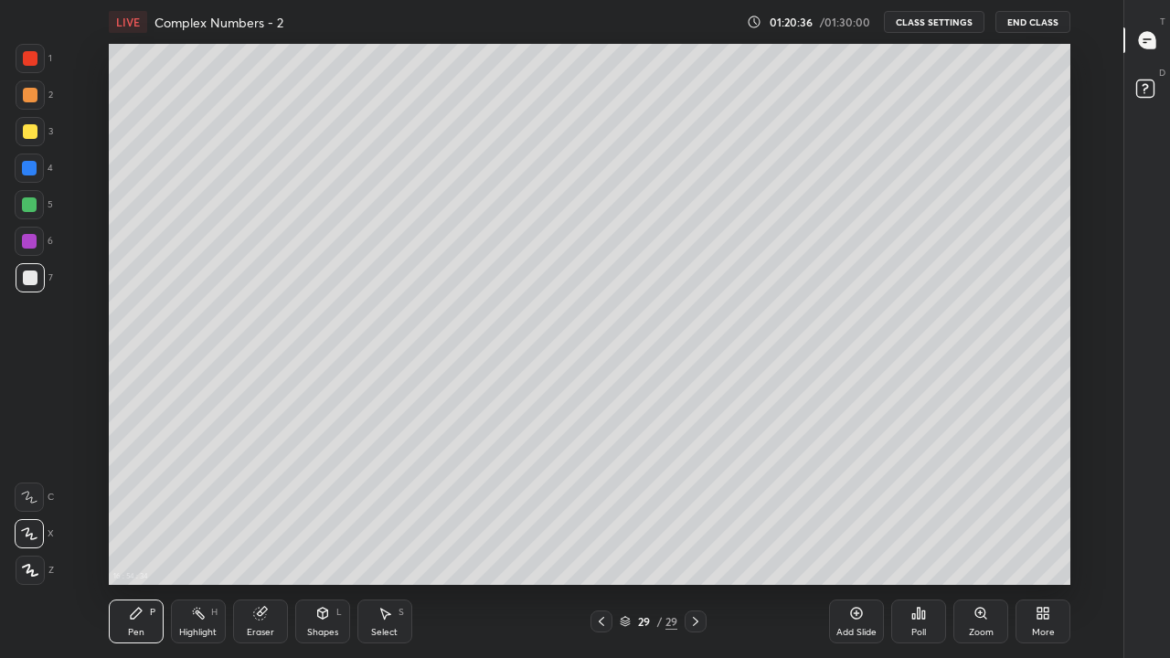
click at [32, 139] on div at bounding box center [30, 131] width 29 height 29
click at [30, 209] on div at bounding box center [29, 205] width 15 height 15
click at [855, 541] on div "Add Slide" at bounding box center [856, 622] width 55 height 44
click at [1039, 25] on button "End Class" at bounding box center [1034, 22] width 73 height 22
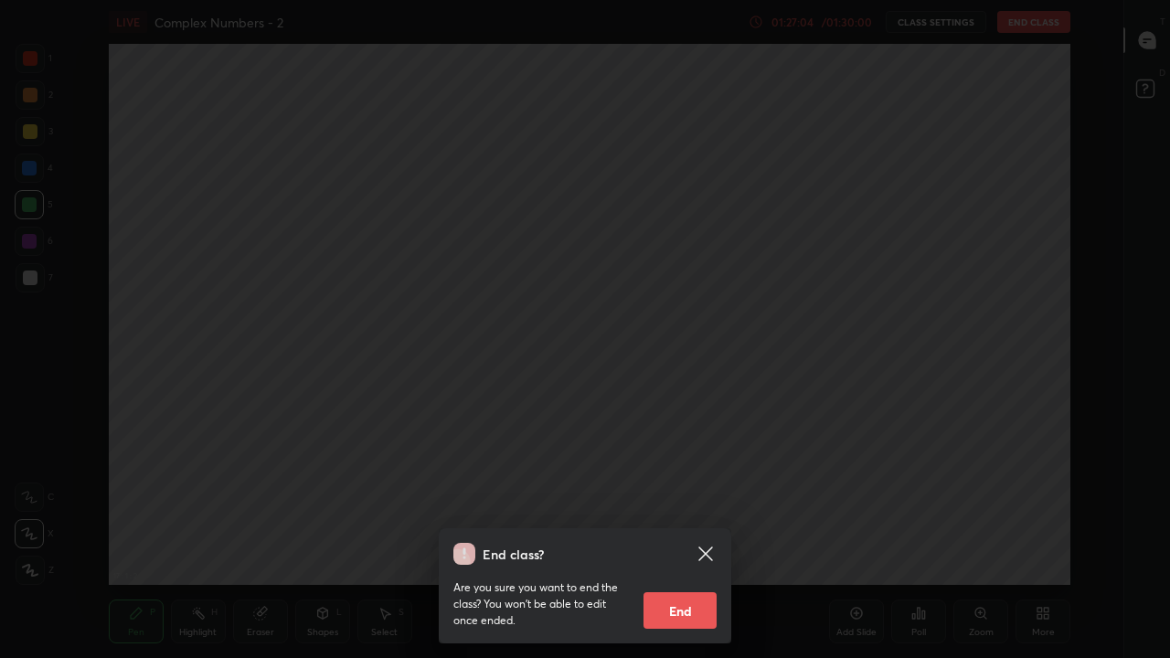
click at [701, 541] on button "End" at bounding box center [680, 611] width 73 height 37
type textarea "x"
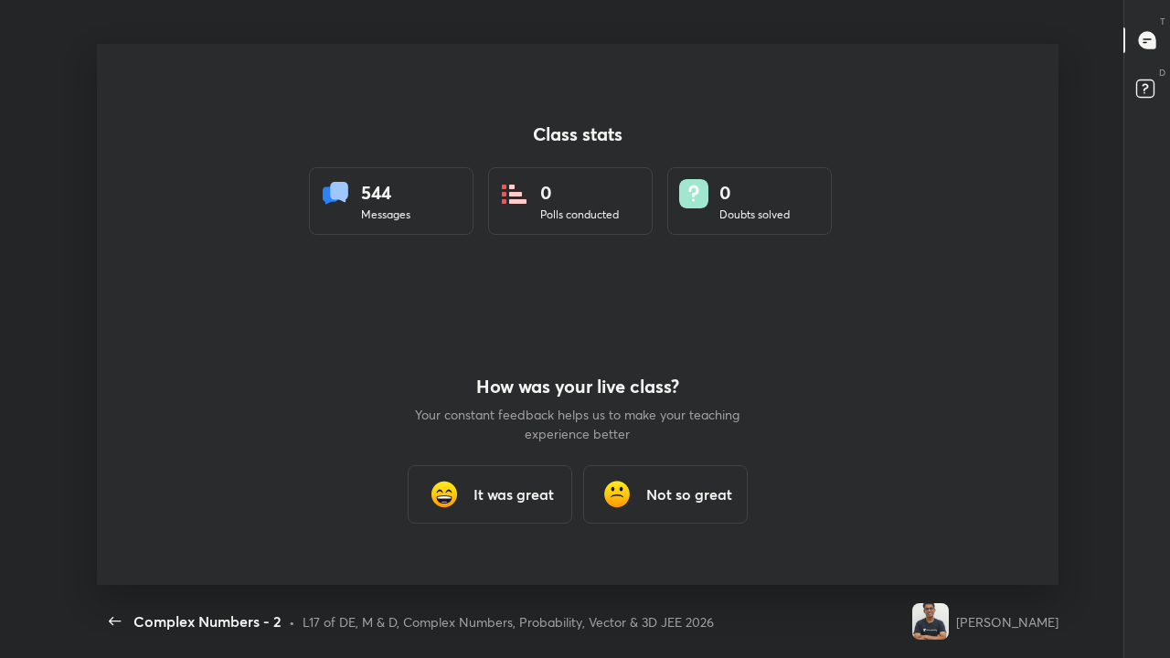
scroll to position [541, 1156]
